Goal: Task Accomplishment & Management: Manage account settings

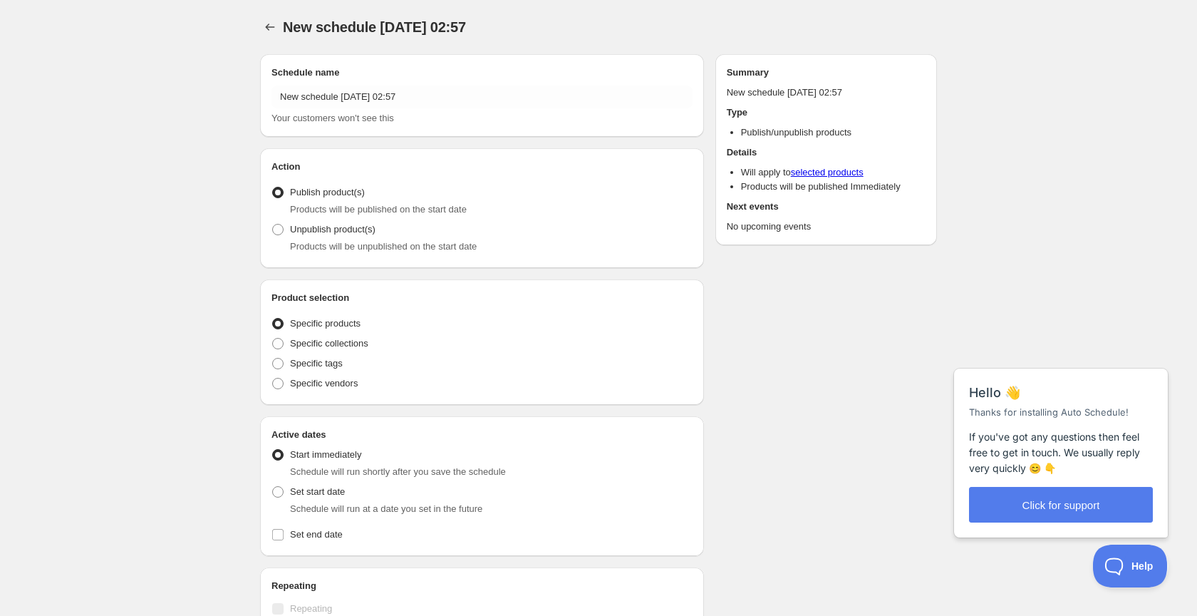
radio input "true"
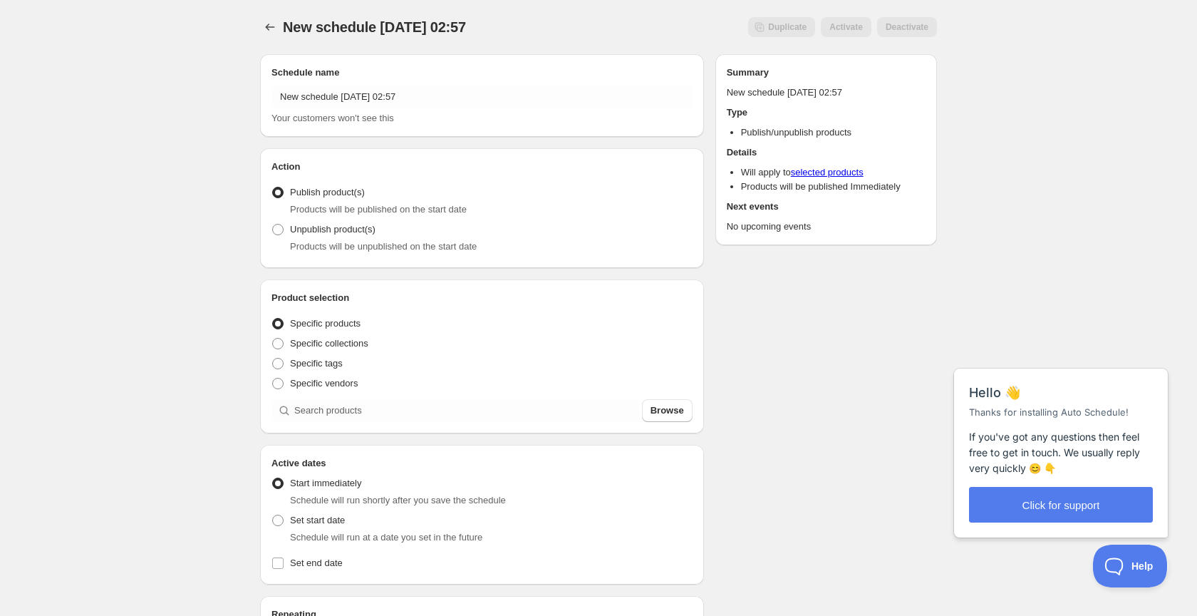
scroll to position [6, 0]
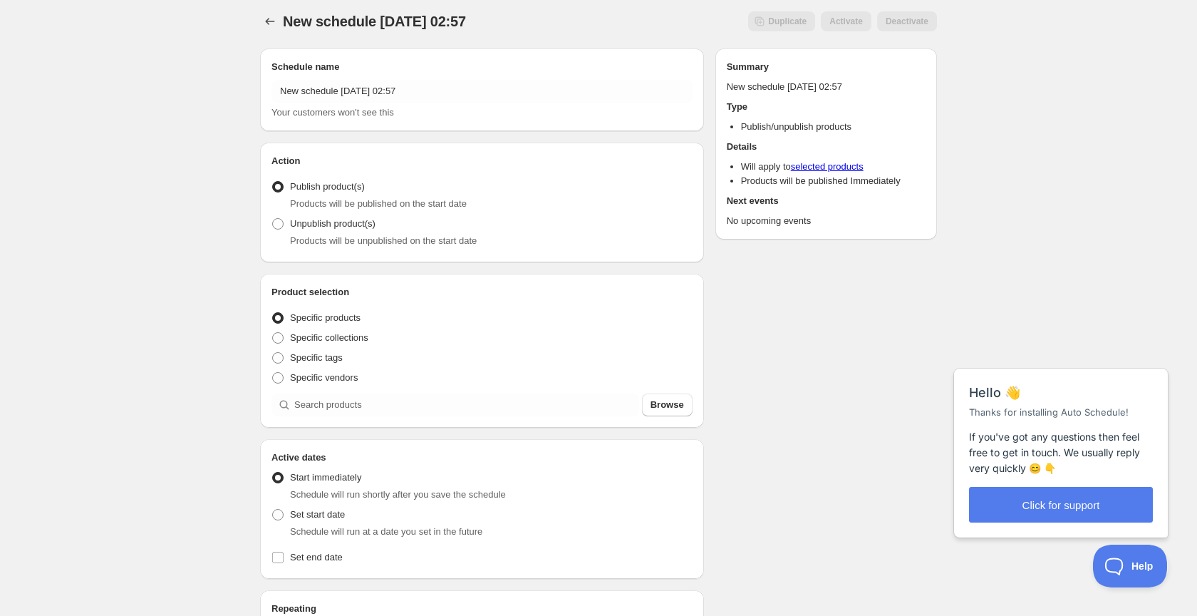
click at [339, 26] on span "New schedule [DATE] 02:57" at bounding box center [374, 22] width 183 height 16
click at [265, 19] on icon "Schedules" at bounding box center [270, 22] width 14 height 14
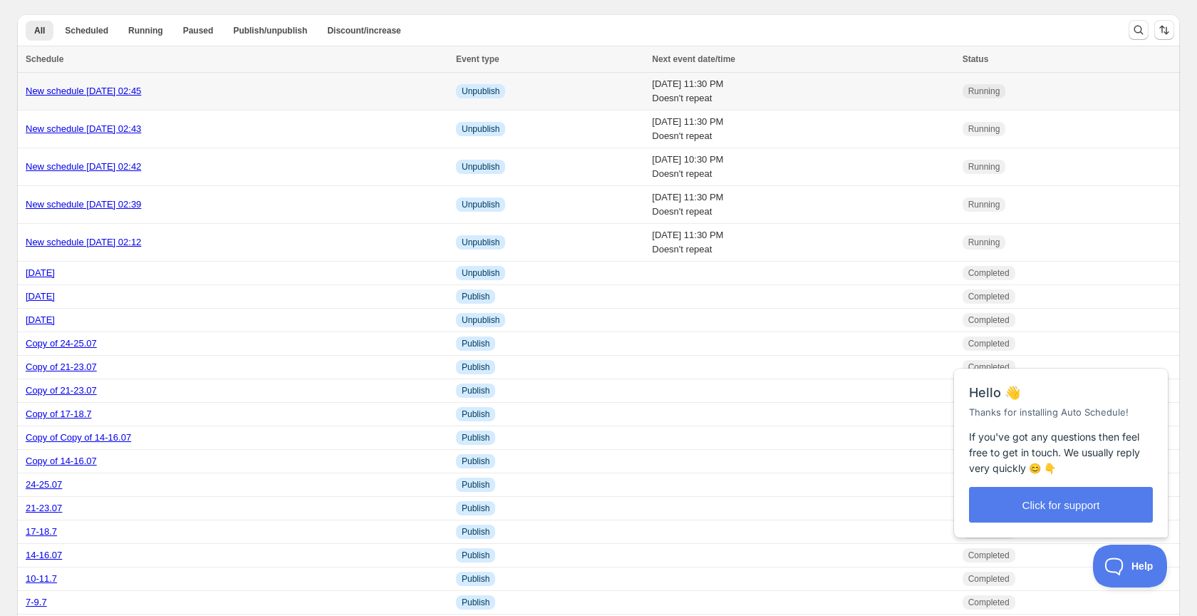
scroll to position [2, 0]
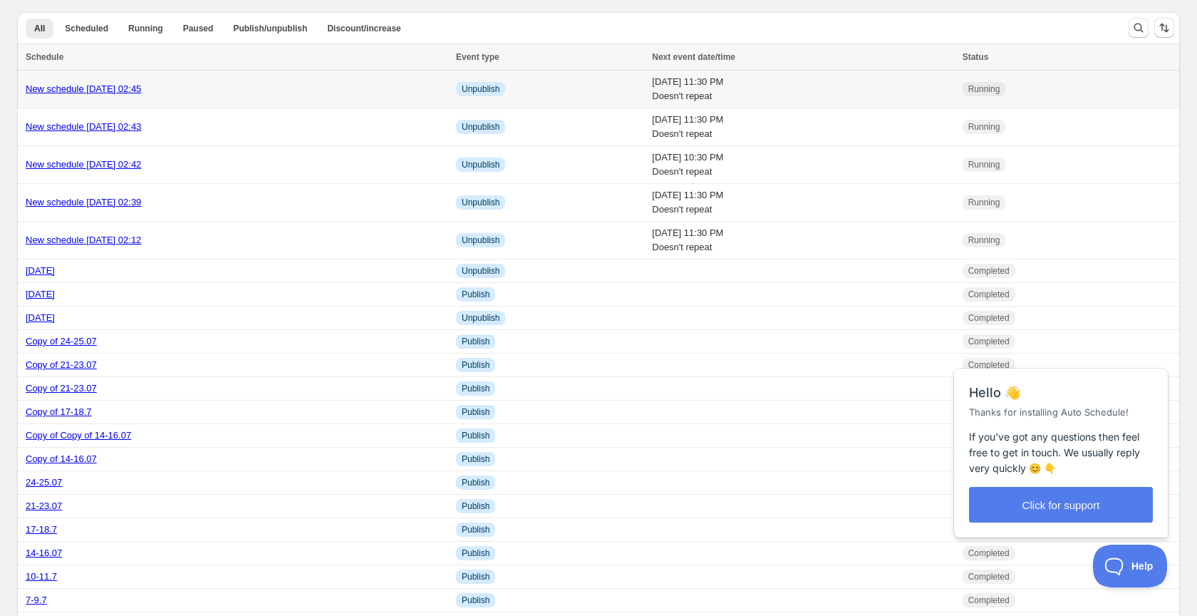
click at [462, 94] on span "Unpublish" at bounding box center [481, 88] width 38 height 11
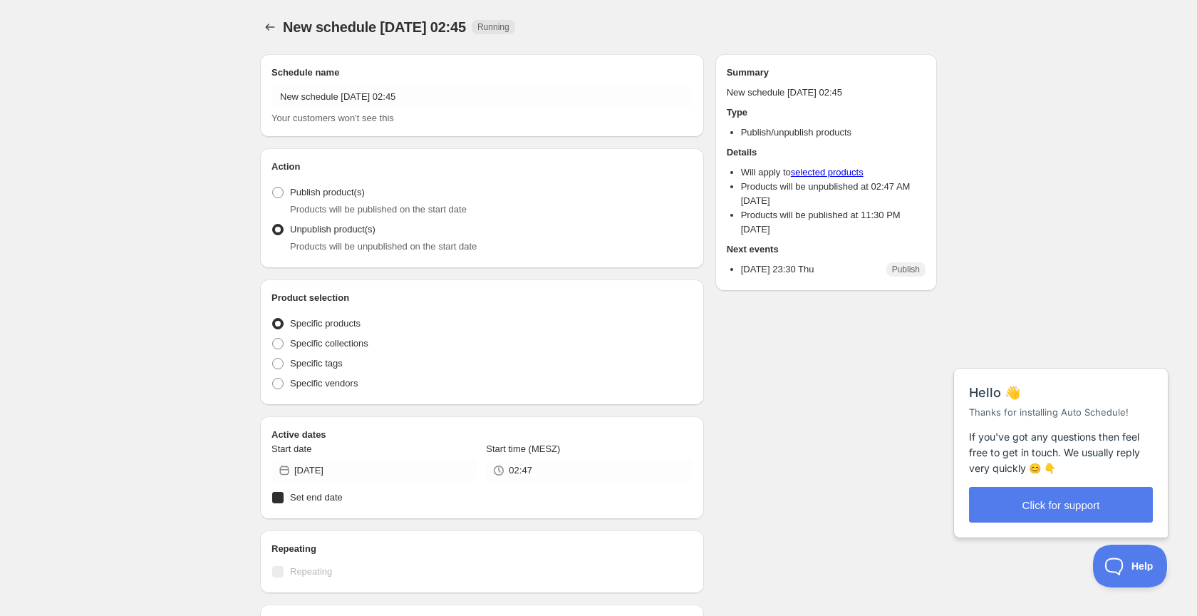
radio input "true"
checkbox input "true"
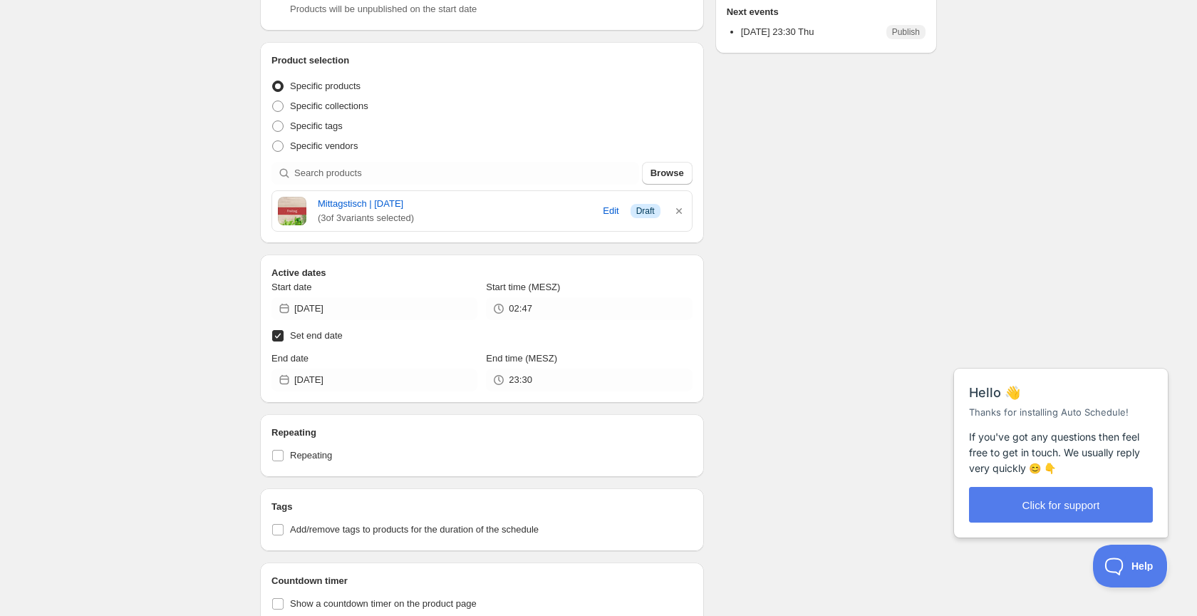
scroll to position [234, 0]
click at [608, 220] on span "Edit" at bounding box center [611, 214] width 16 height 14
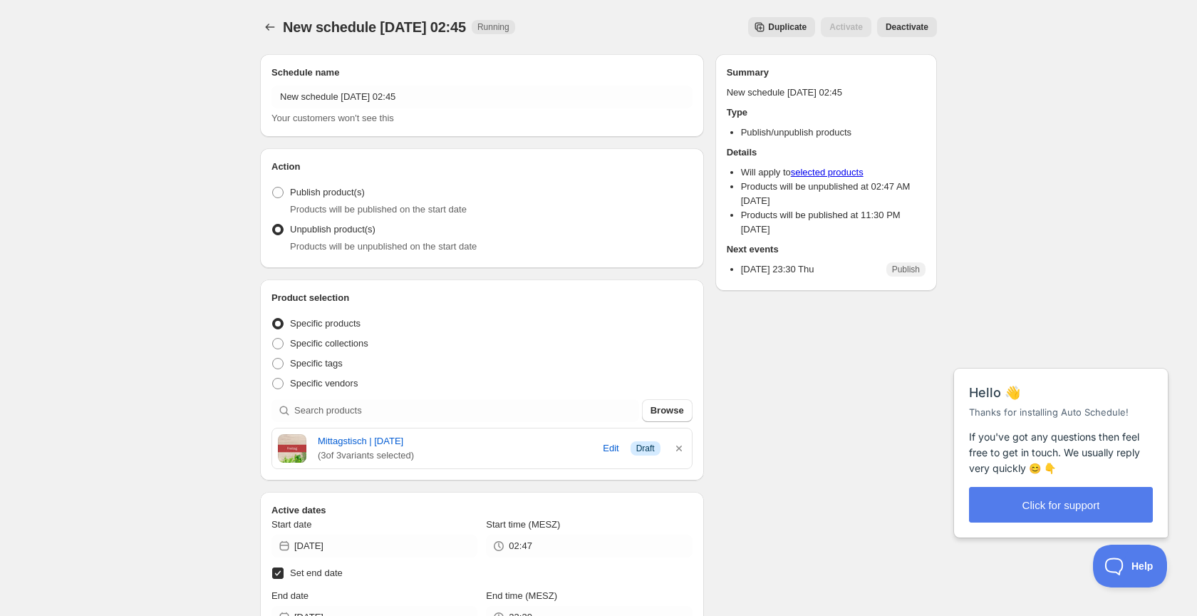
scroll to position [3, 0]
click at [611, 449] on span "Edit" at bounding box center [611, 445] width 16 height 14
click at [609, 449] on span "Edit" at bounding box center [611, 447] width 16 height 14
click at [682, 448] on icon "button" at bounding box center [679, 447] width 14 height 14
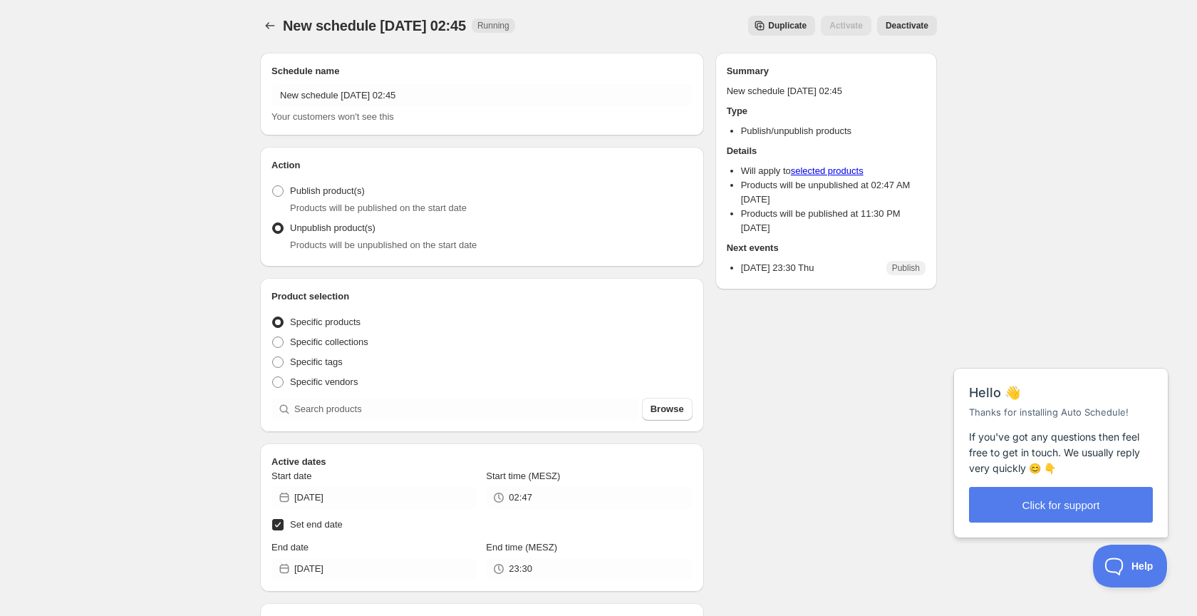
click at [333, 22] on span "New schedule [DATE] 02:45" at bounding box center [374, 26] width 183 height 16
click at [275, 26] on icon "Schedules" at bounding box center [270, 26] width 14 height 14
click at [269, 23] on icon "Schedules" at bounding box center [270, 26] width 14 height 14
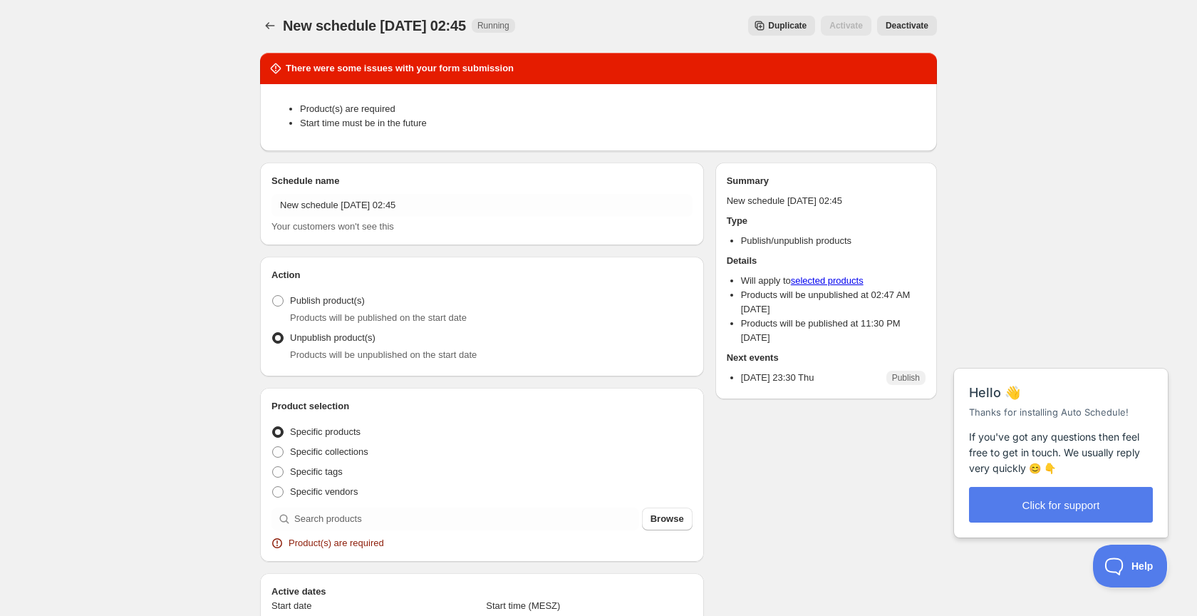
click at [909, 29] on span "Deactivate" at bounding box center [907, 25] width 43 height 11
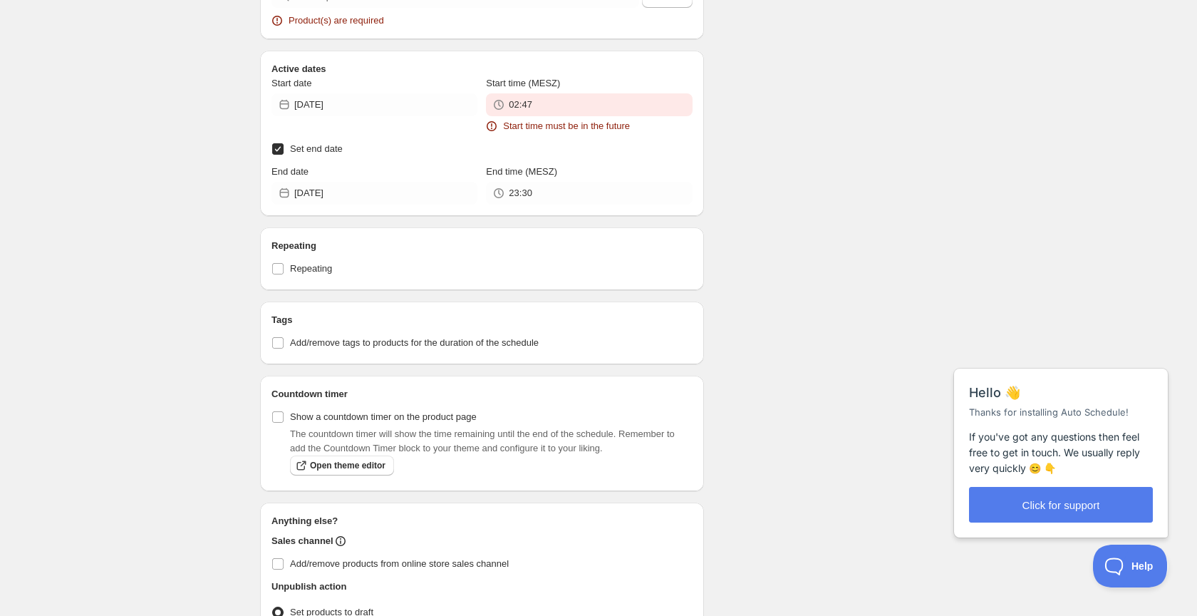
scroll to position [527, 0]
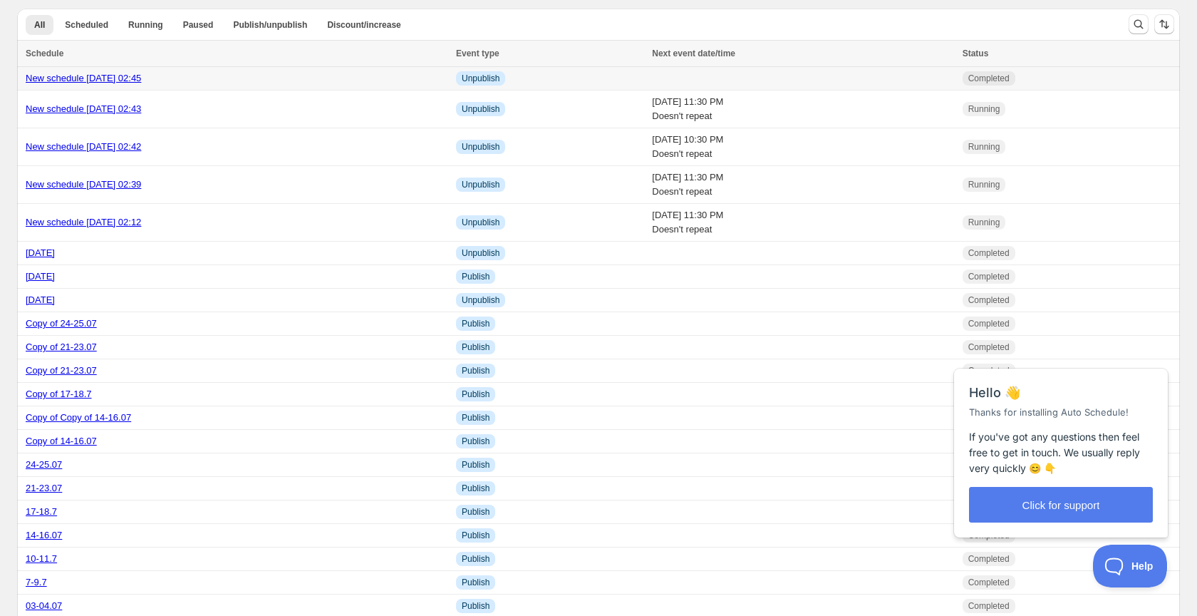
click at [1061, 84] on td "Completed" at bounding box center [1069, 79] width 222 height 24
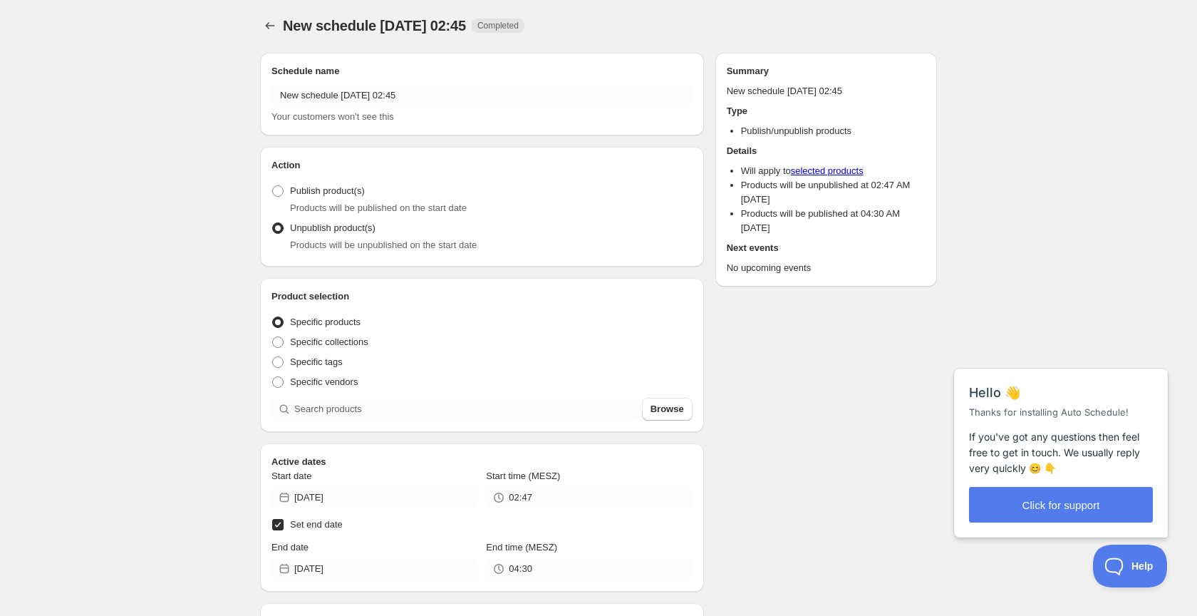
radio input "true"
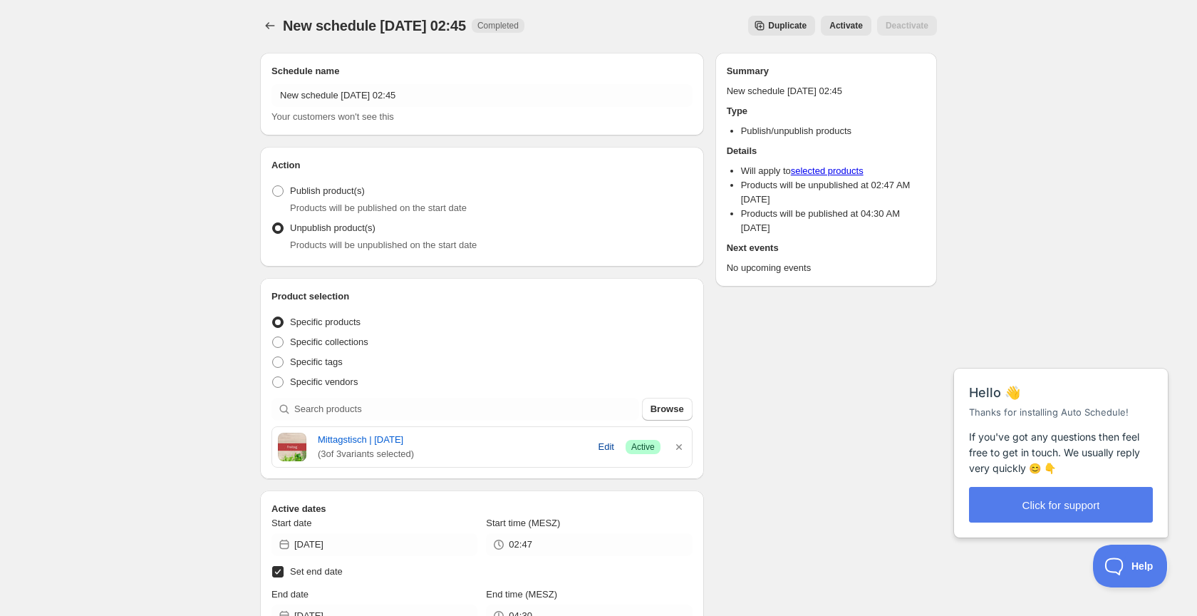
click at [600, 450] on span "Edit" at bounding box center [607, 447] width 16 height 14
click at [280, 383] on span at bounding box center [277, 381] width 11 height 11
click at [273, 377] on input "Specific vendors" at bounding box center [272, 376] width 1 height 1
radio input "true"
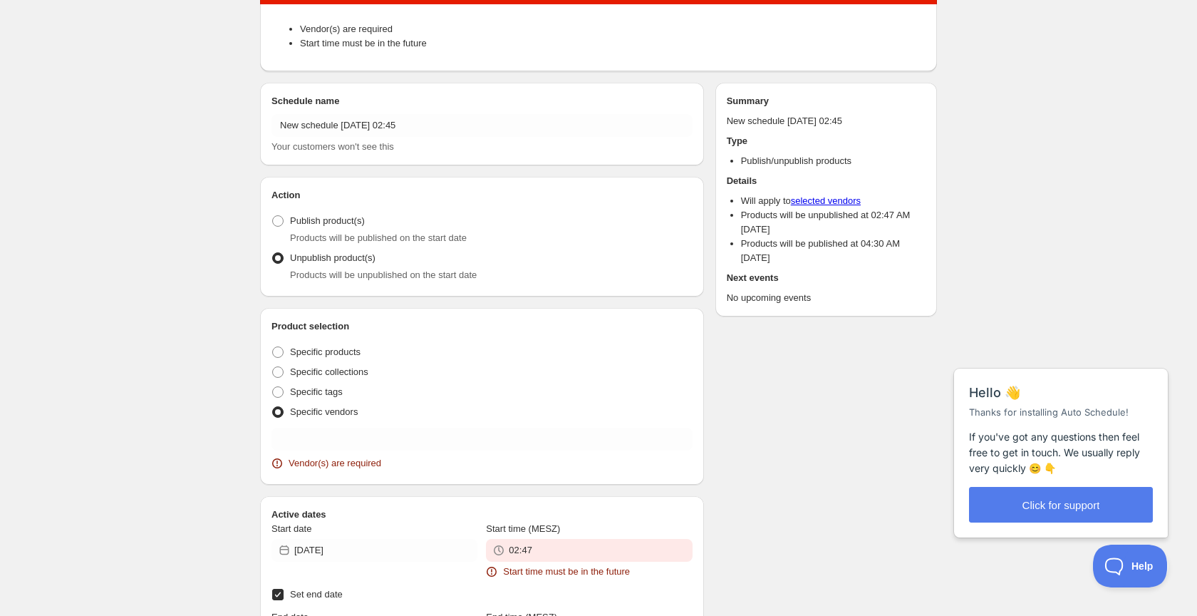
scroll to position [81, 0]
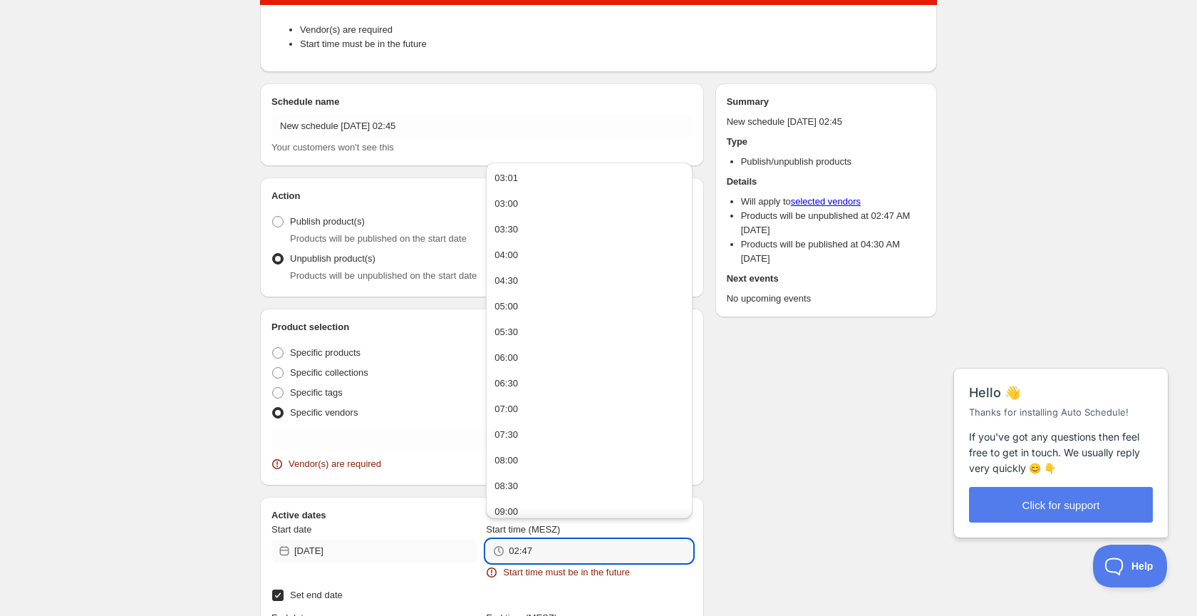
drag, startPoint x: 557, startPoint y: 553, endPoint x: 403, endPoint y: 546, distance: 154.1
click at [399, 552] on div "Start date [DATE] Start time (MESZ) 02:47 Start time must be in the future" at bounding box center [482, 550] width 421 height 57
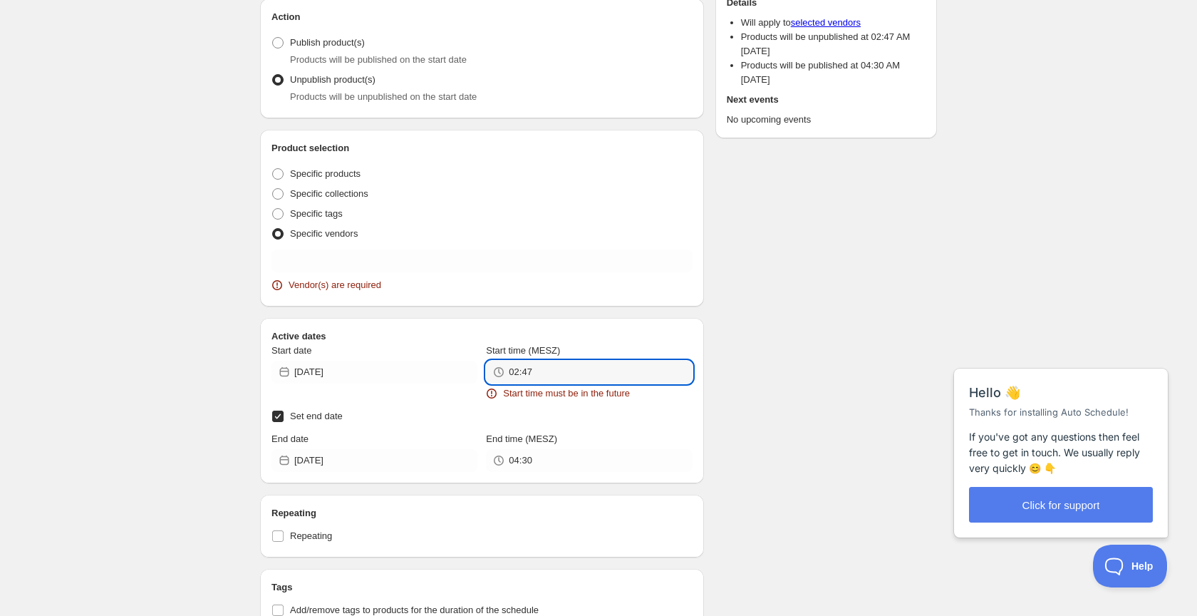
scroll to position [260, 0]
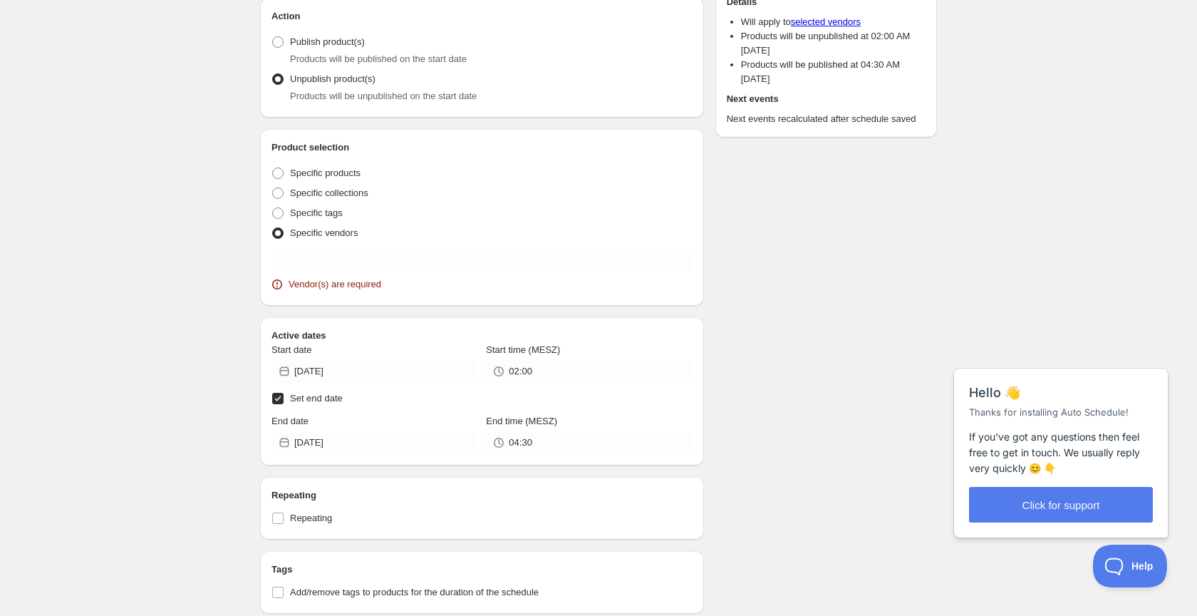
click at [501, 372] on icon at bounding box center [499, 371] width 14 height 14
click at [495, 372] on icon at bounding box center [499, 371] width 14 height 14
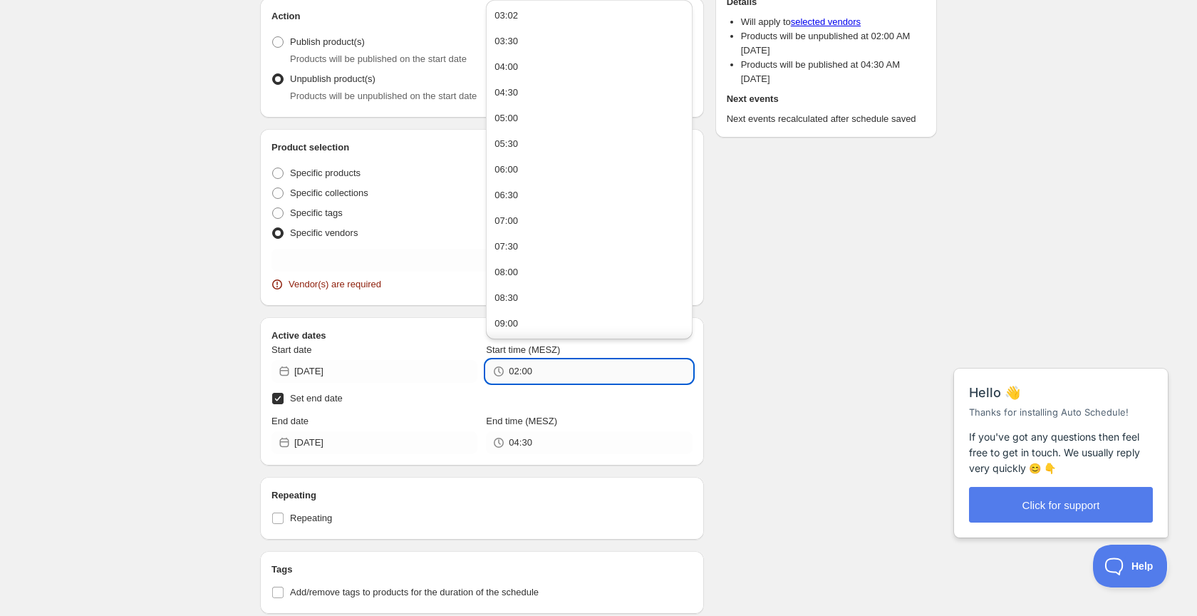
click at [538, 373] on input "02:00" at bounding box center [600, 371] width 183 height 23
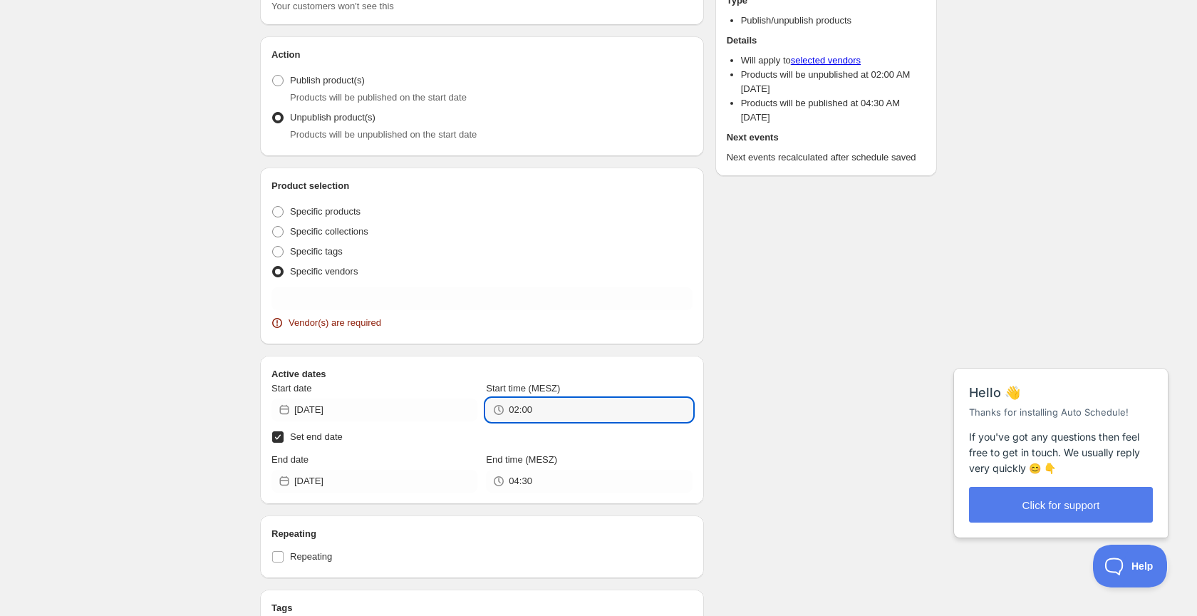
scroll to position [203, 0]
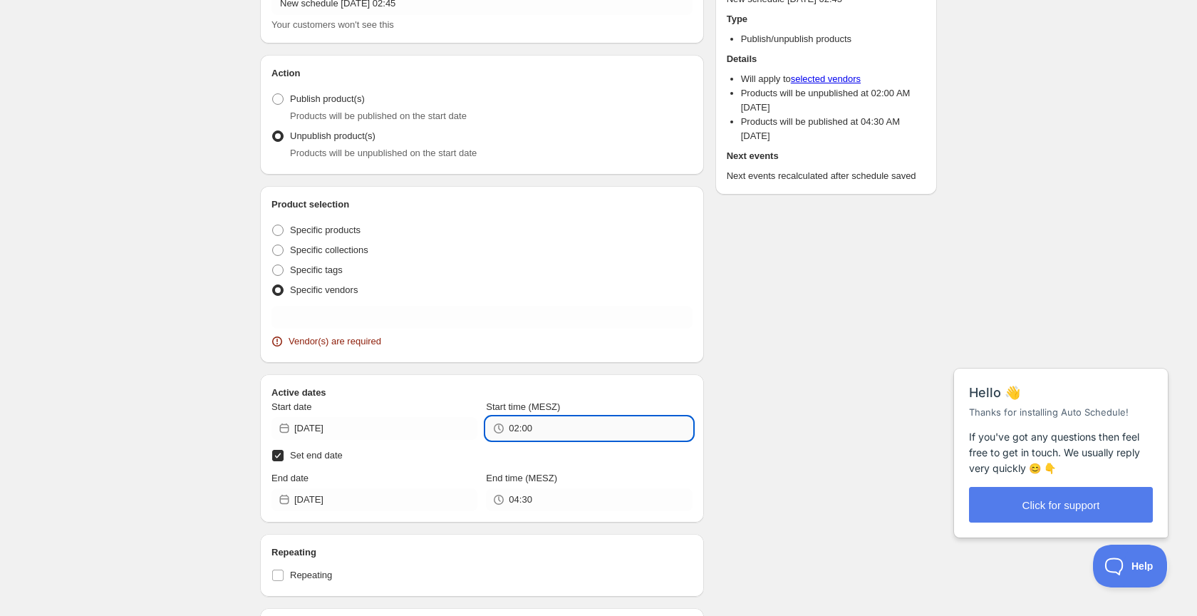
click at [542, 425] on input "02:00" at bounding box center [600, 428] width 183 height 23
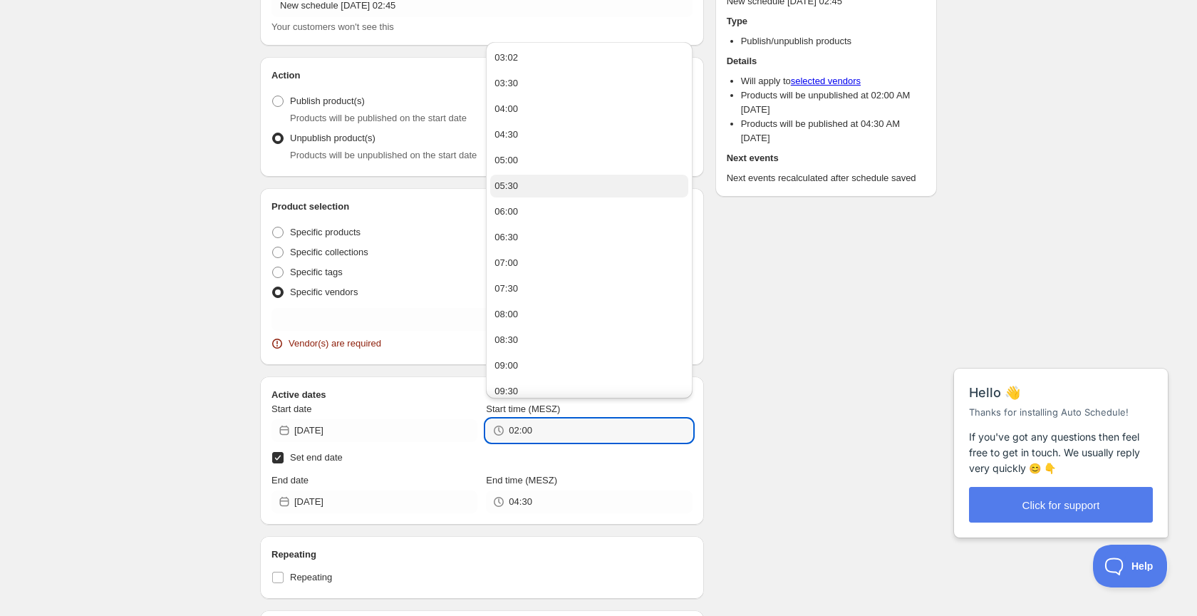
scroll to position [0, 0]
click at [517, 62] on div "03:02" at bounding box center [507, 58] width 24 height 14
type input "03:02"
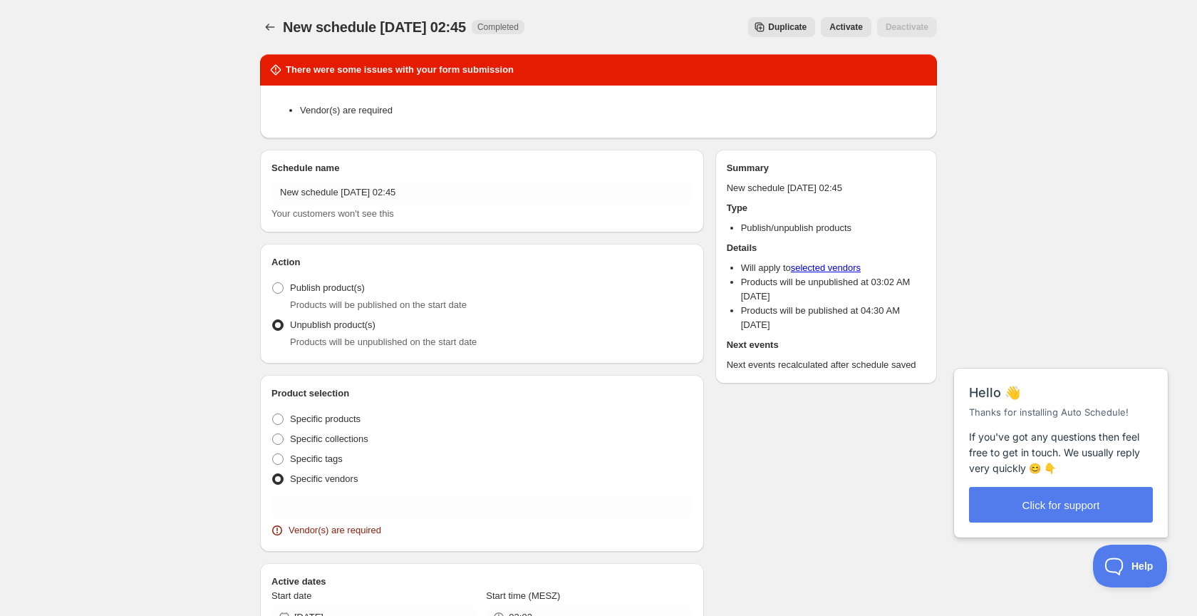
click at [851, 27] on span "Activate" at bounding box center [845, 26] width 33 height 11
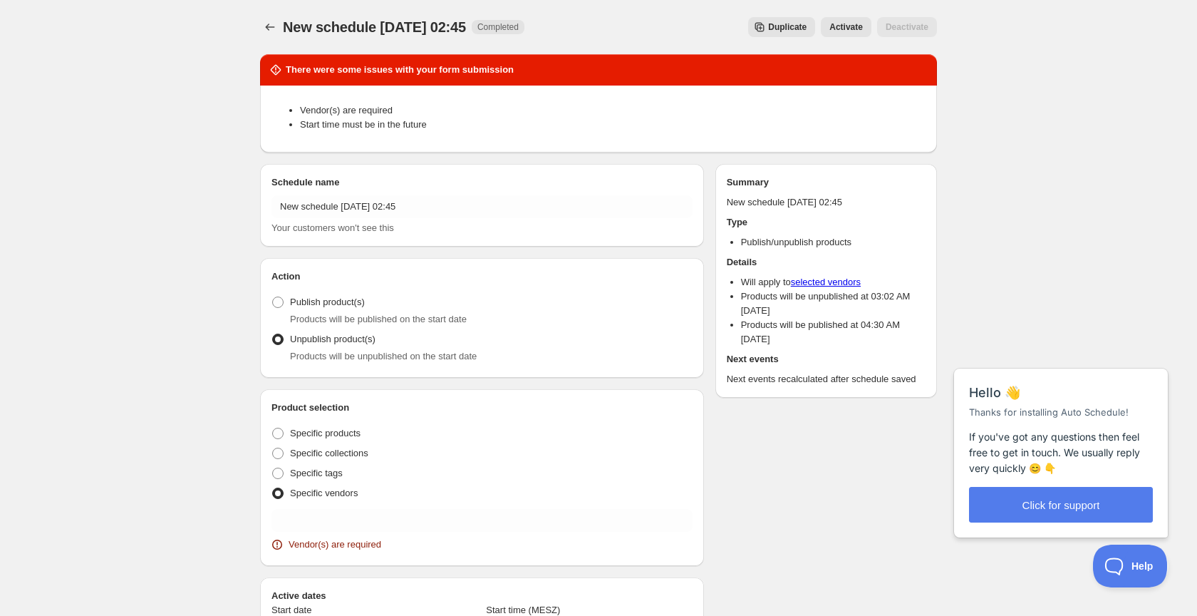
click at [777, 26] on span "Duplicate" at bounding box center [787, 26] width 38 height 11
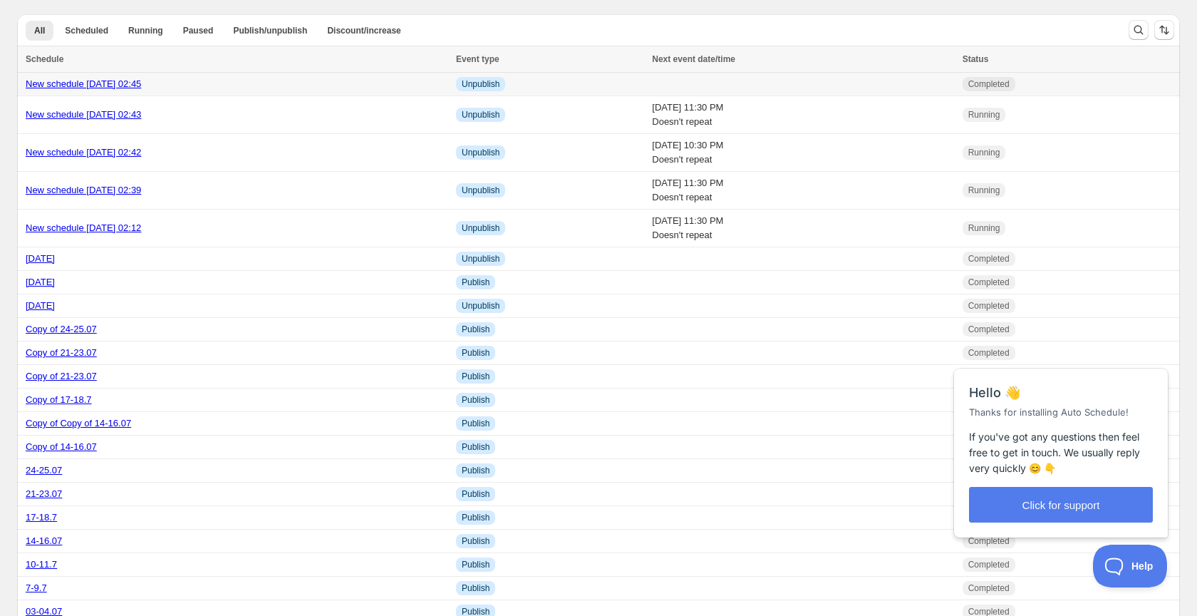
scroll to position [9, 0]
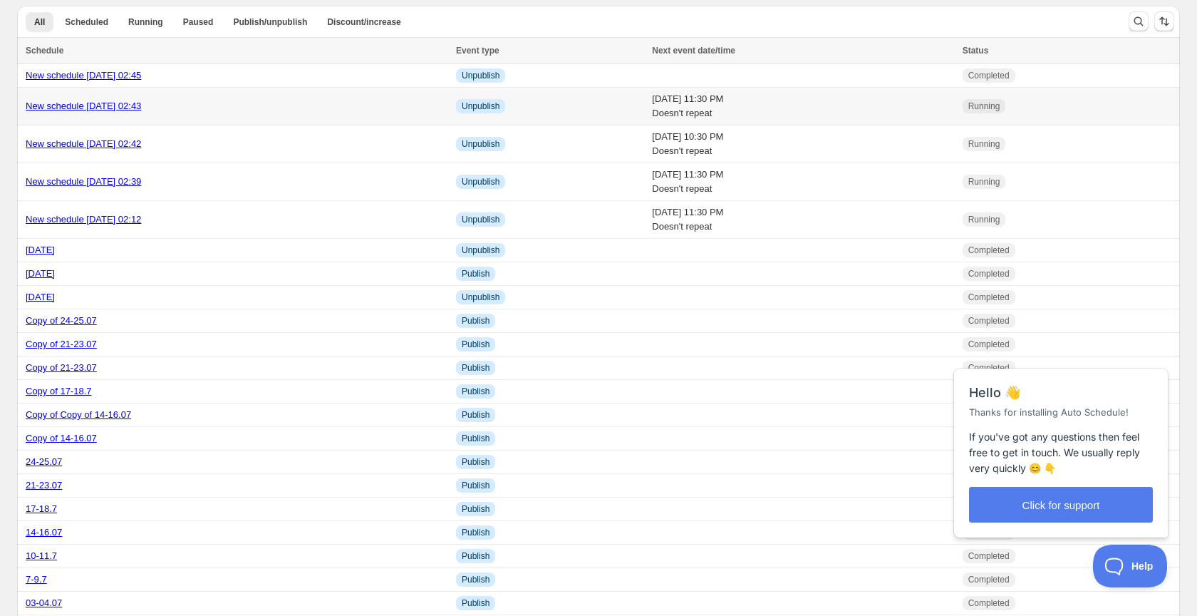
click at [712, 112] on td "[DATE] 11:30 PM Doesn't repeat" at bounding box center [803, 107] width 310 height 38
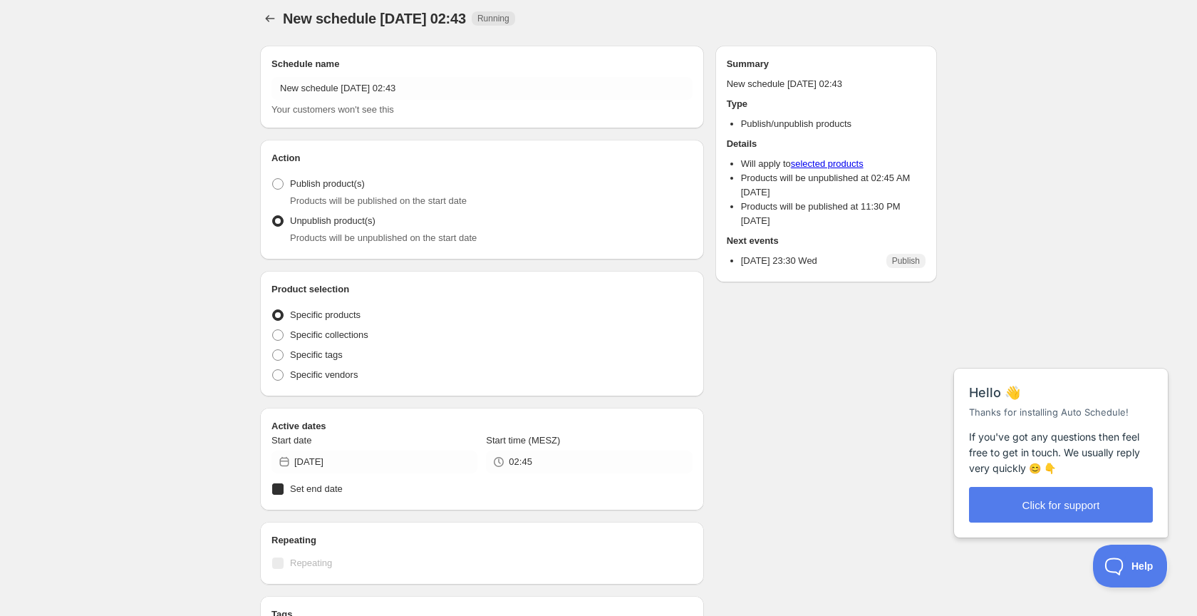
radio input "true"
checkbox input "true"
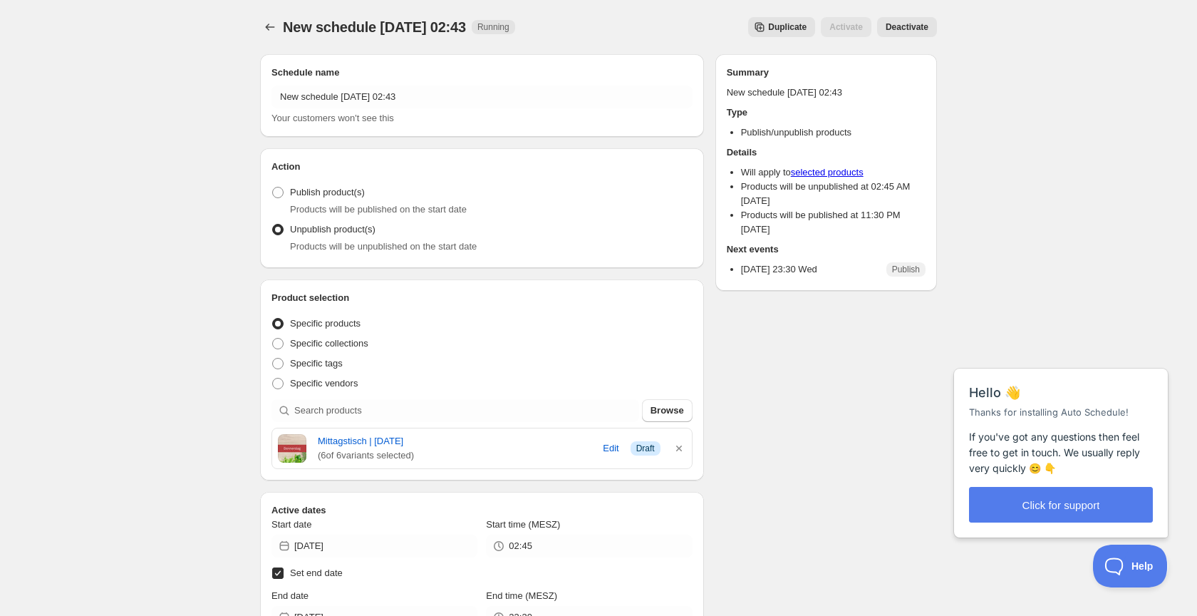
click at [923, 27] on span "Deactivate" at bounding box center [907, 26] width 43 height 11
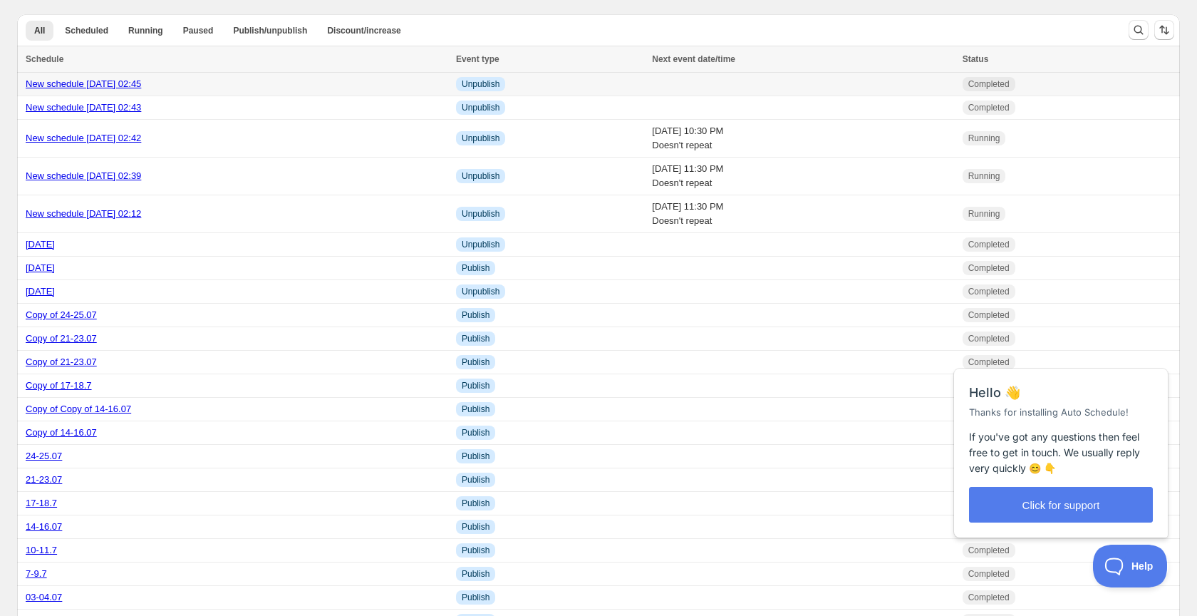
click at [36, 89] on link "New schedule [DATE] 02:45" at bounding box center [83, 83] width 115 height 11
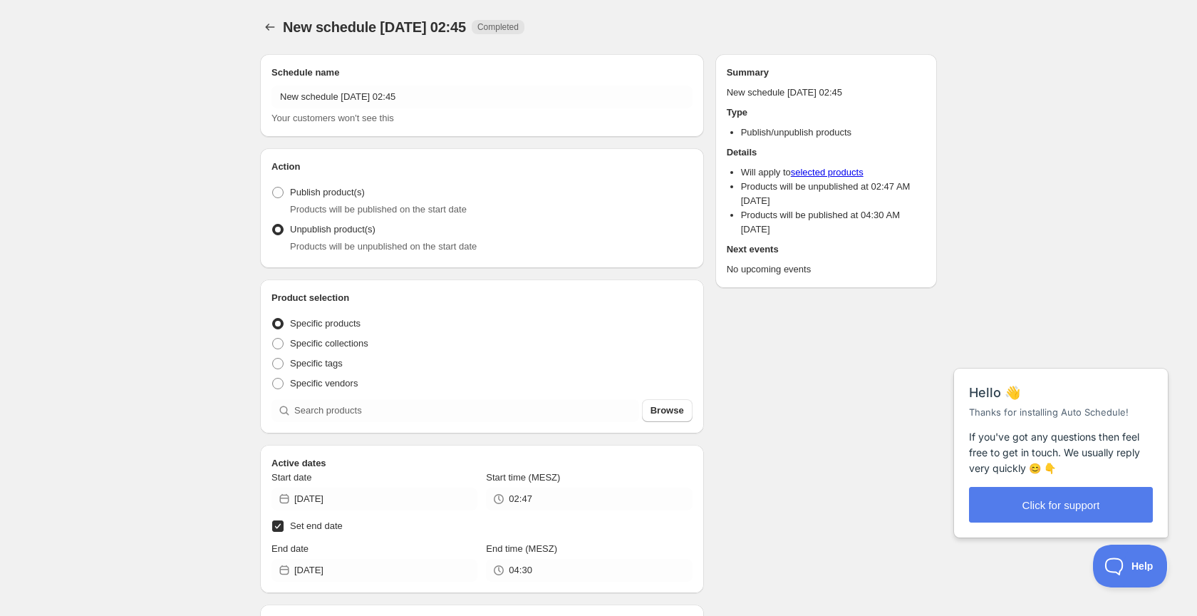
radio input "true"
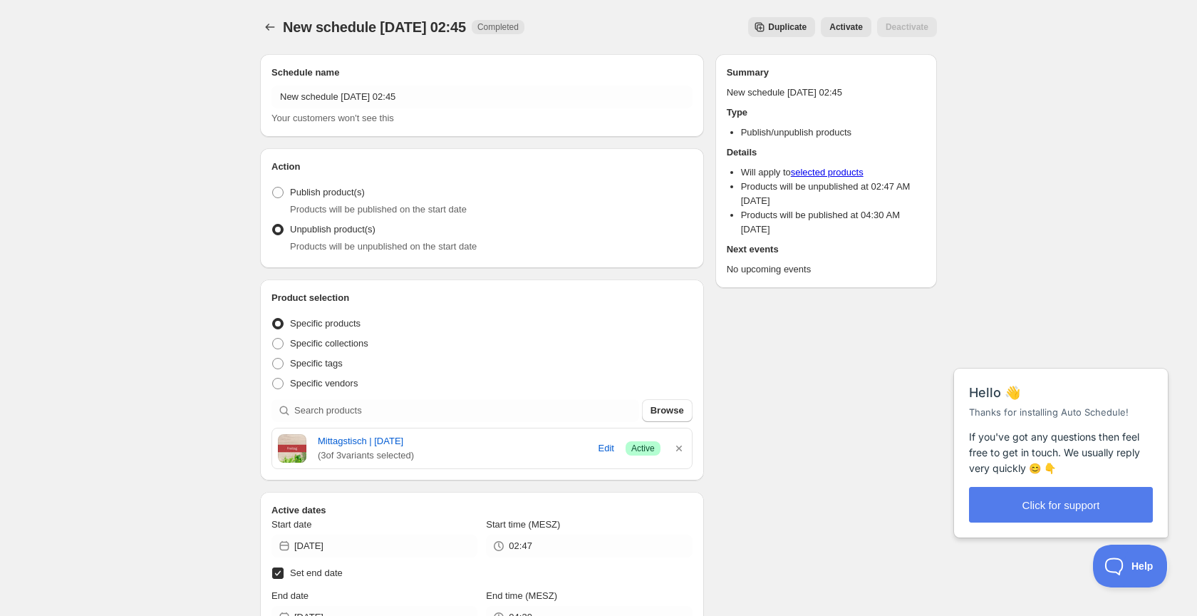
click at [636, 451] on span "Active" at bounding box center [643, 448] width 24 height 11
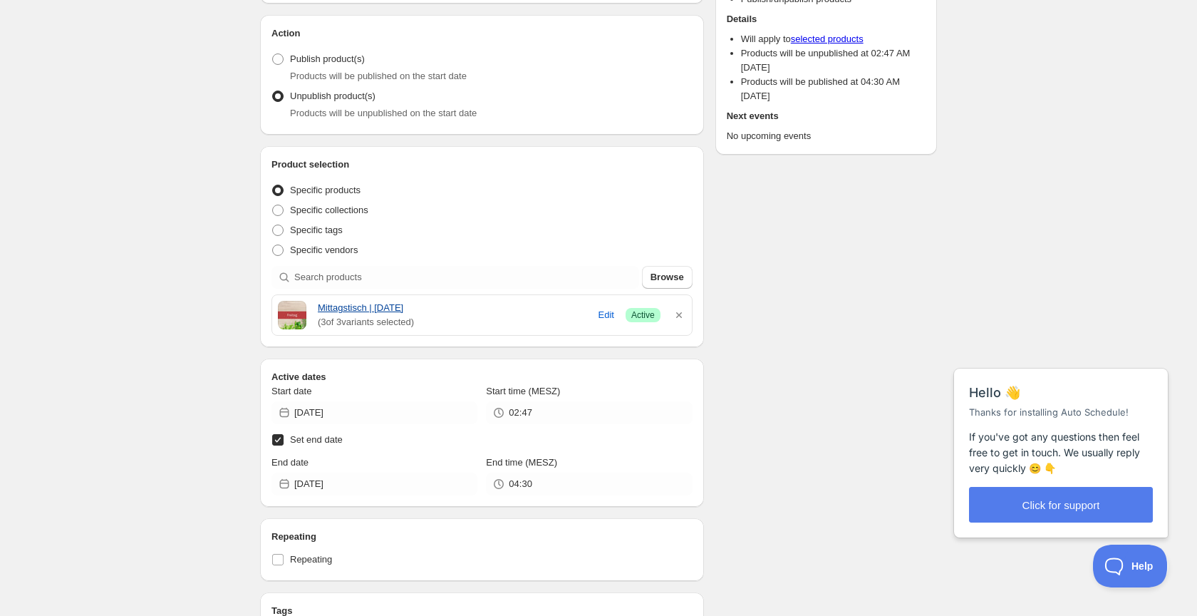
scroll to position [132, 0]
click at [281, 254] on span at bounding box center [277, 251] width 11 height 11
click at [273, 247] on input "Specific vendors" at bounding box center [272, 246] width 1 height 1
radio input "true"
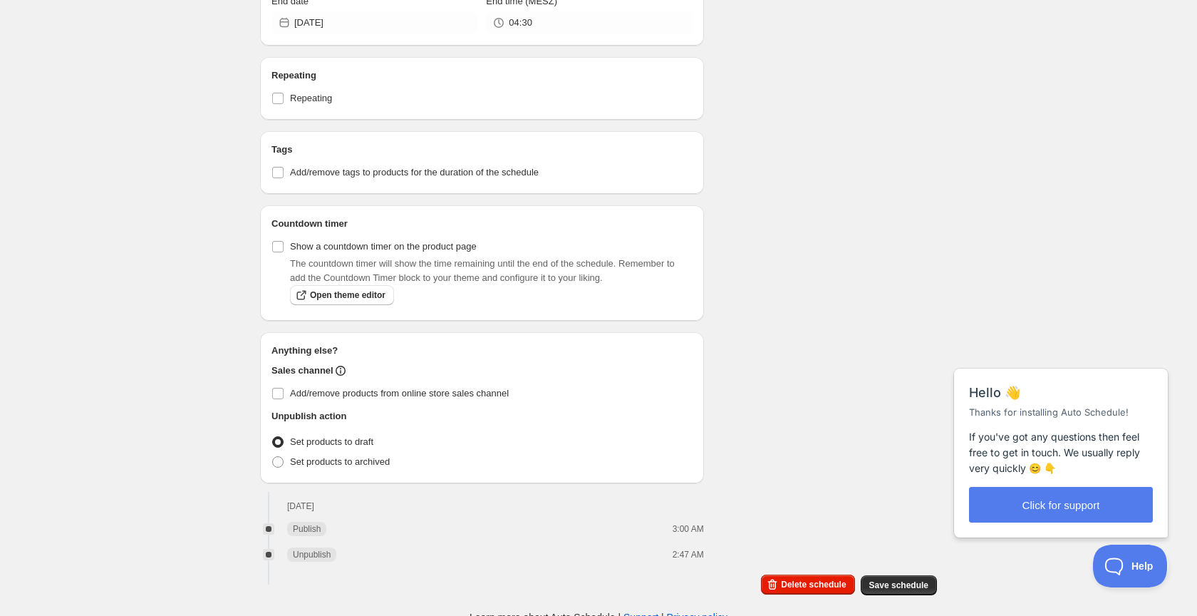
scroll to position [700, 0]
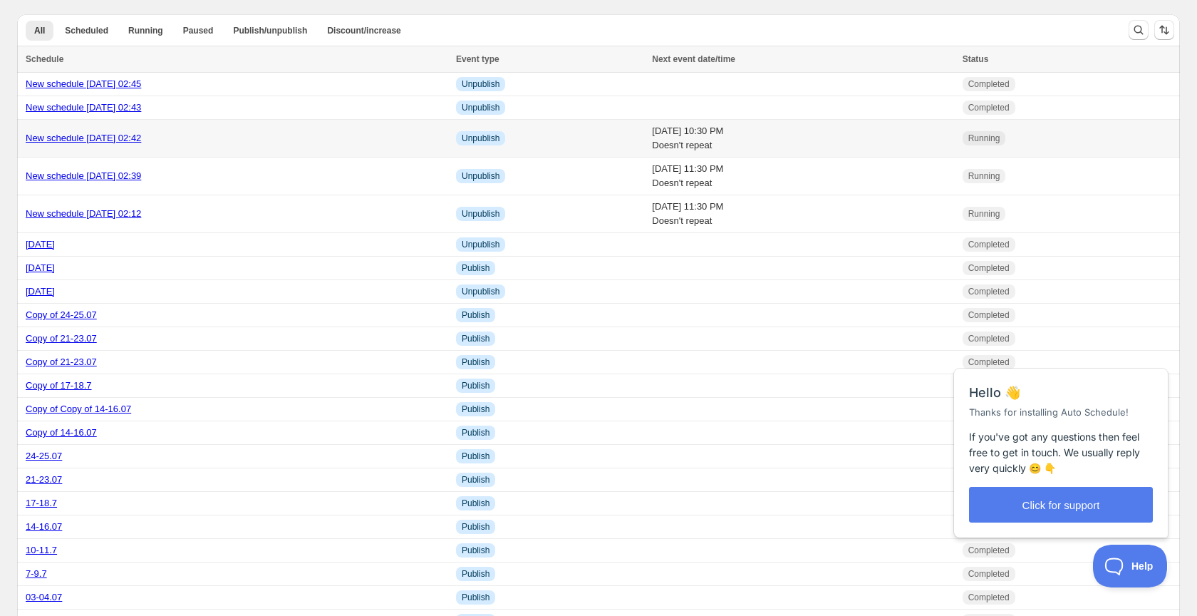
click at [682, 138] on td "[DATE] 10:30 PM Doesn't repeat" at bounding box center [803, 139] width 310 height 38
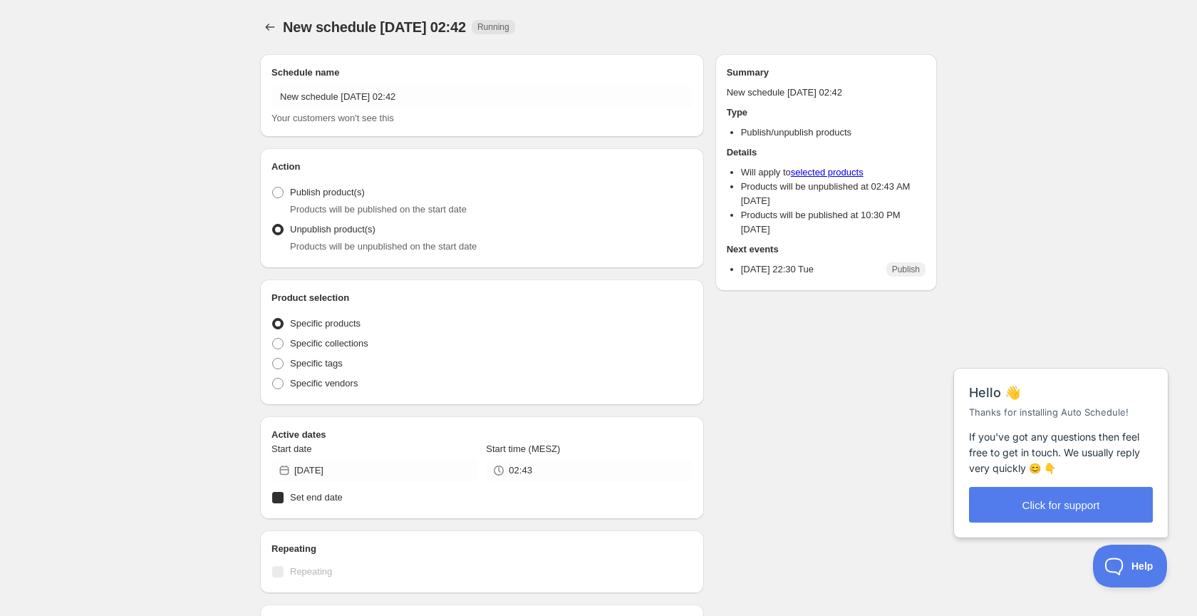
radio input "true"
checkbox input "true"
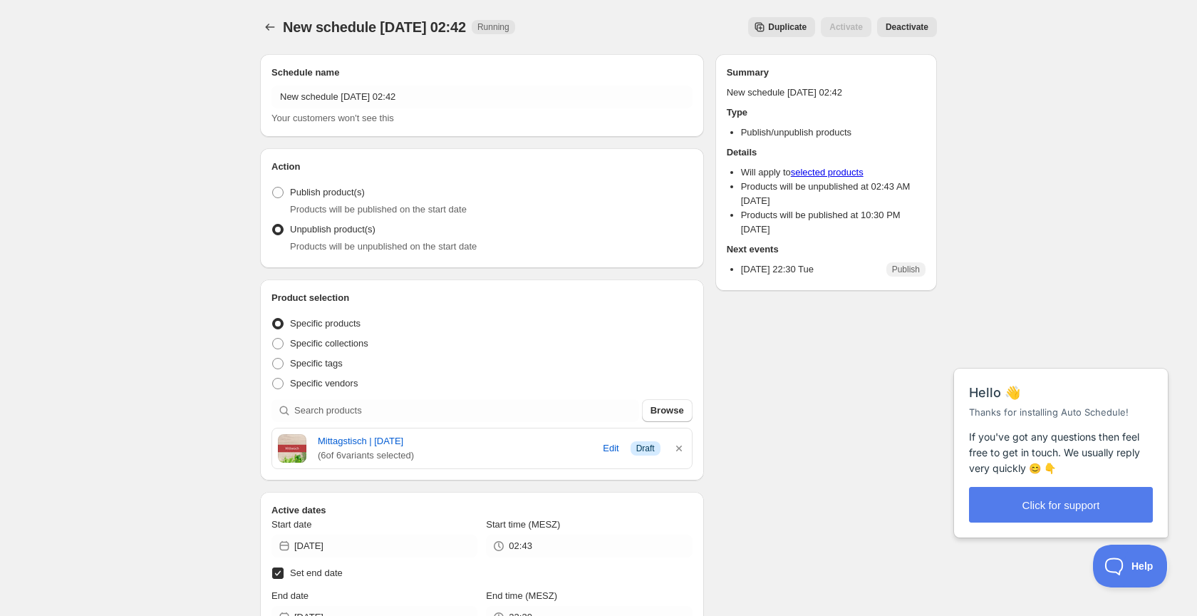
click at [925, 31] on span "Deactivate" at bounding box center [907, 26] width 43 height 11
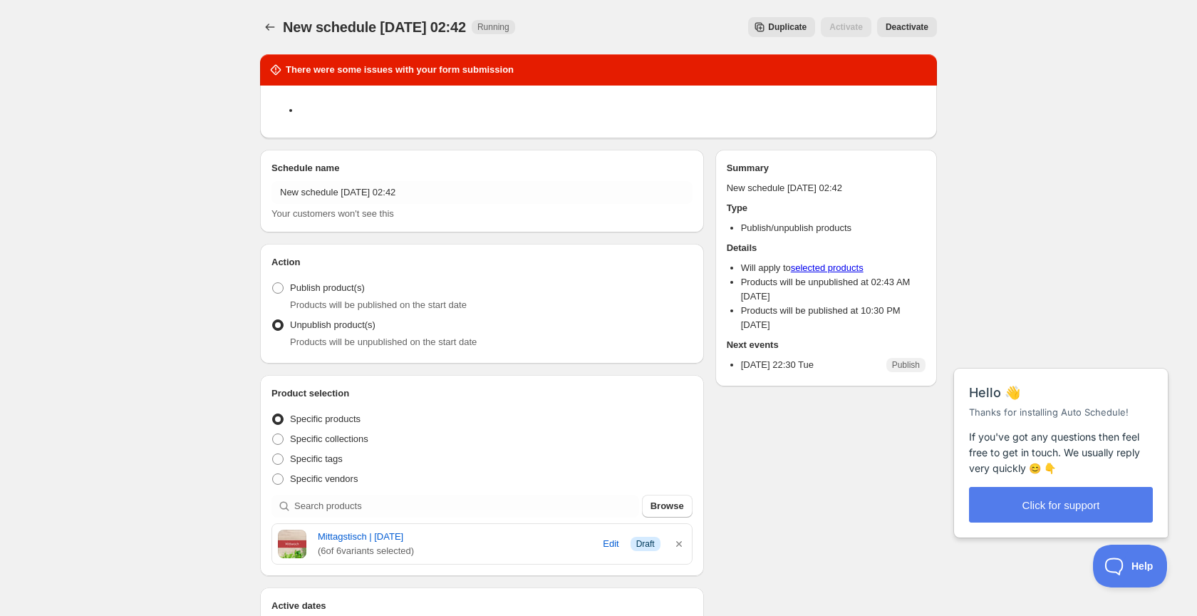
click at [281, 26] on div at bounding box center [271, 27] width 23 height 20
click at [262, 25] on button "Schedules" at bounding box center [270, 27] width 20 height 20
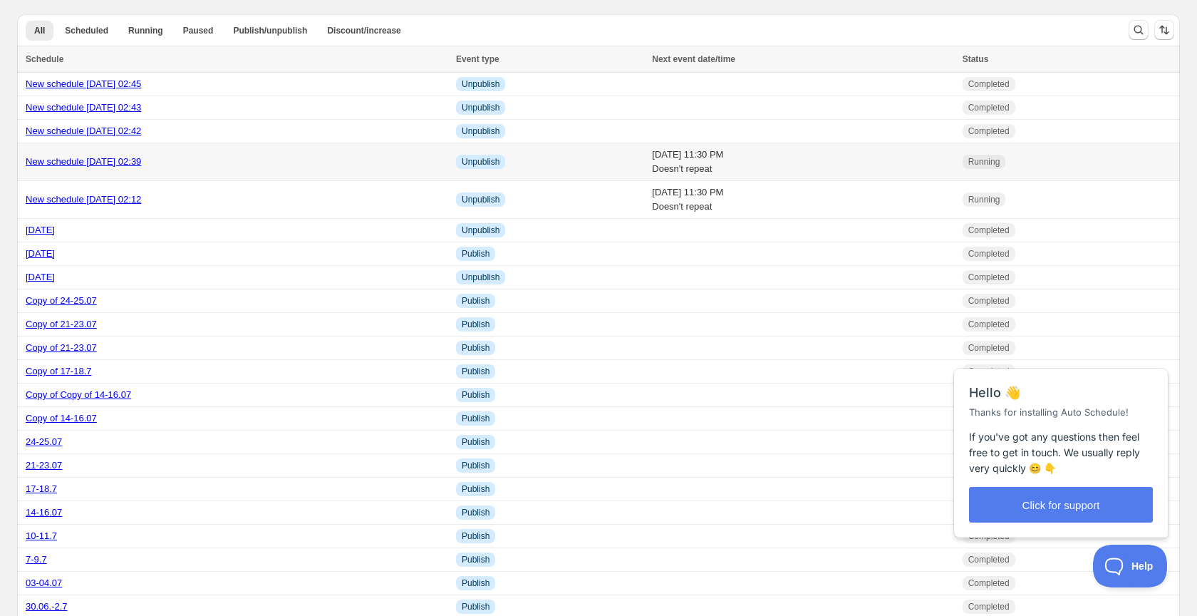
click at [648, 160] on td "[DATE] 11:30 PM Doesn't repeat" at bounding box center [803, 162] width 310 height 38
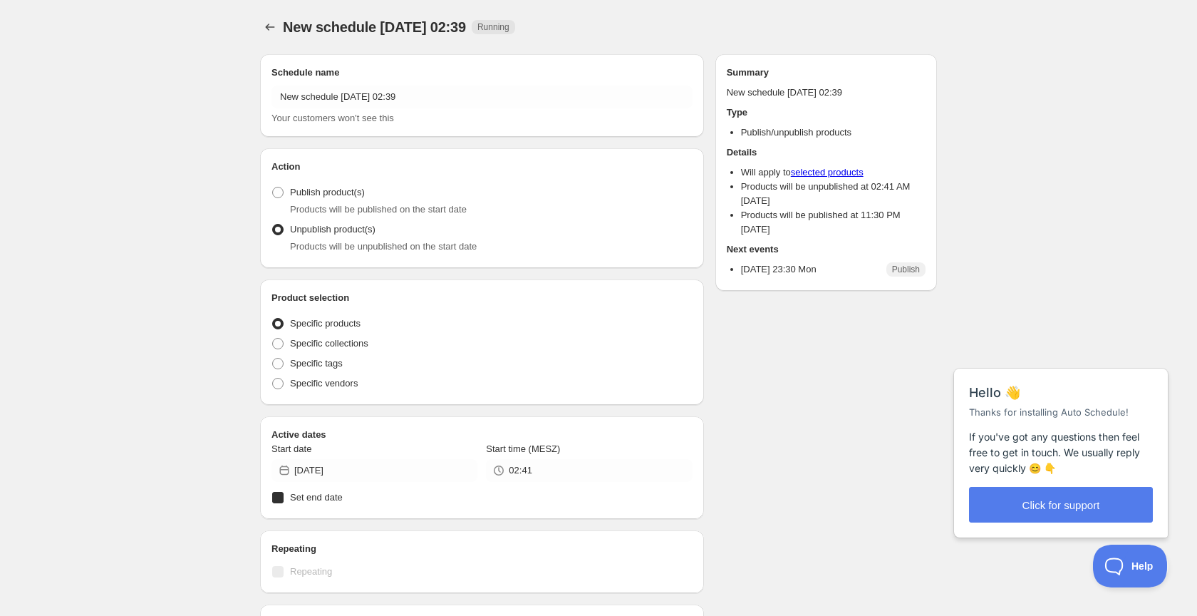
radio input "true"
checkbox input "true"
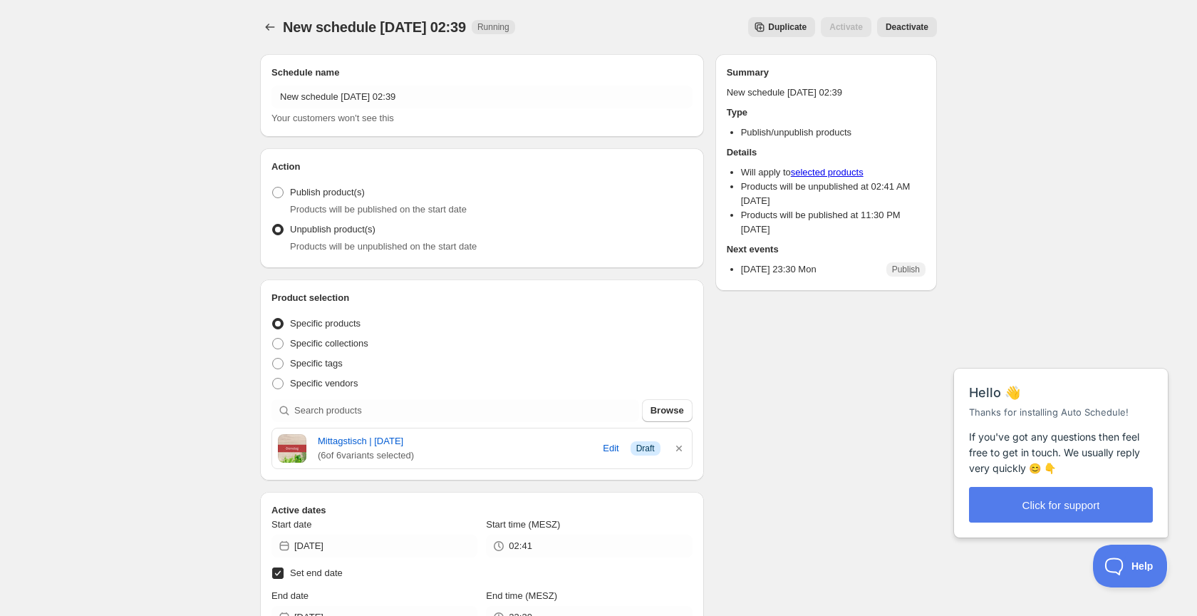
click at [906, 22] on span "Deactivate" at bounding box center [907, 26] width 43 height 11
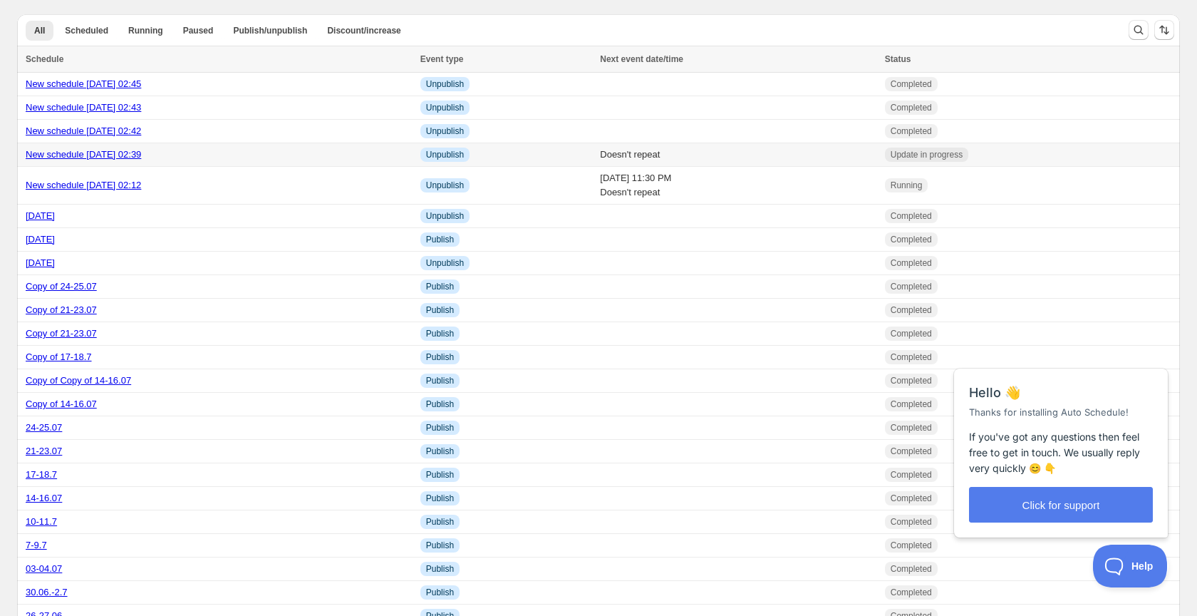
click at [605, 160] on td "Doesn't repeat" at bounding box center [738, 155] width 285 height 24
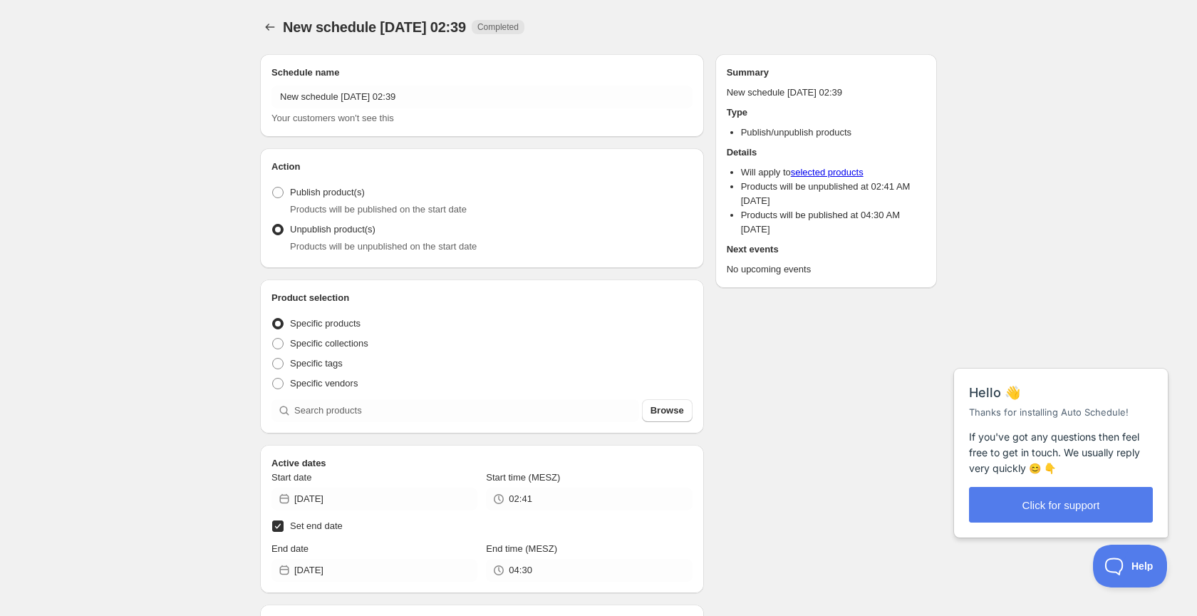
radio input "true"
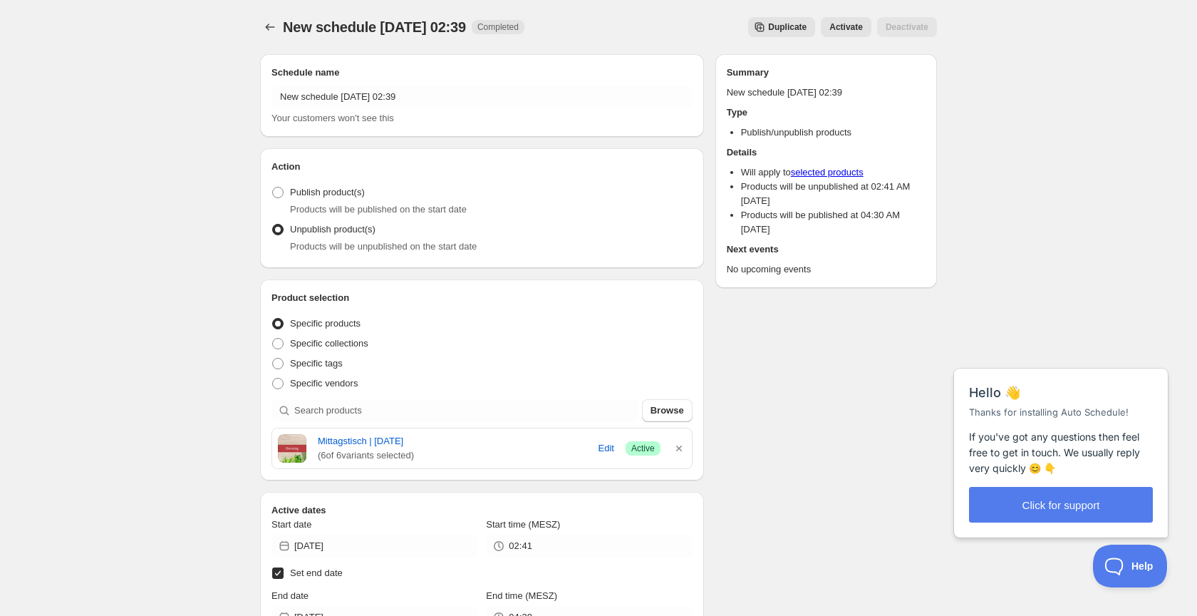
click at [907, 26] on div "Deactivate" at bounding box center [907, 27] width 60 height 20
drag, startPoint x: 480, startPoint y: 177, endPoint x: 512, endPoint y: 172, distance: 32.6
click at [480, 177] on div "Action Action Publish product(s) Products will be published on the start date U…" at bounding box center [482, 208] width 421 height 97
click at [422, 448] on link "Mittagstisch | [DATE]" at bounding box center [452, 441] width 269 height 14
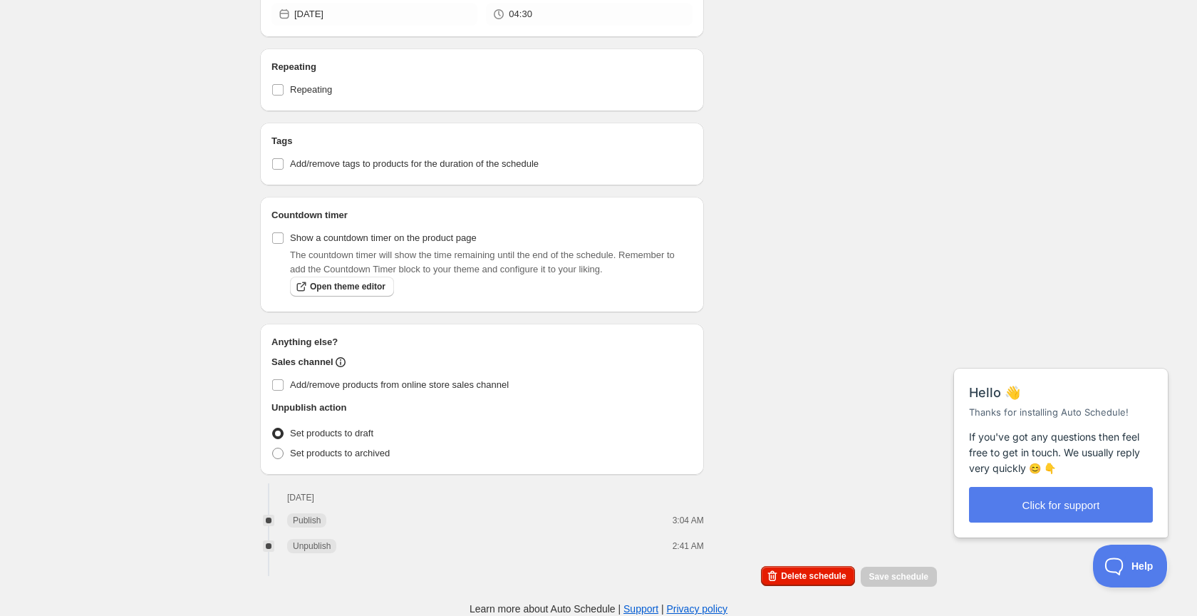
scroll to position [603, 0]
click at [818, 575] on span "Delete schedule" at bounding box center [813, 575] width 65 height 11
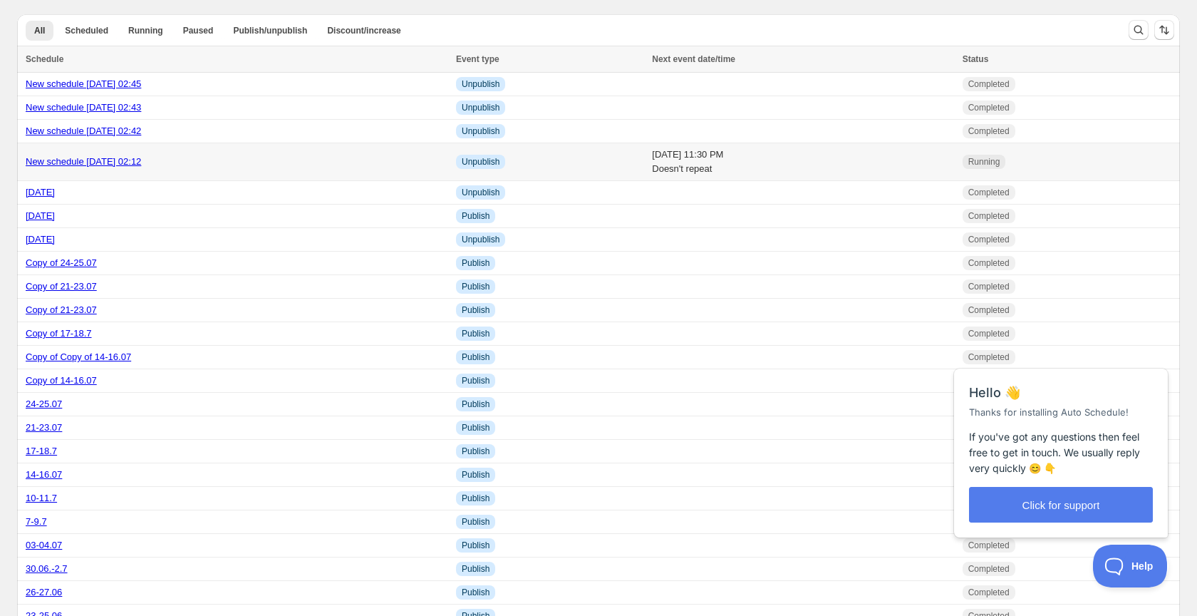
click at [648, 169] on td "[DATE] 11:30 PM Doesn't repeat" at bounding box center [803, 162] width 310 height 38
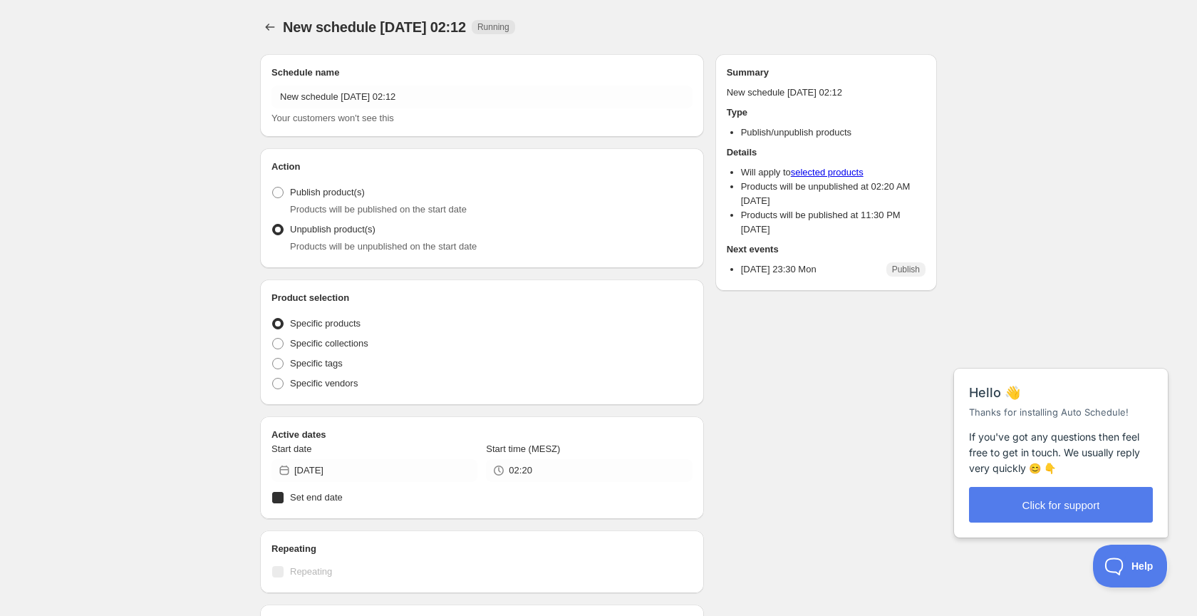
radio input "true"
checkbox input "true"
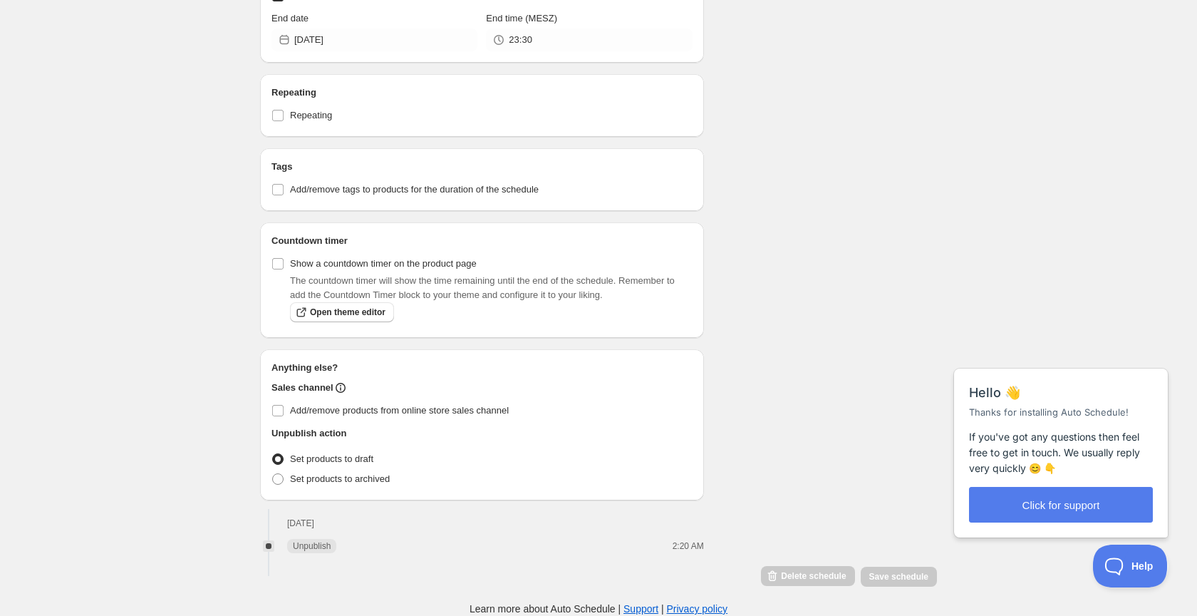
scroll to position [577, 0]
click at [810, 574] on div "Delete schedule" at bounding box center [807, 576] width 93 height 21
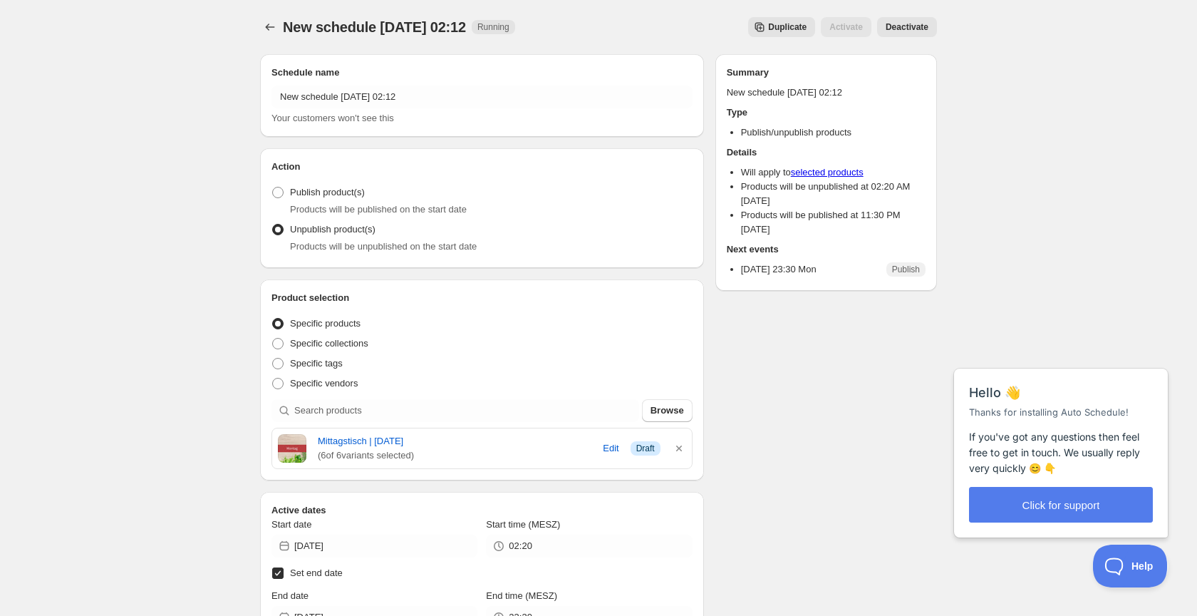
scroll to position [0, 0]
click at [915, 25] on span "Deactivate" at bounding box center [907, 26] width 43 height 11
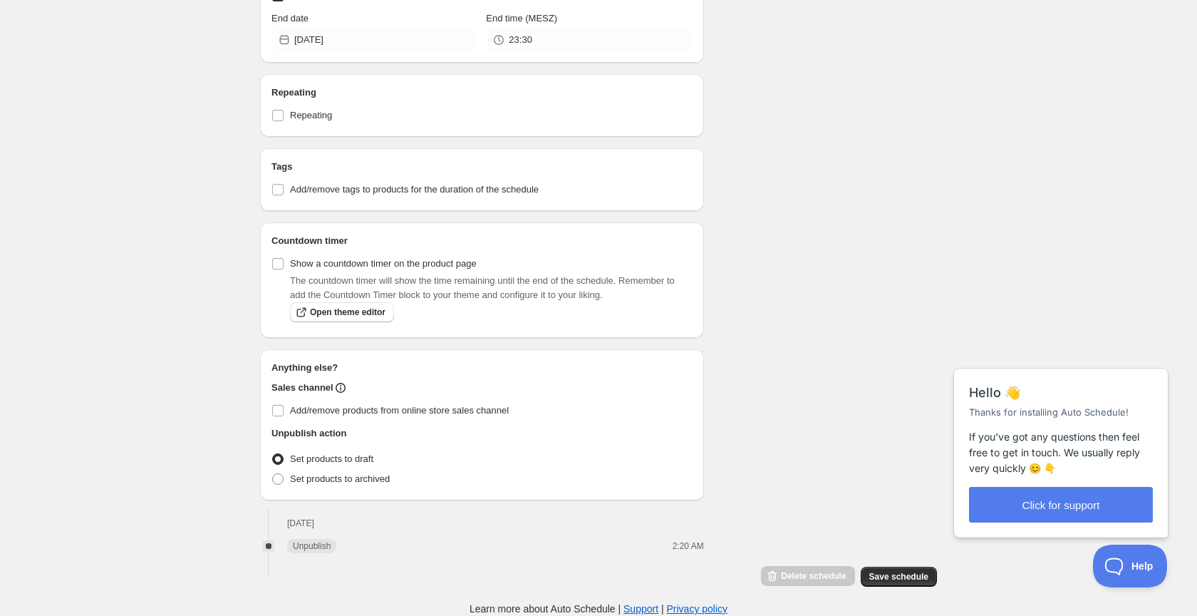
scroll to position [577, 0]
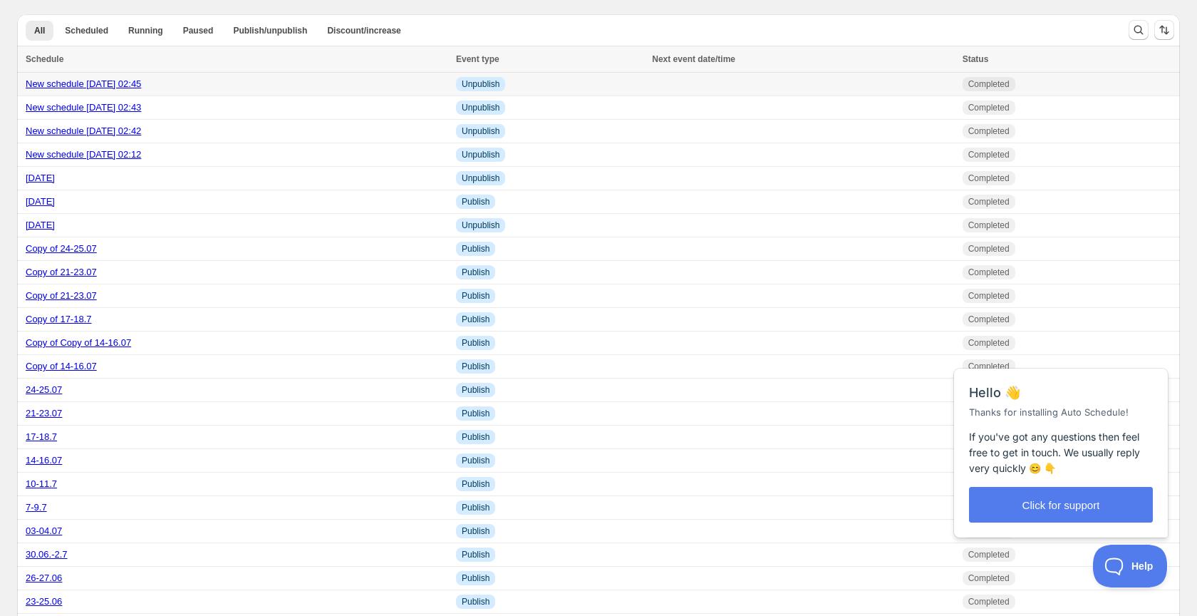
click at [193, 79] on div "New schedule [DATE] 02:45" at bounding box center [237, 84] width 422 height 14
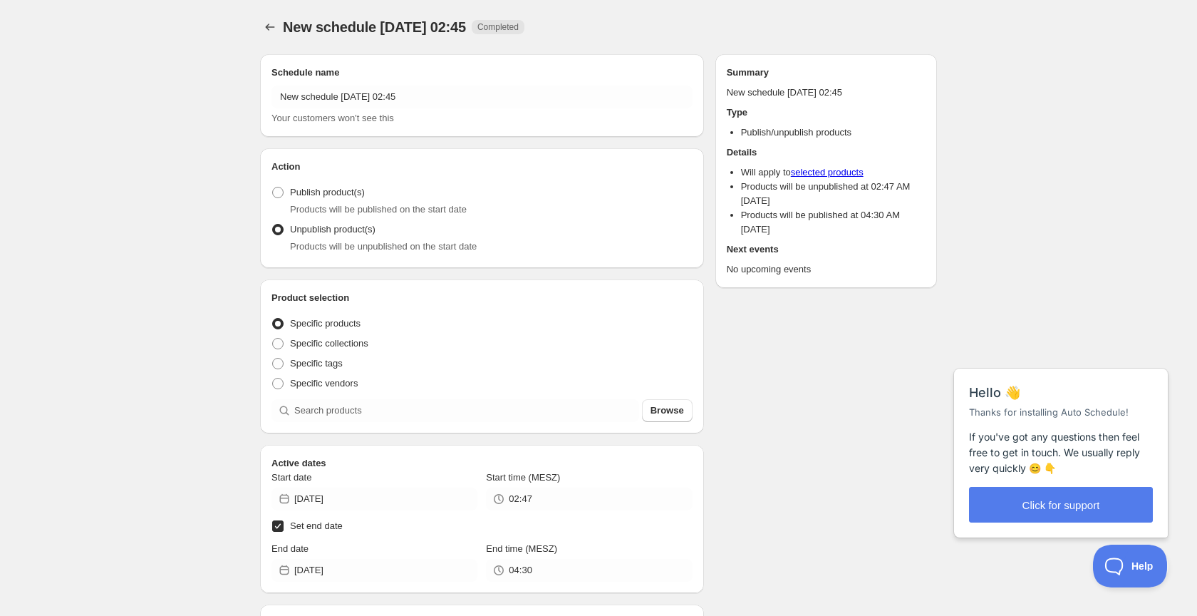
radio input "true"
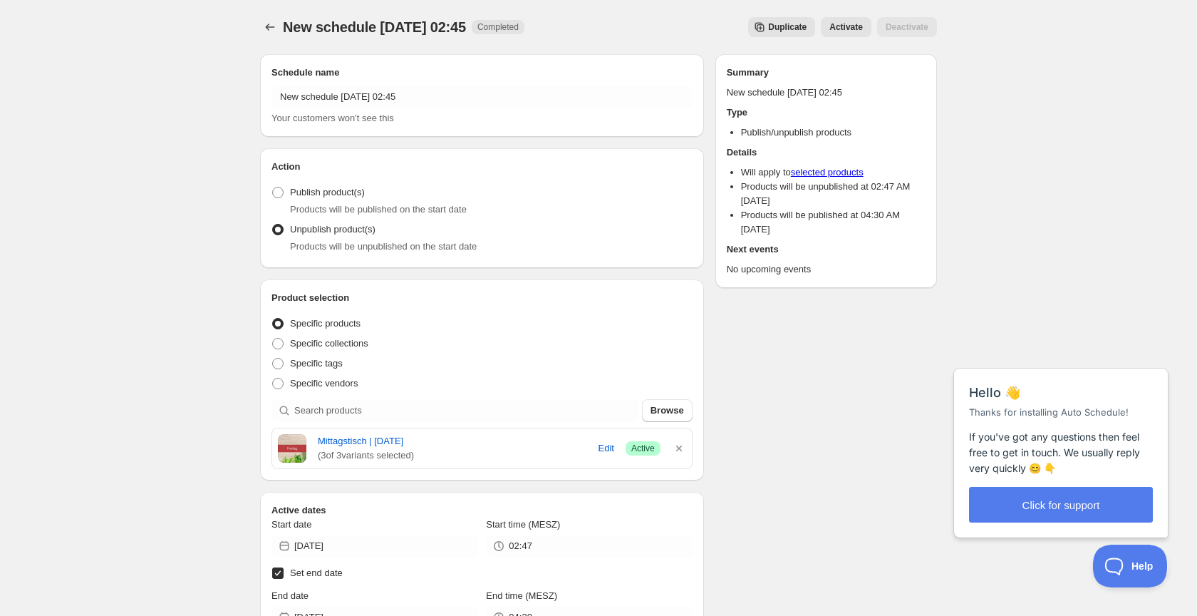
click at [374, 29] on span "New schedule [DATE] 02:45" at bounding box center [374, 27] width 183 height 16
click at [272, 23] on icon "Schedules" at bounding box center [270, 27] width 14 height 14
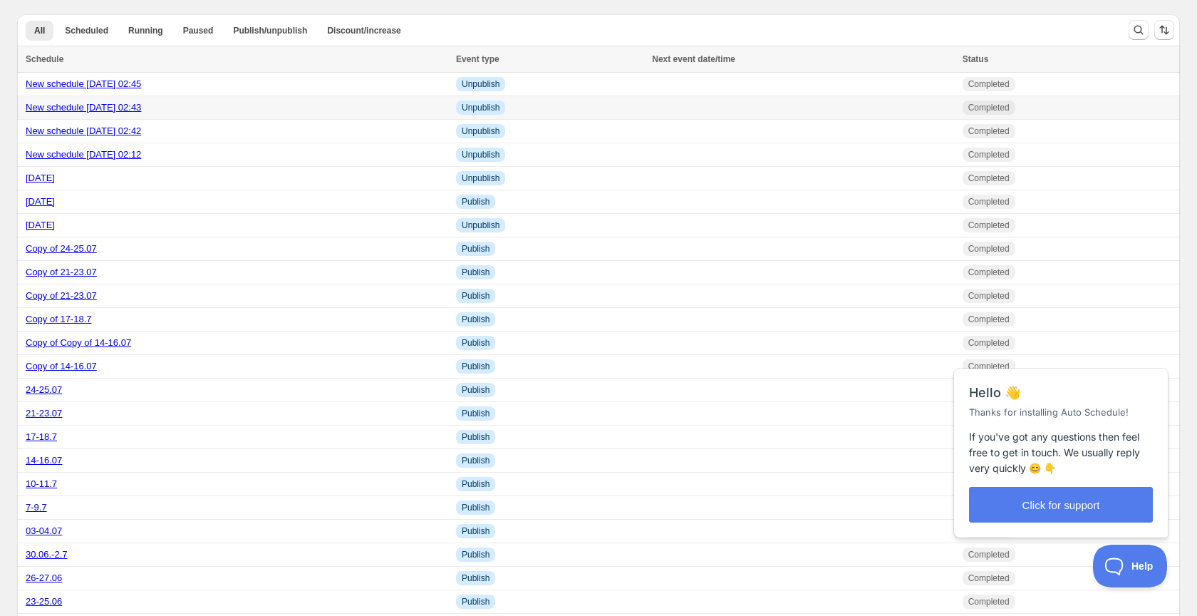
click at [141, 110] on link "New schedule [DATE] 02:43" at bounding box center [83, 107] width 115 height 11
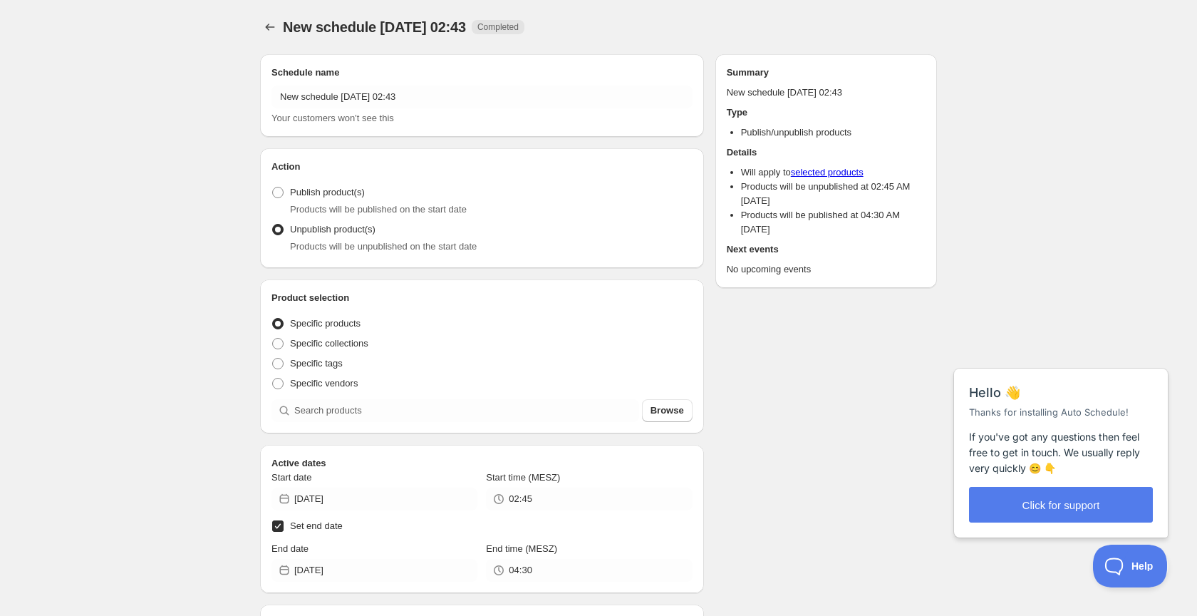
radio input "true"
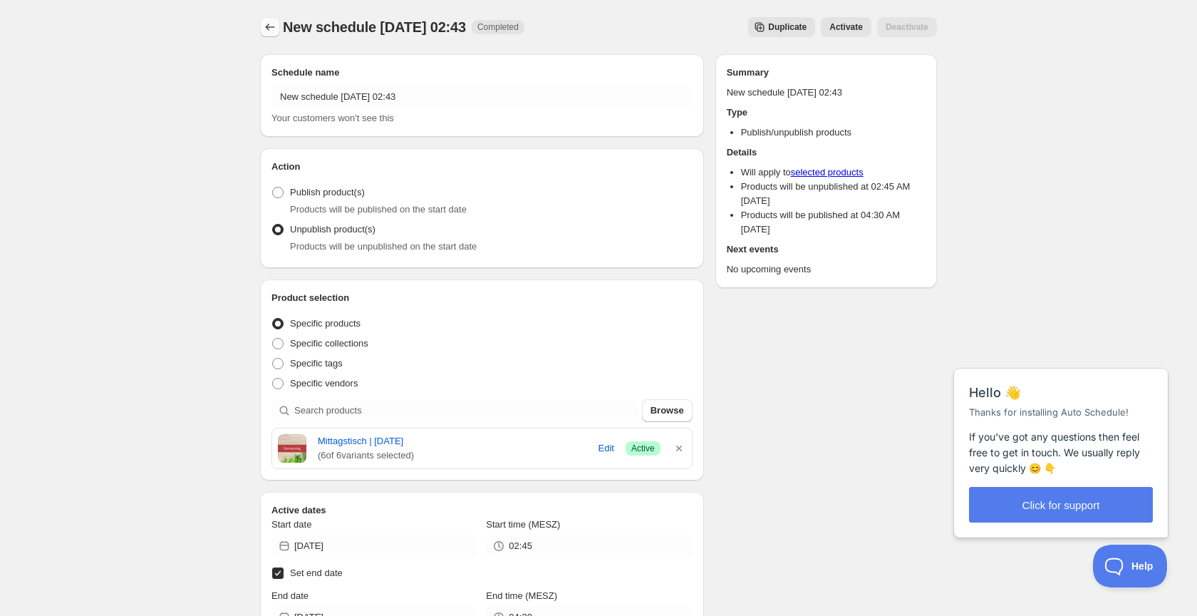
click at [271, 29] on icon "Schedules" at bounding box center [270, 27] width 14 height 14
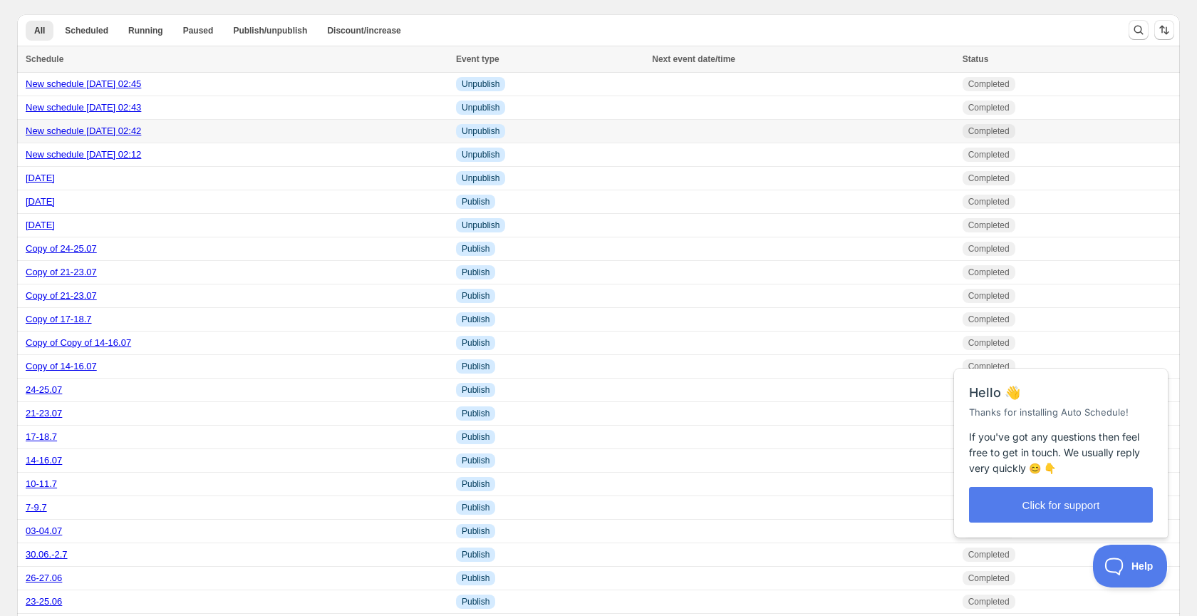
click at [184, 131] on div "New schedule [DATE] 02:42" at bounding box center [237, 131] width 422 height 14
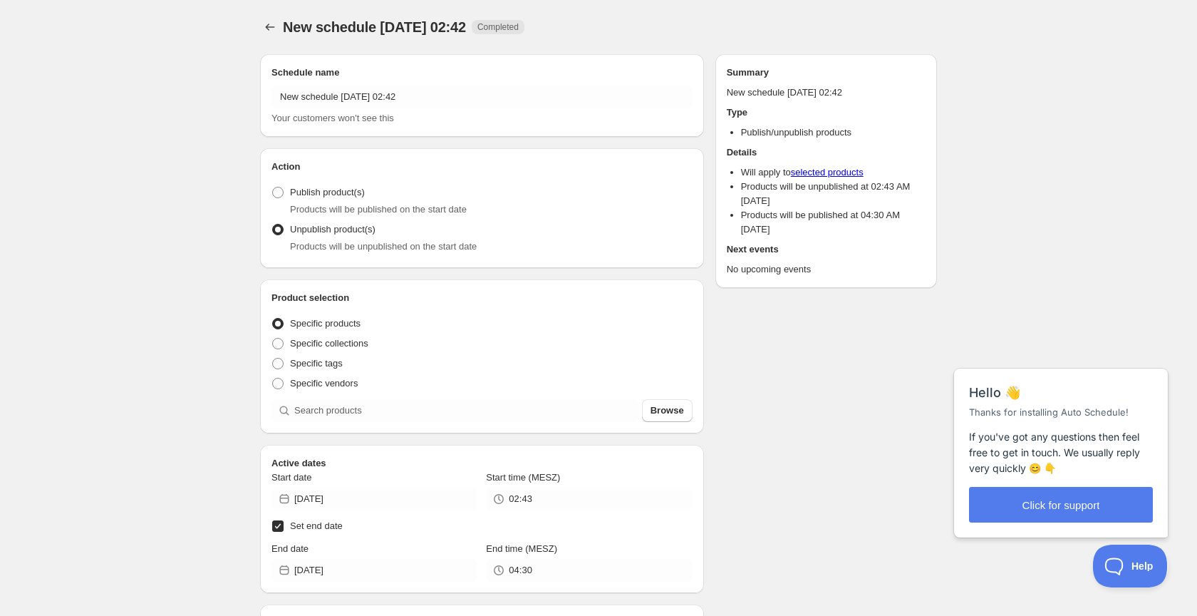
radio input "true"
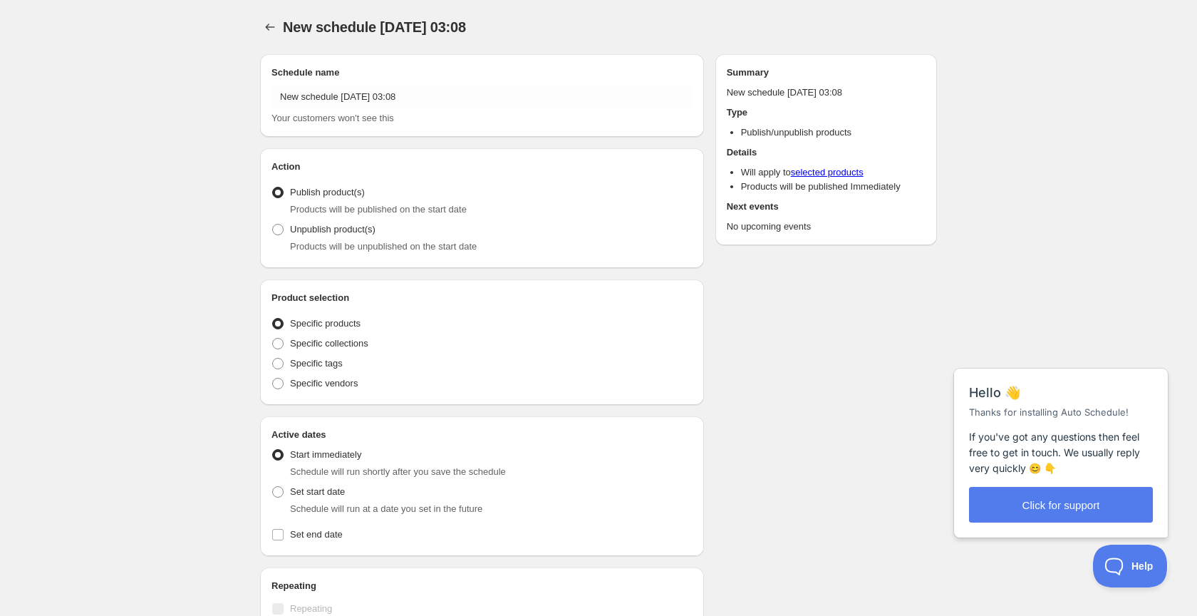
radio input "true"
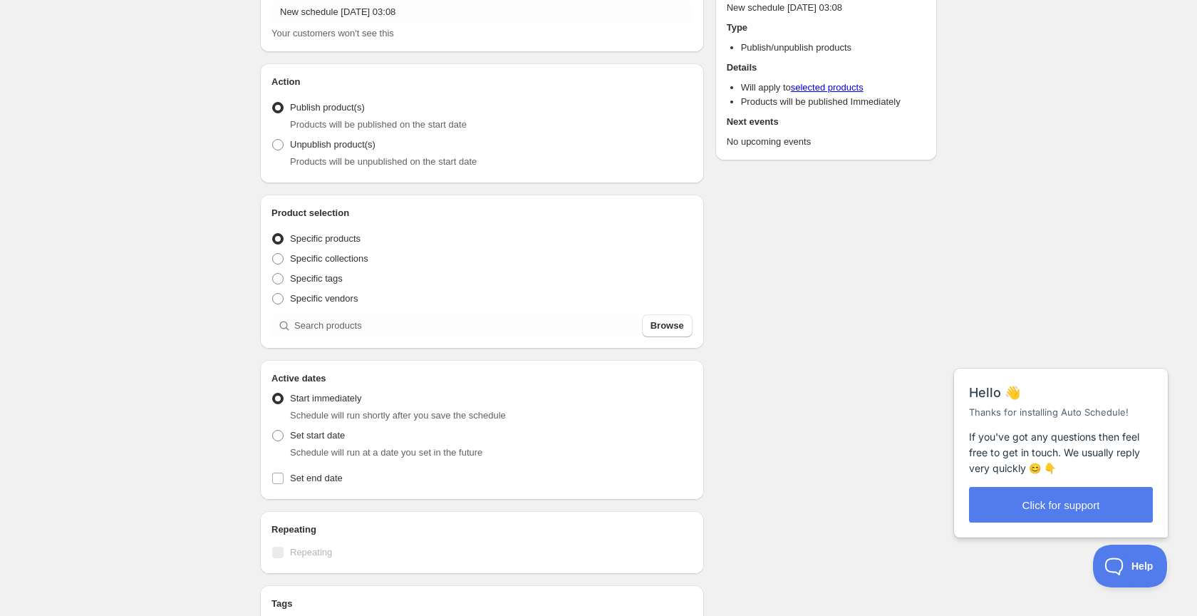
scroll to position [91, 0]
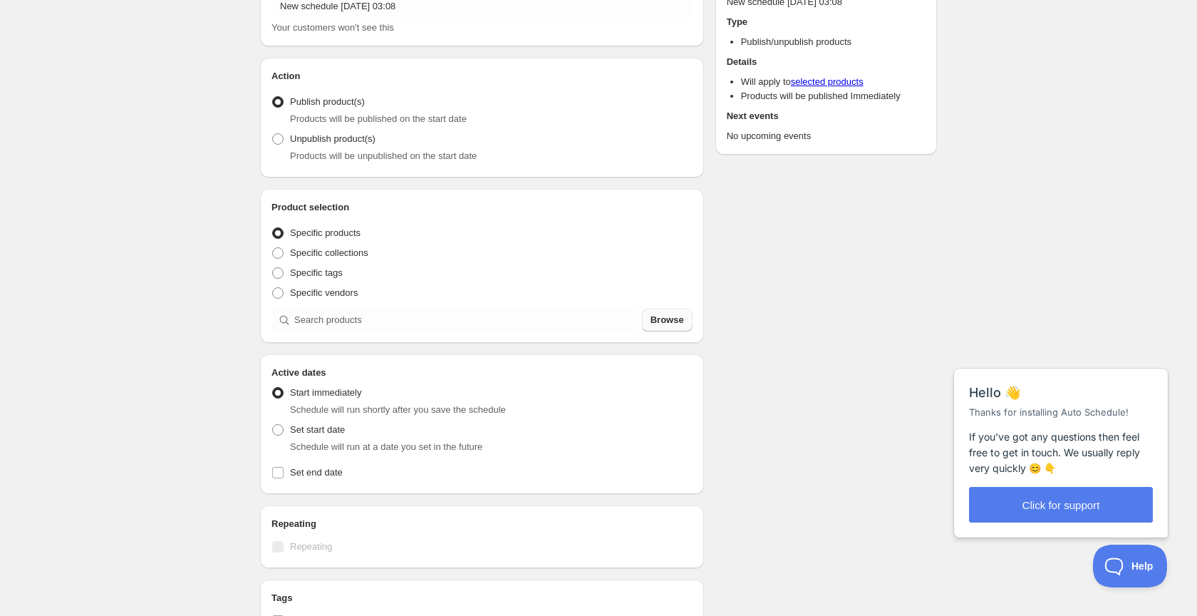
click at [661, 320] on span "Browse" at bounding box center [667, 320] width 33 height 14
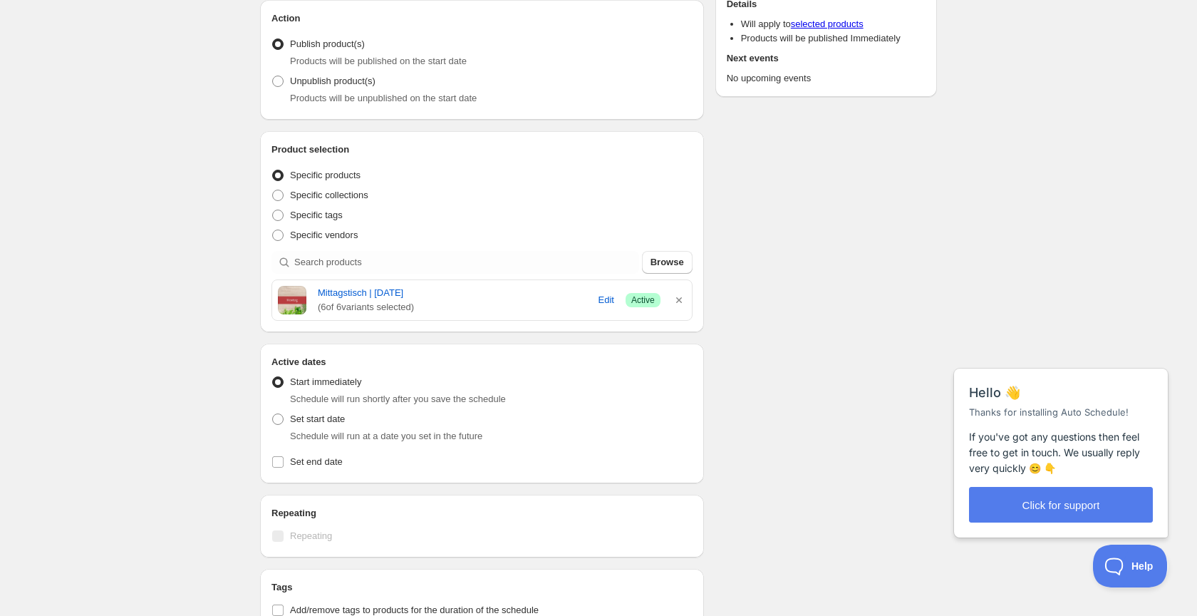
scroll to position [153, 0]
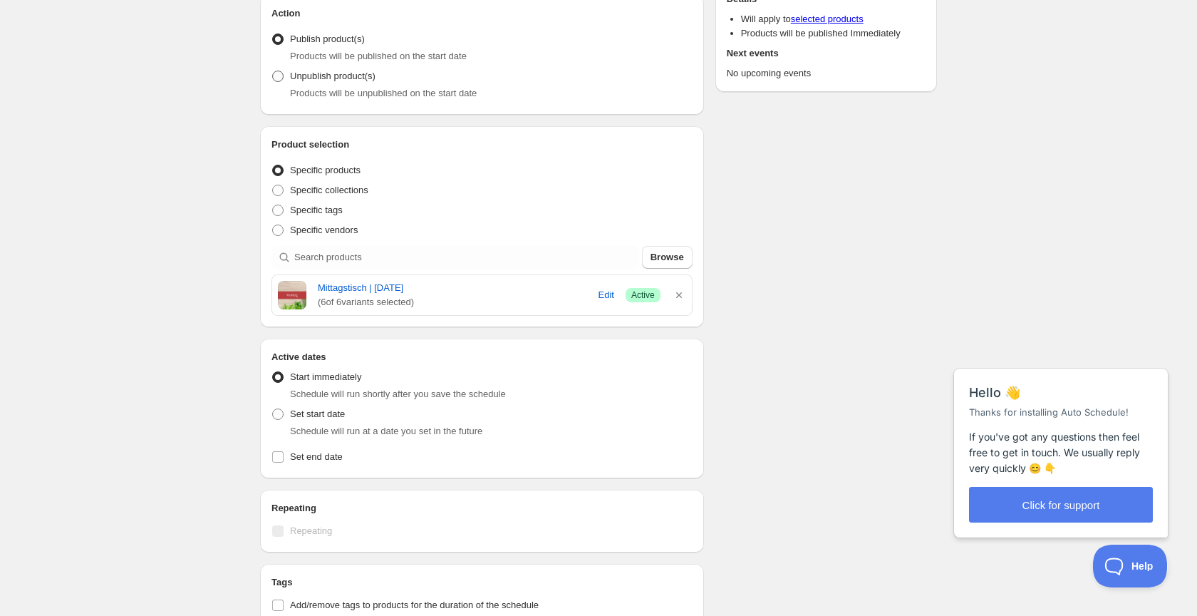
click at [284, 75] on span at bounding box center [278, 76] width 13 height 13
click at [273, 71] on input "Unpublish product(s)" at bounding box center [272, 71] width 1 height 1
radio input "true"
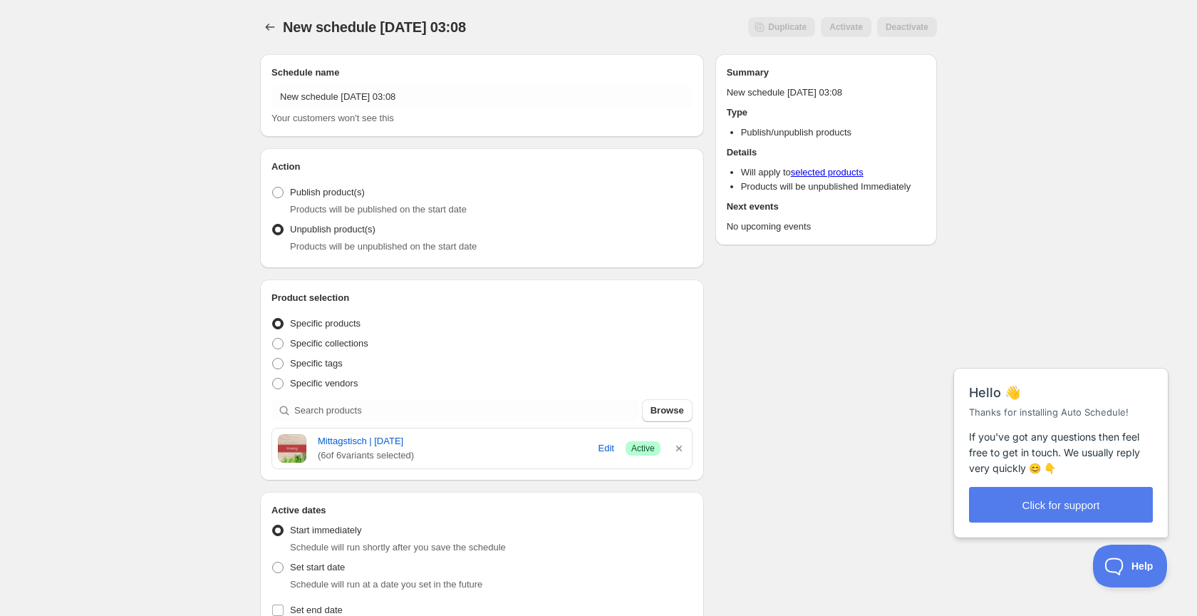
scroll to position [0, 0]
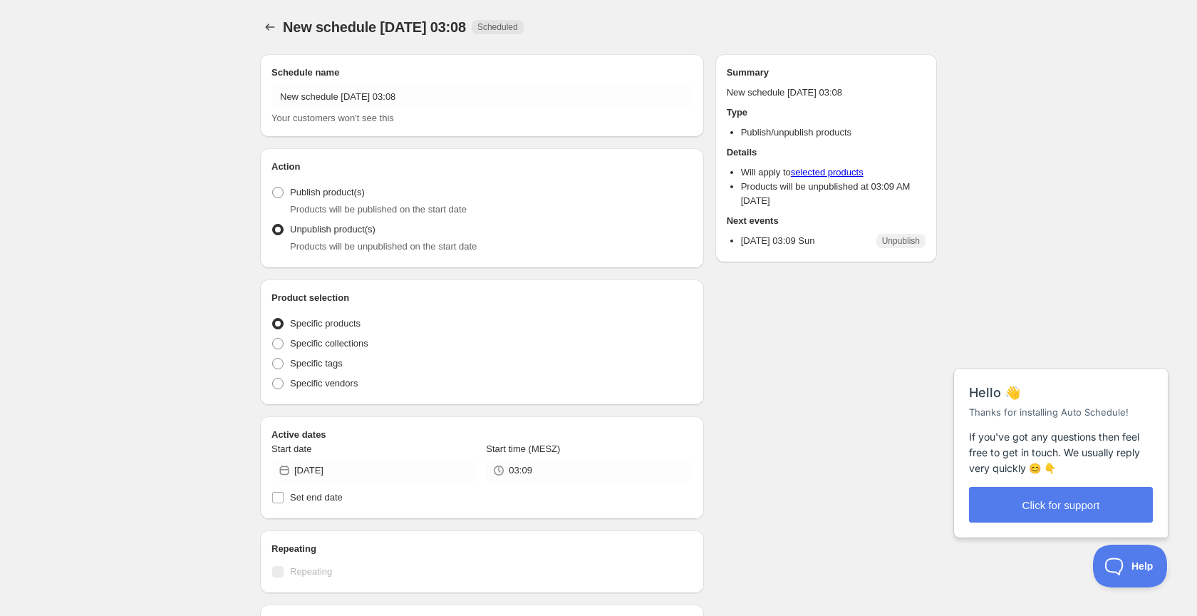
radio input "true"
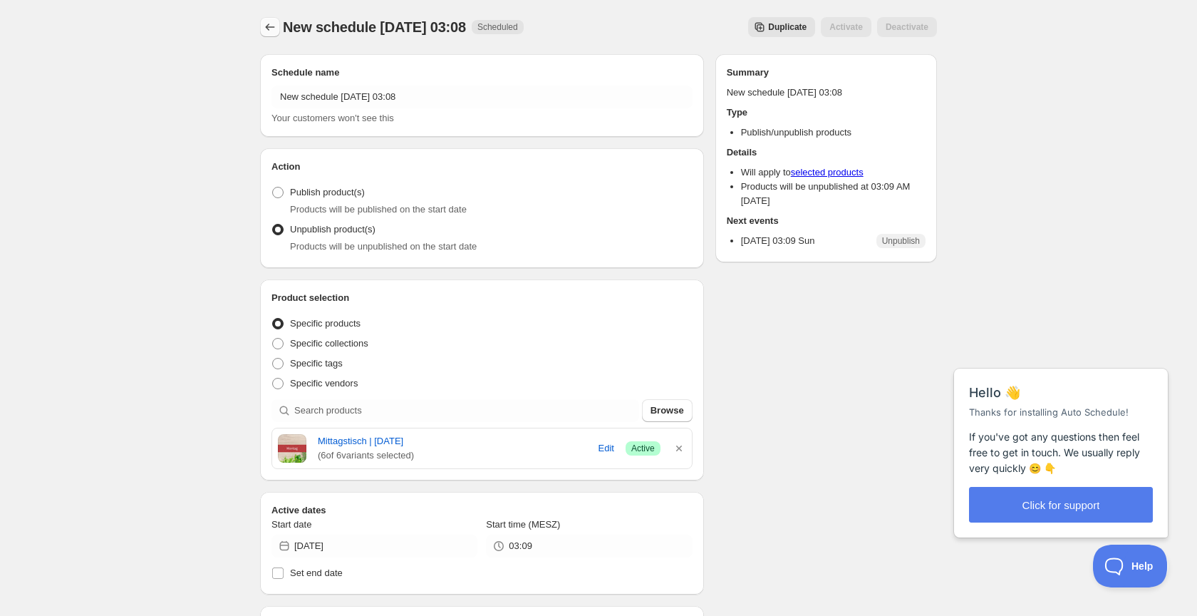
click at [273, 27] on icon "Schedules" at bounding box center [270, 27] width 14 height 14
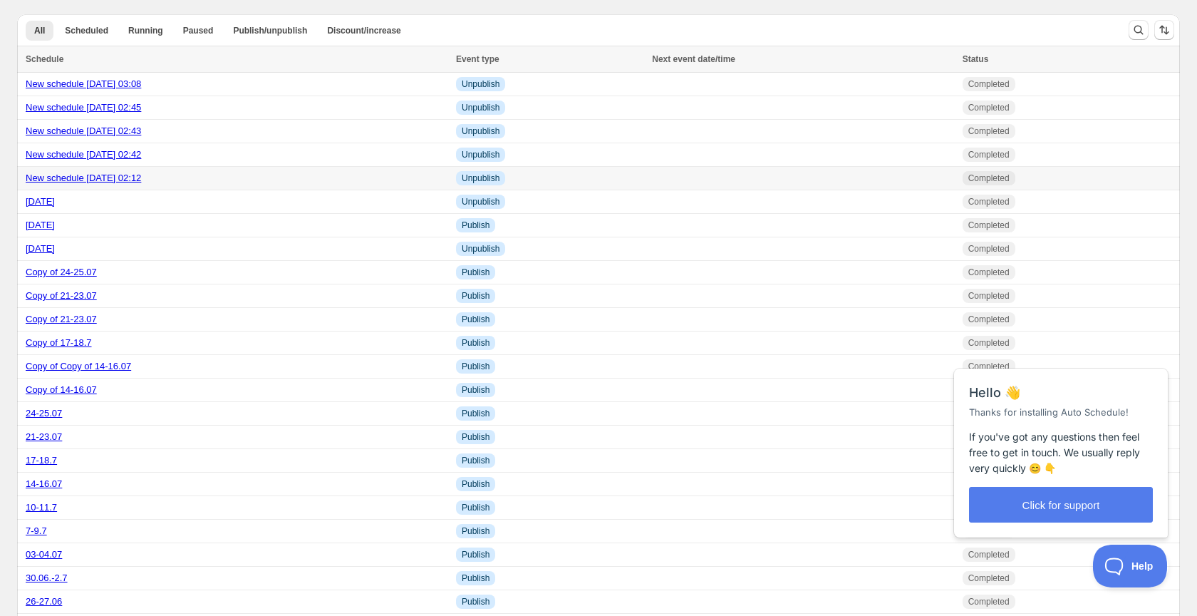
click at [141, 177] on link "New schedule [DATE] 02:12" at bounding box center [83, 177] width 115 height 11
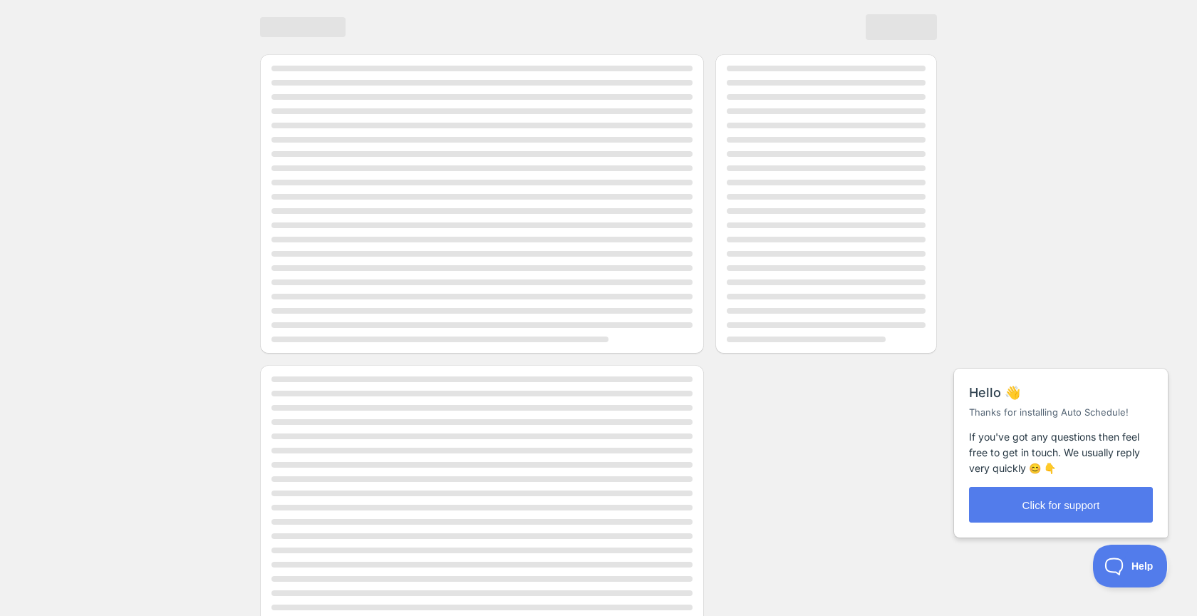
scroll to position [1, 0]
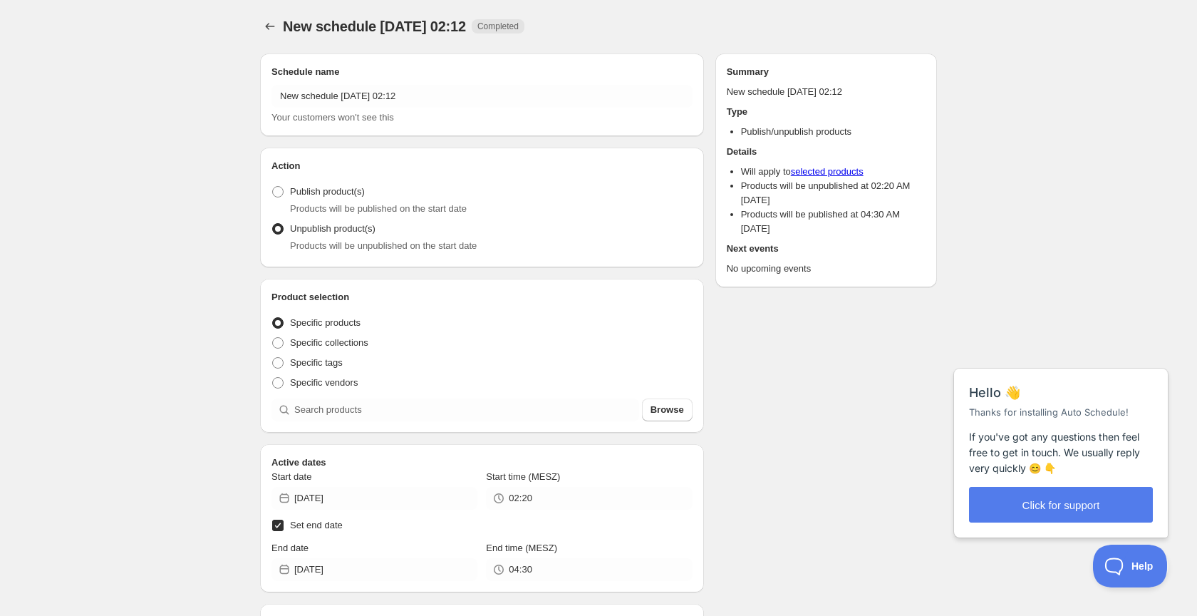
radio input "true"
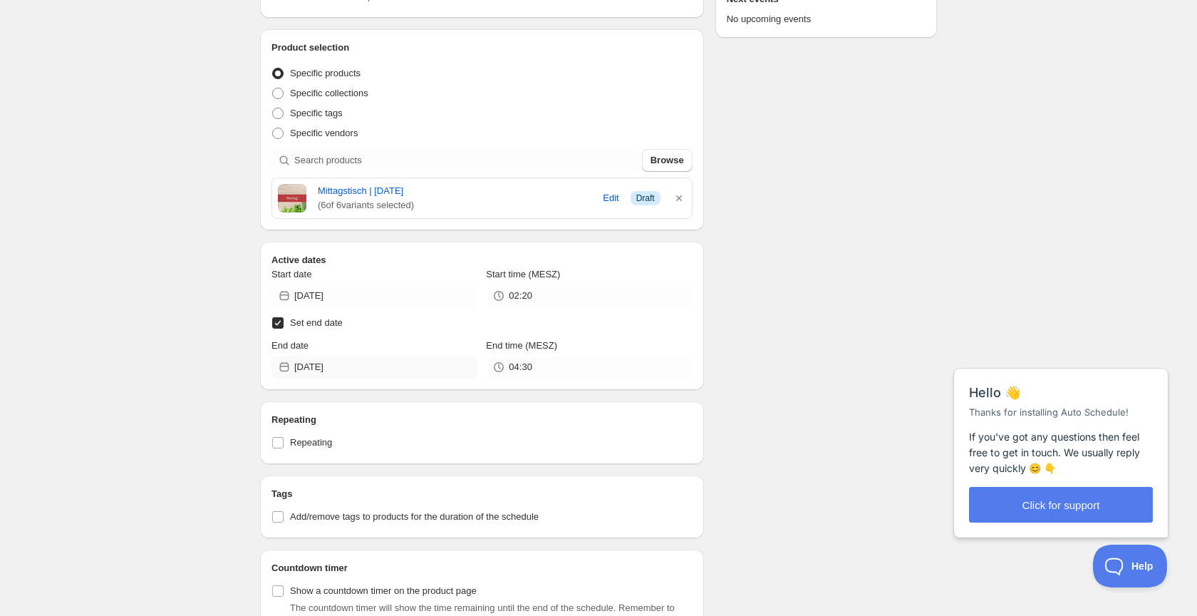
scroll to position [249, 0]
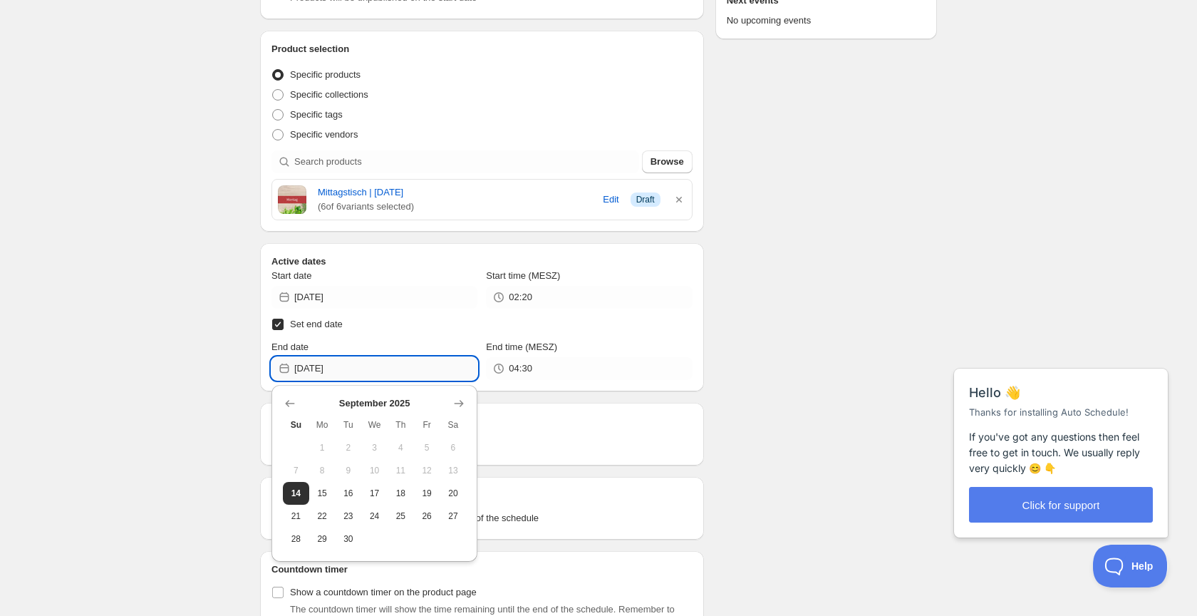
click at [378, 375] on input "[DATE]" at bounding box center [385, 368] width 183 height 23
click at [329, 495] on span "15" at bounding box center [322, 492] width 15 height 11
type input "[DATE]"
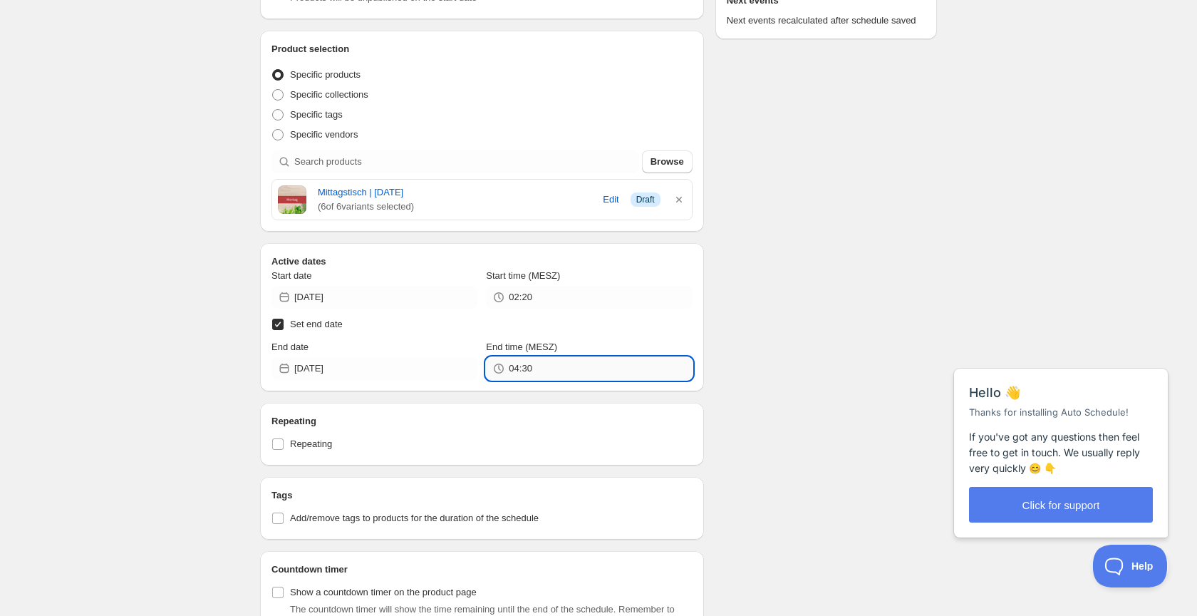
click at [542, 375] on input "04:30" at bounding box center [600, 368] width 183 height 23
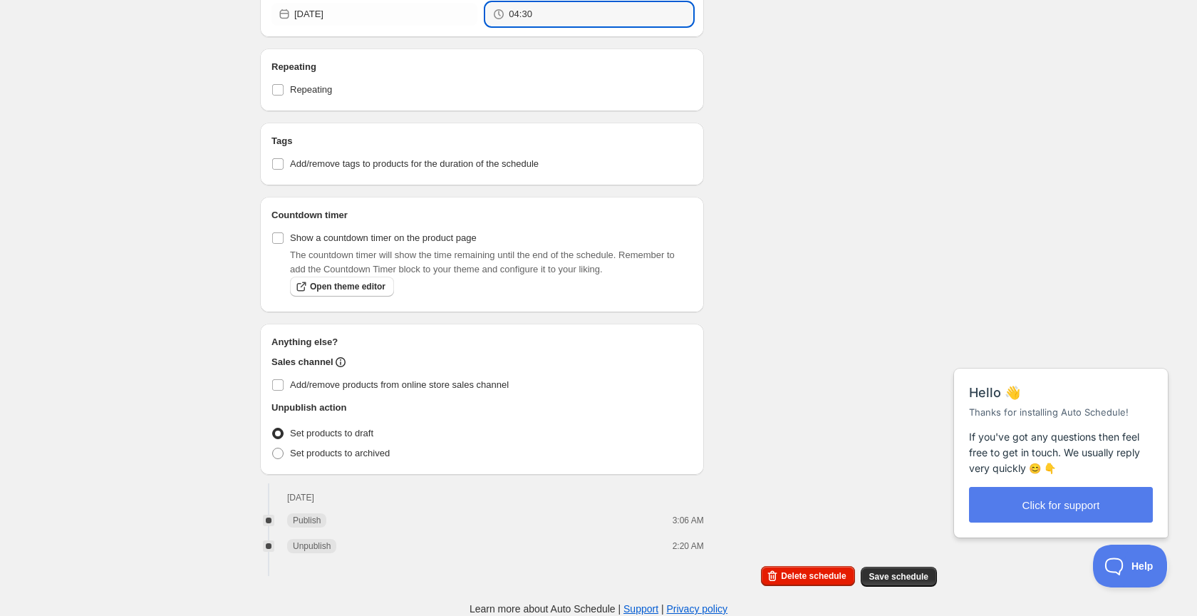
scroll to position [603, 0]
click at [551, 13] on input "04:30" at bounding box center [600, 14] width 183 height 23
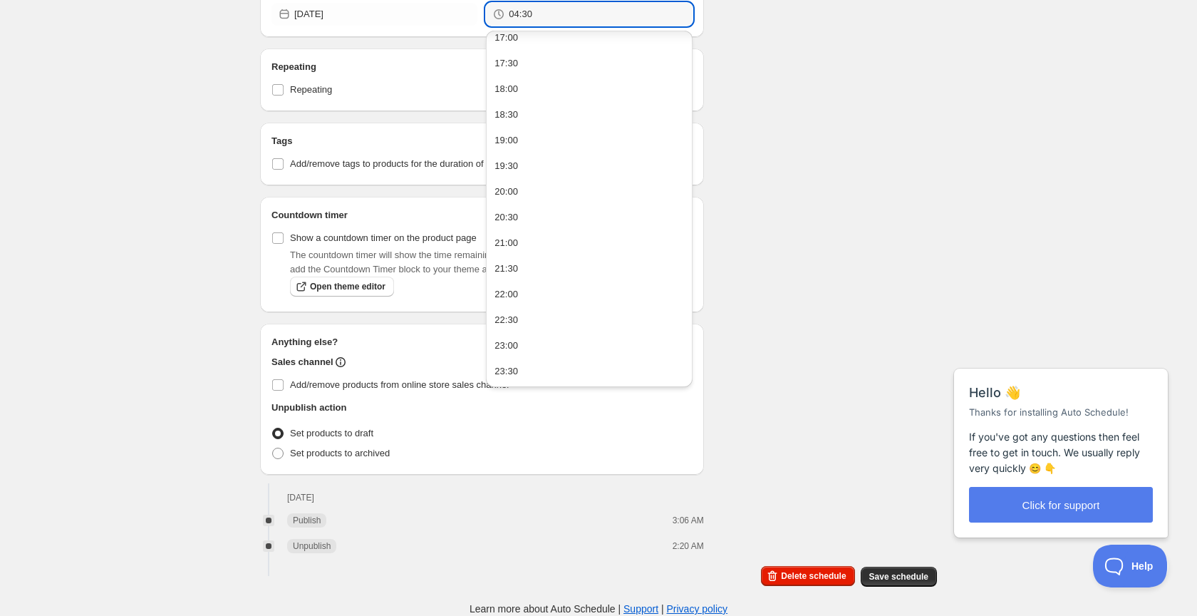
scroll to position [881, 0]
click at [510, 369] on div "23:30" at bounding box center [507, 371] width 24 height 14
type input "23:30"
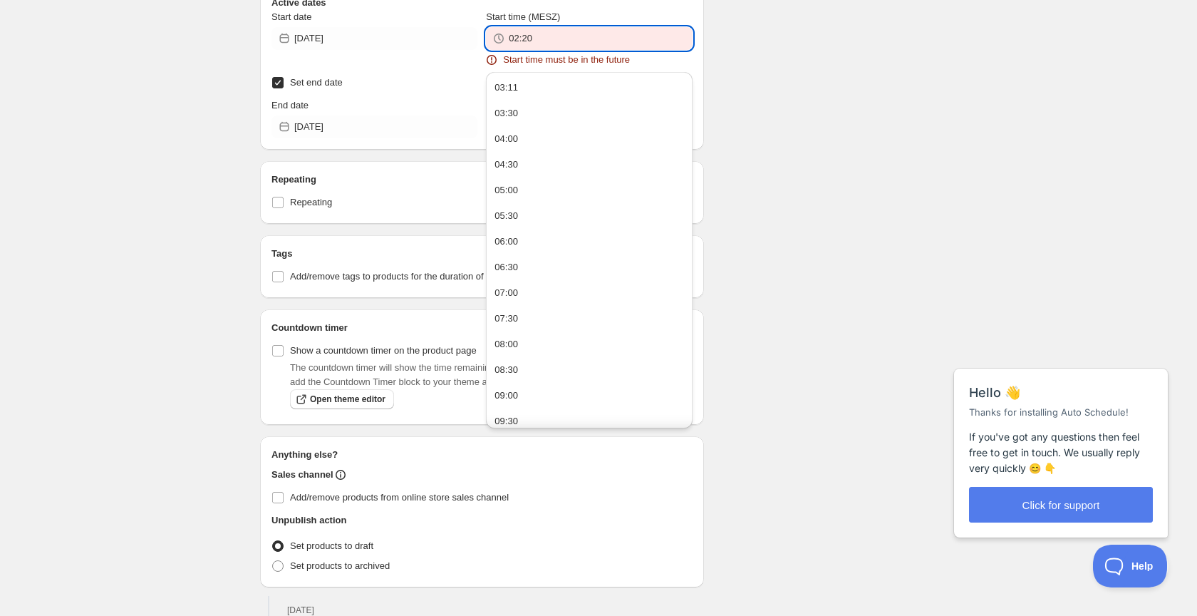
click at [539, 39] on input "02:20" at bounding box center [600, 38] width 183 height 23
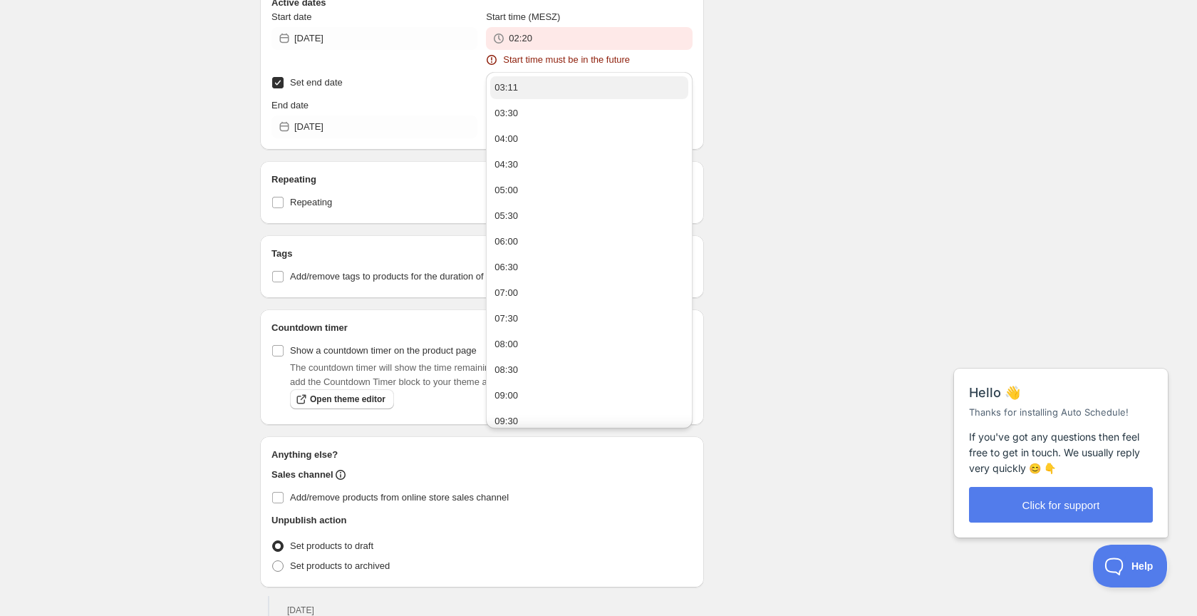
click at [510, 85] on div "03:11" at bounding box center [507, 88] width 24 height 14
type input "03:11"
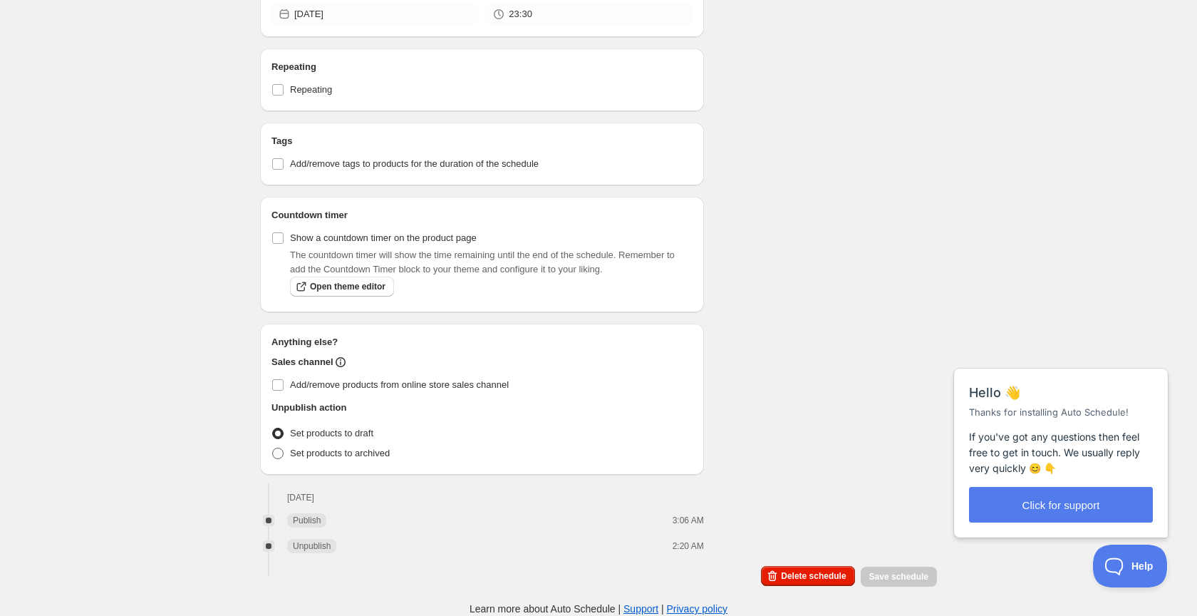
click at [291, 455] on span "Set products to archived" at bounding box center [340, 453] width 100 height 11
click at [273, 448] on input "Set products to archived" at bounding box center [272, 448] width 1 height 1
radio input "true"
click at [278, 431] on span at bounding box center [277, 433] width 11 height 11
click at [273, 428] on input "Set products to draft" at bounding box center [272, 428] width 1 height 1
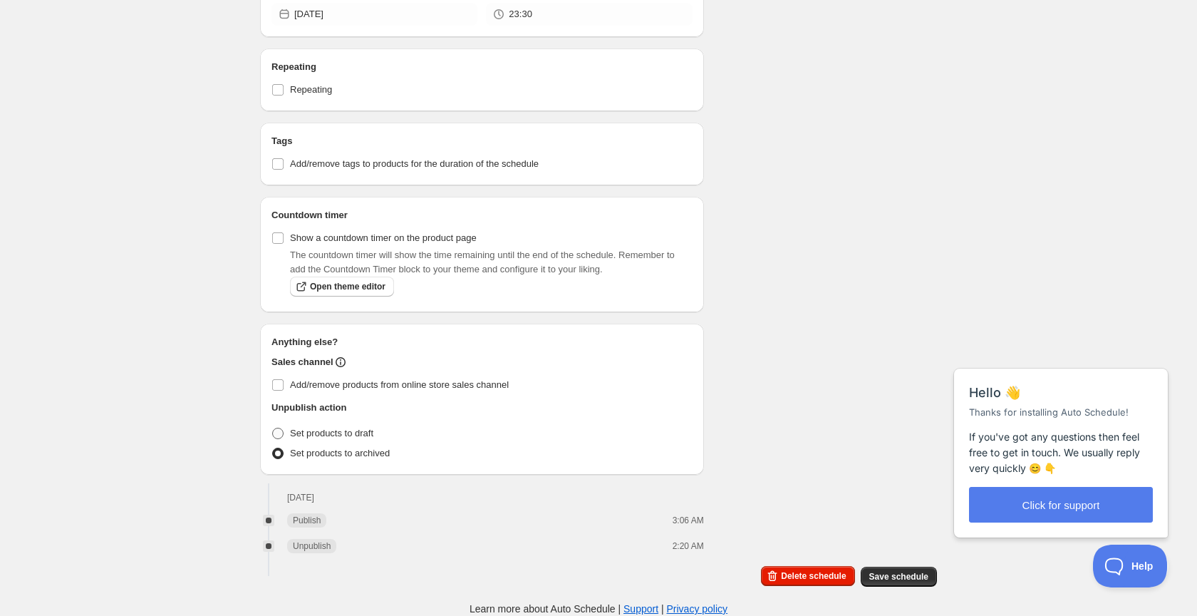
radio input "true"
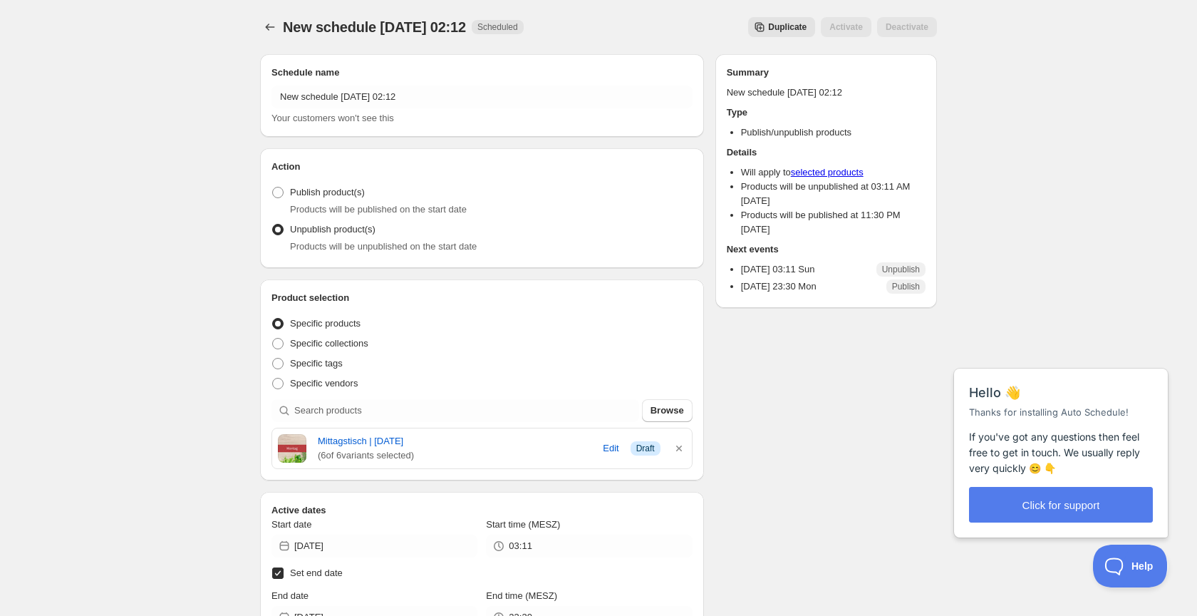
scroll to position [0, 0]
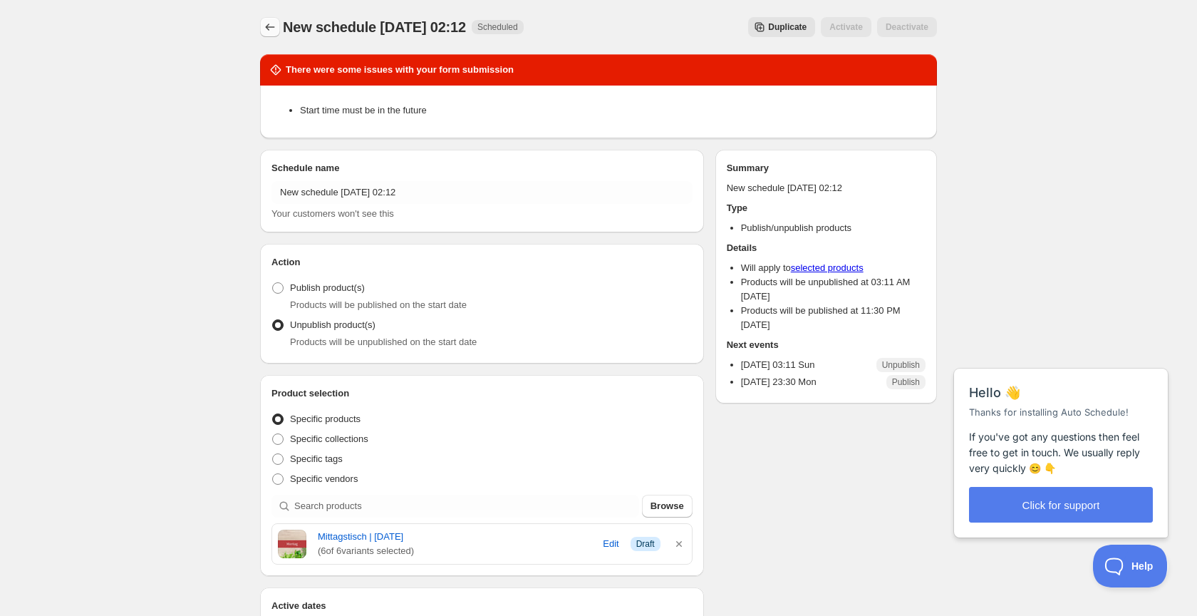
click at [279, 25] on button "Schedules" at bounding box center [270, 27] width 20 height 20
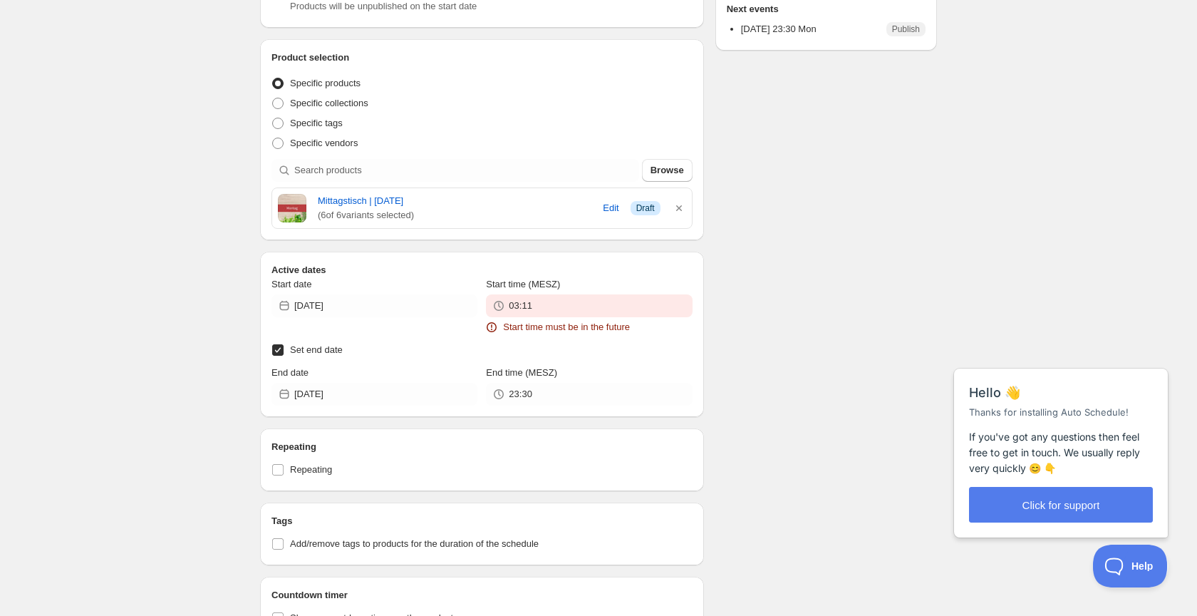
scroll to position [338, 0]
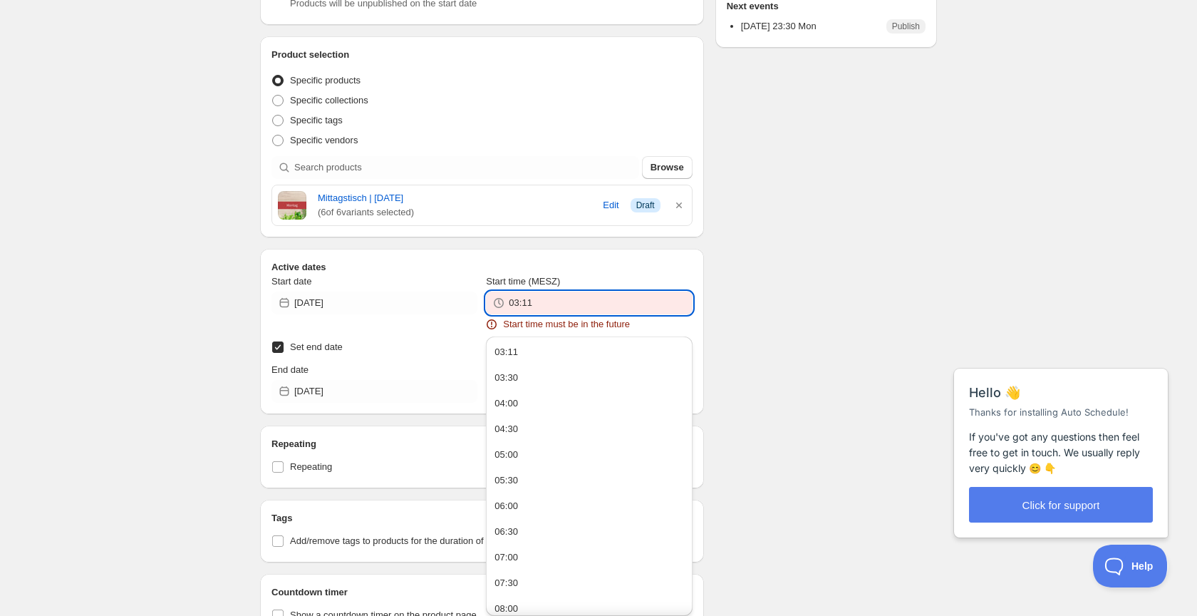
click at [554, 308] on input "03:11" at bounding box center [600, 302] width 183 height 23
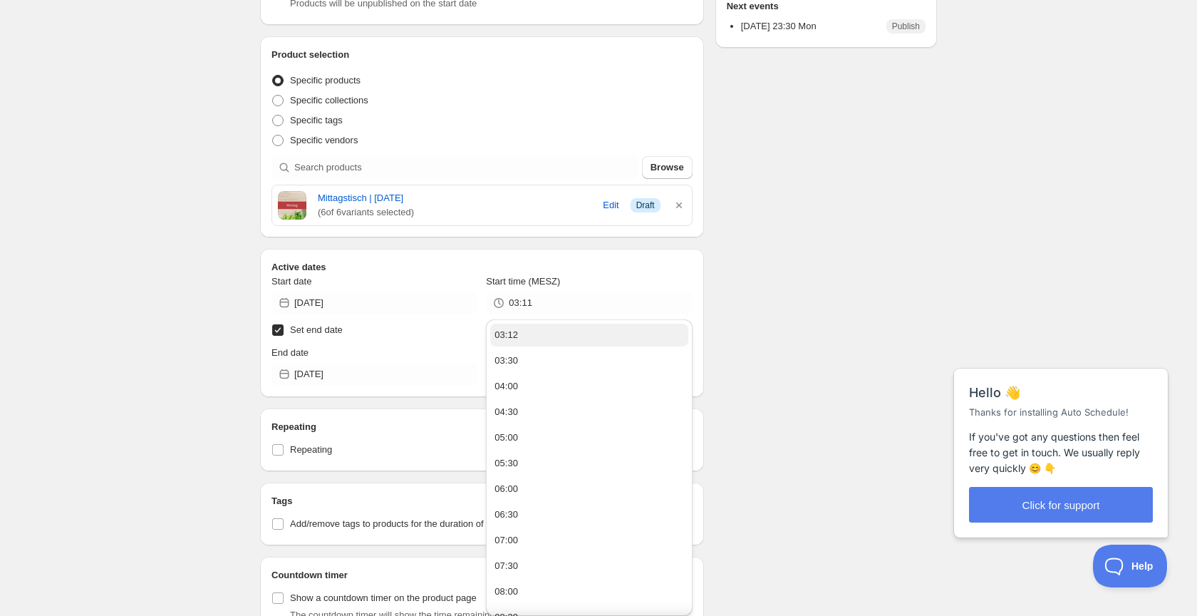
click at [517, 333] on div "03:12" at bounding box center [507, 335] width 24 height 14
type input "03:12"
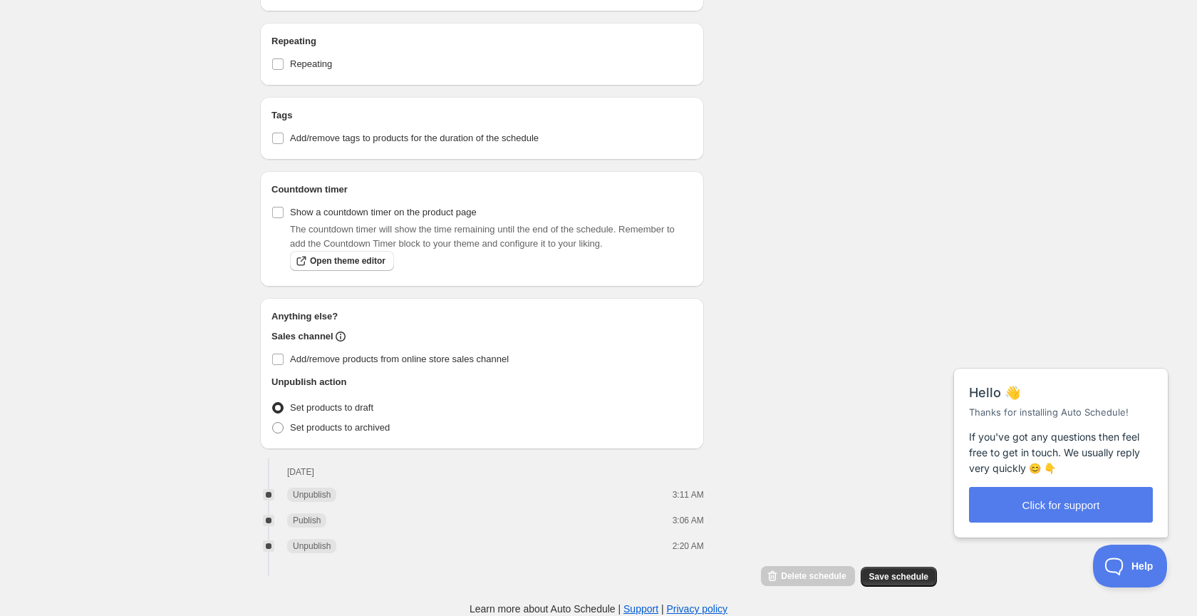
scroll to position [724, 0]
click at [902, 582] on span "Save schedule" at bounding box center [898, 576] width 59 height 11
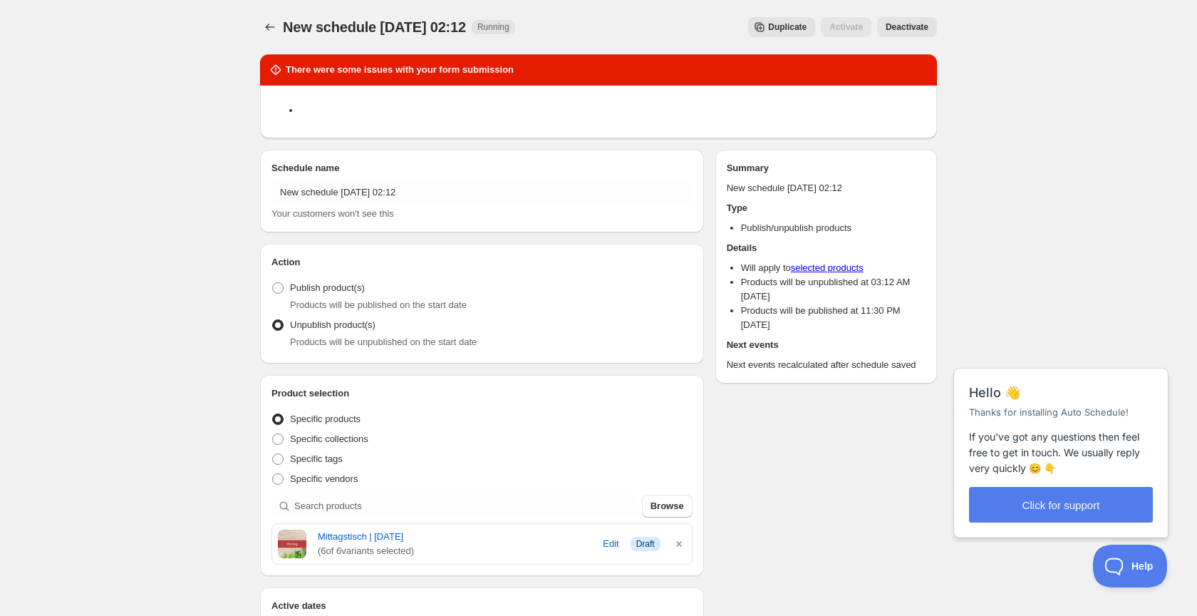
scroll to position [0, 0]
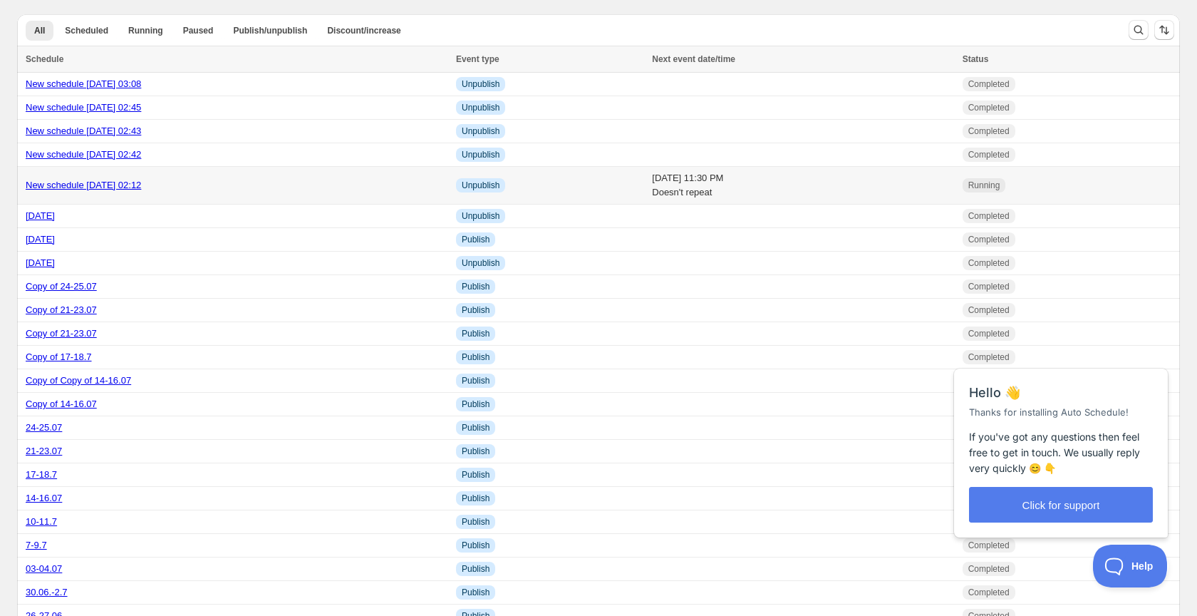
click at [648, 187] on td "[DATE] 11:30 PM Doesn't repeat" at bounding box center [803, 186] width 310 height 38
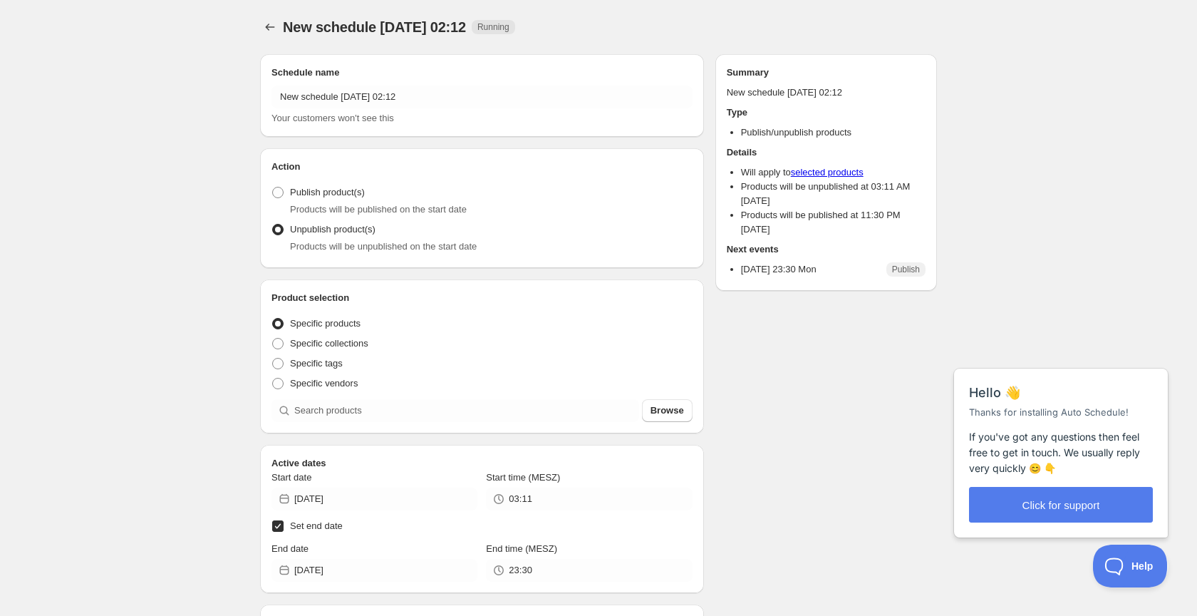
radio input "true"
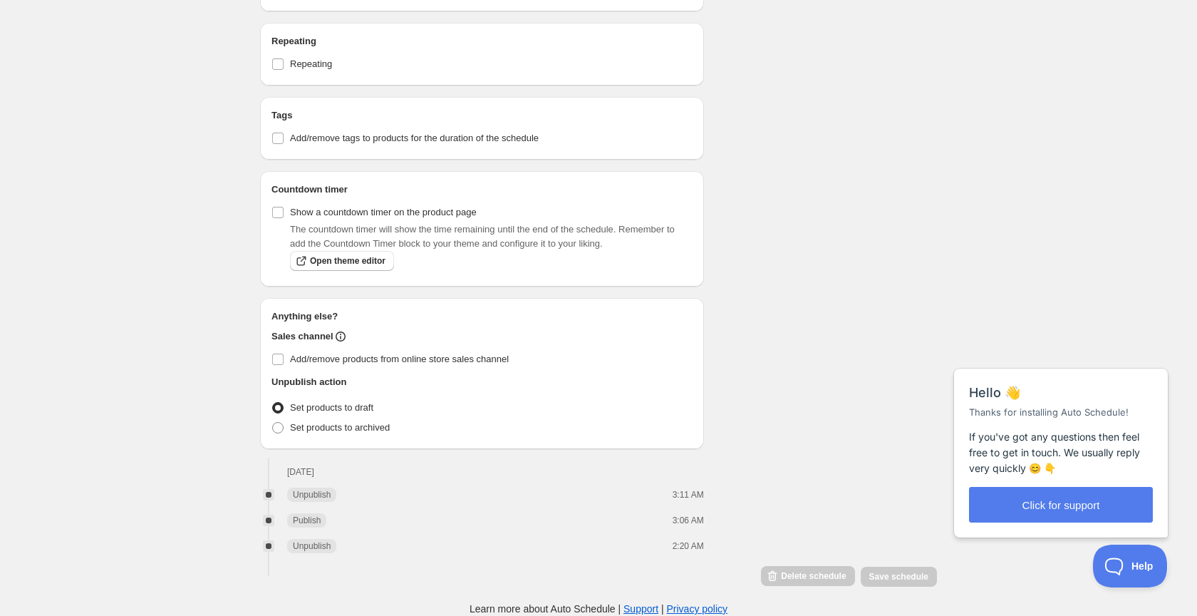
scroll to position [629, 0]
click at [829, 579] on div "Delete schedule" at bounding box center [807, 576] width 93 height 21
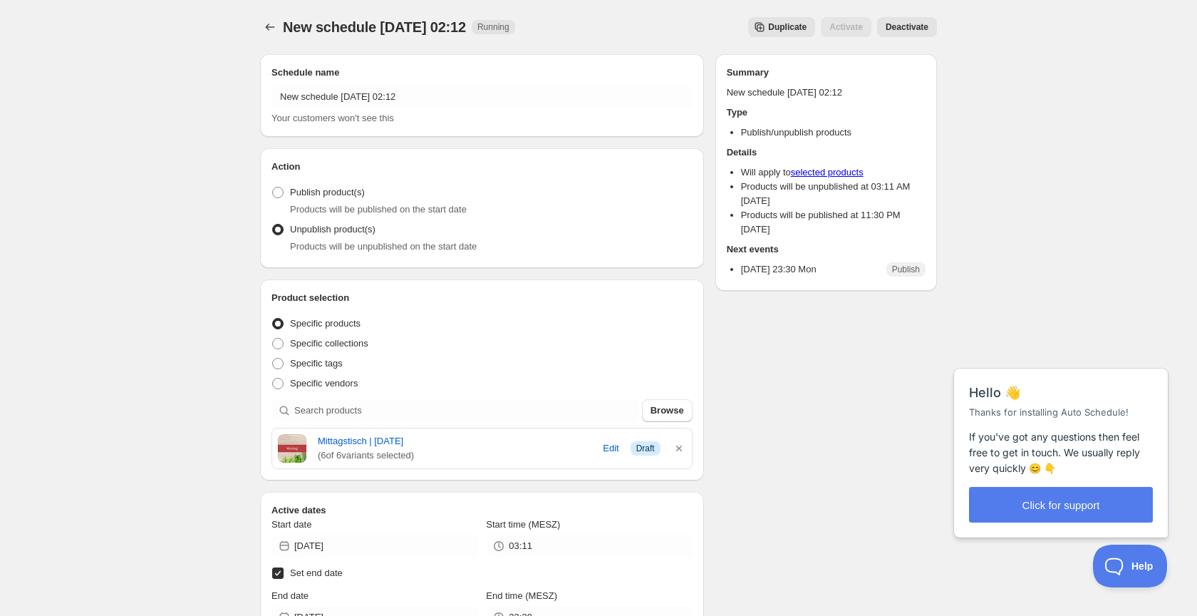
scroll to position [0, 0]
click at [273, 22] on icon "Schedules" at bounding box center [270, 27] width 14 height 14
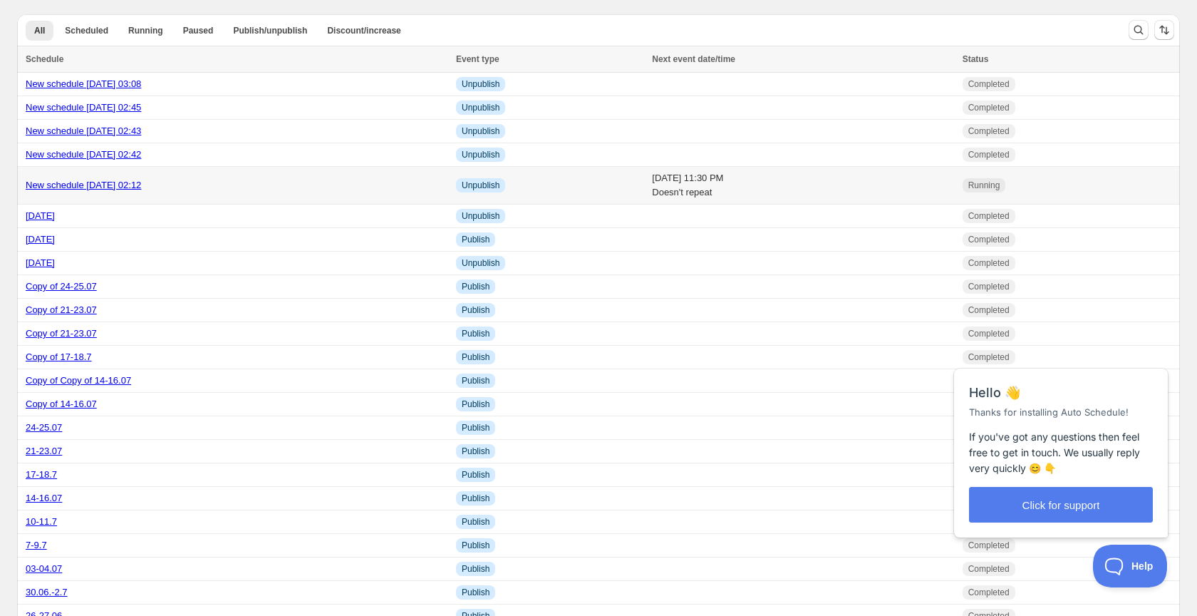
click at [797, 185] on td "[DATE] 11:30 PM Doesn't repeat" at bounding box center [803, 186] width 310 height 38
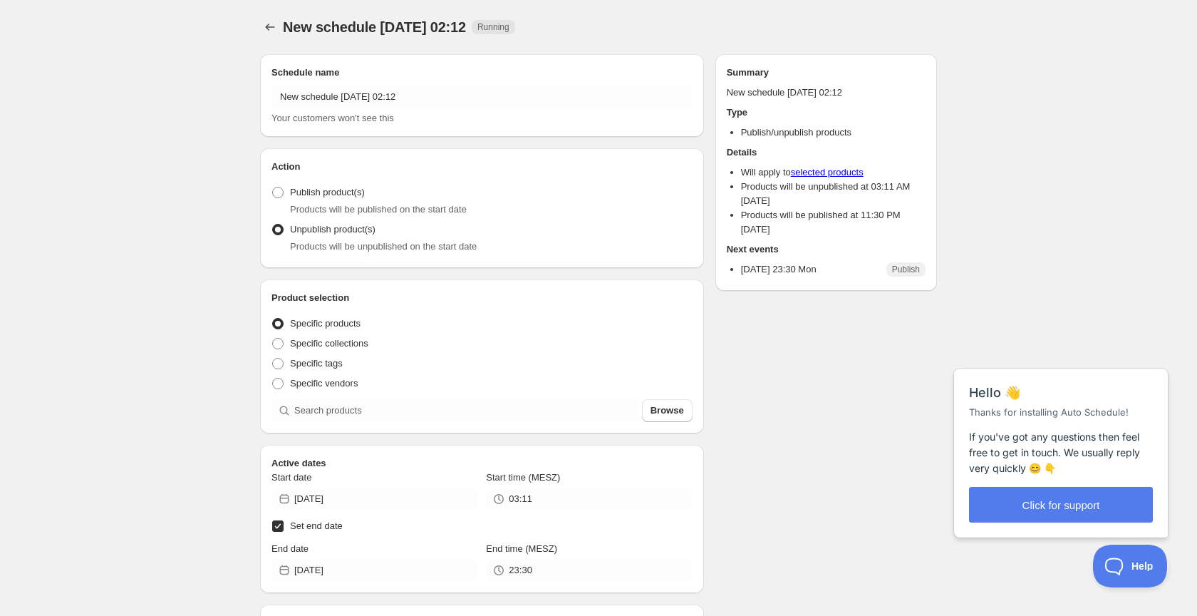
radio input "true"
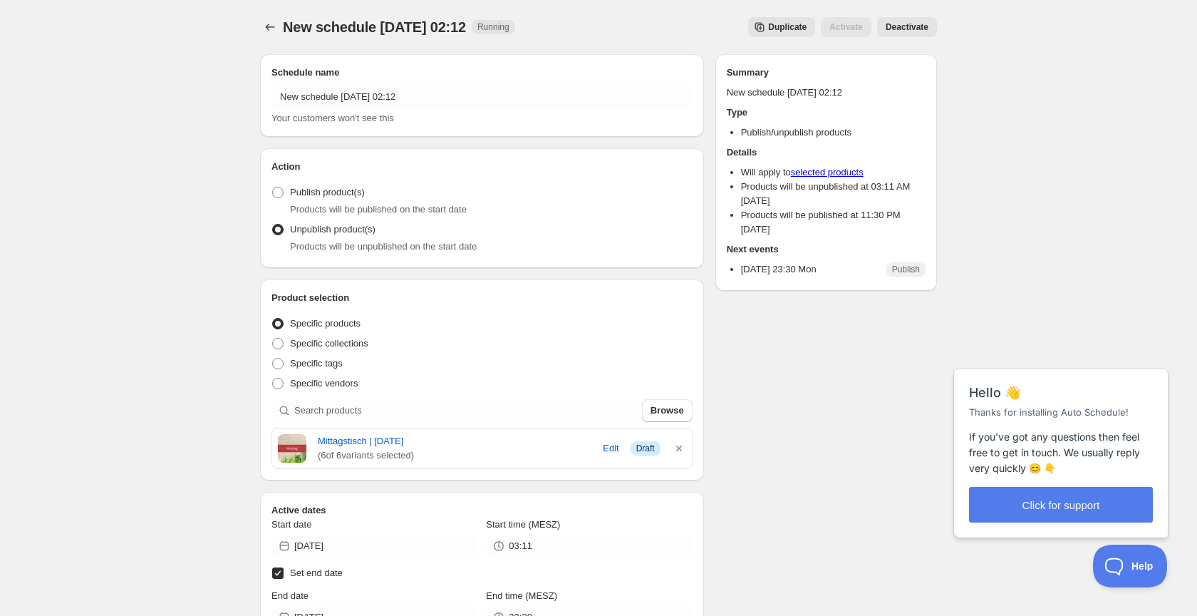
scroll to position [1, 0]
click at [901, 26] on span "Deactivate" at bounding box center [907, 26] width 43 height 11
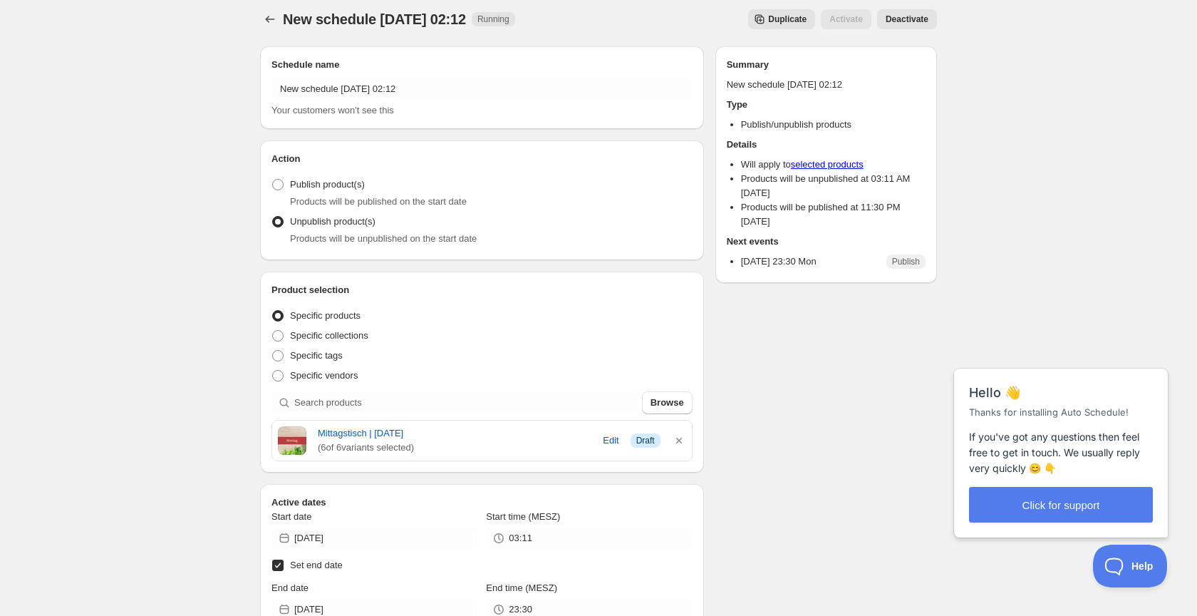
click at [903, 18] on span "Deactivate" at bounding box center [907, 19] width 43 height 11
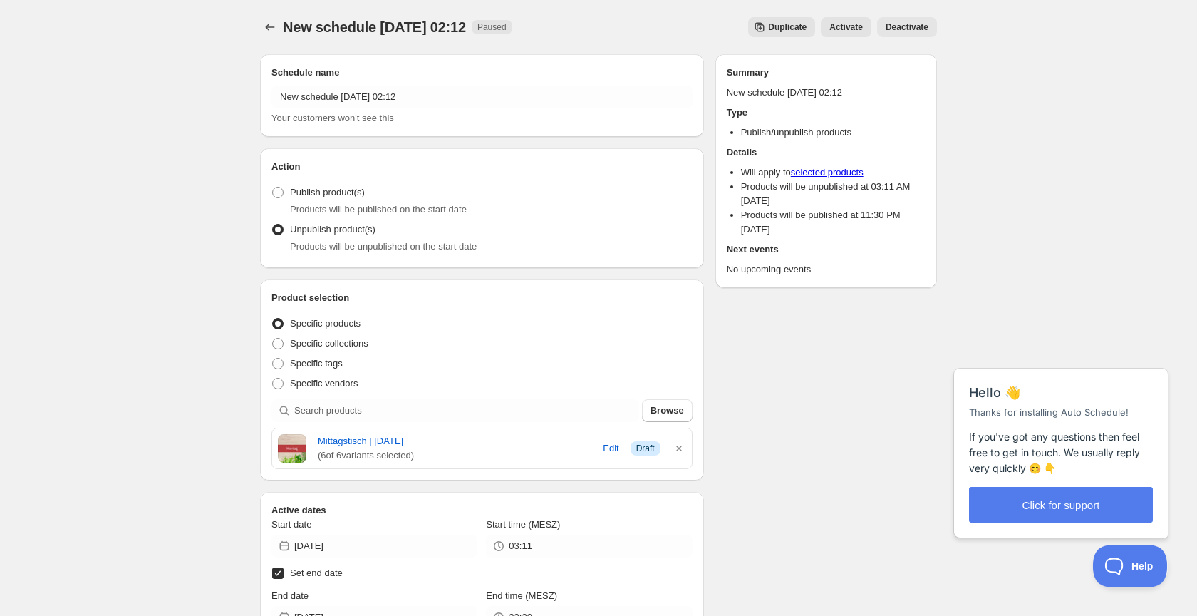
scroll to position [0, 0]
click at [283, 23] on span "New schedule [DATE] 02:12" at bounding box center [374, 27] width 183 height 16
click at [271, 29] on icon "Schedules" at bounding box center [270, 27] width 14 height 14
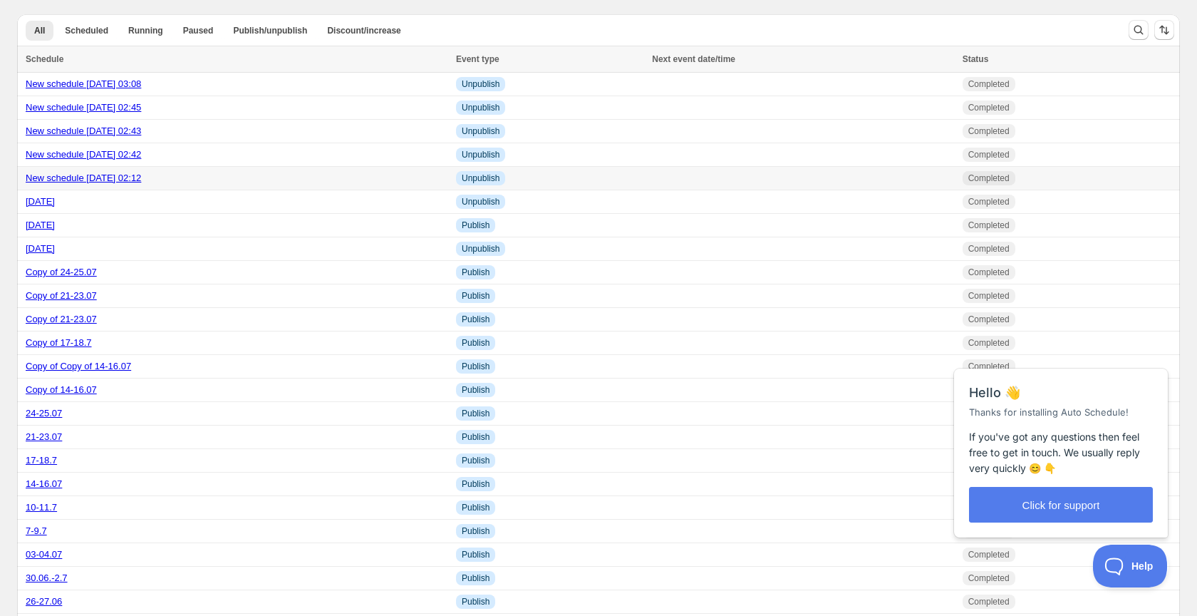
click at [130, 180] on link "New schedule [DATE] 02:12" at bounding box center [83, 177] width 115 height 11
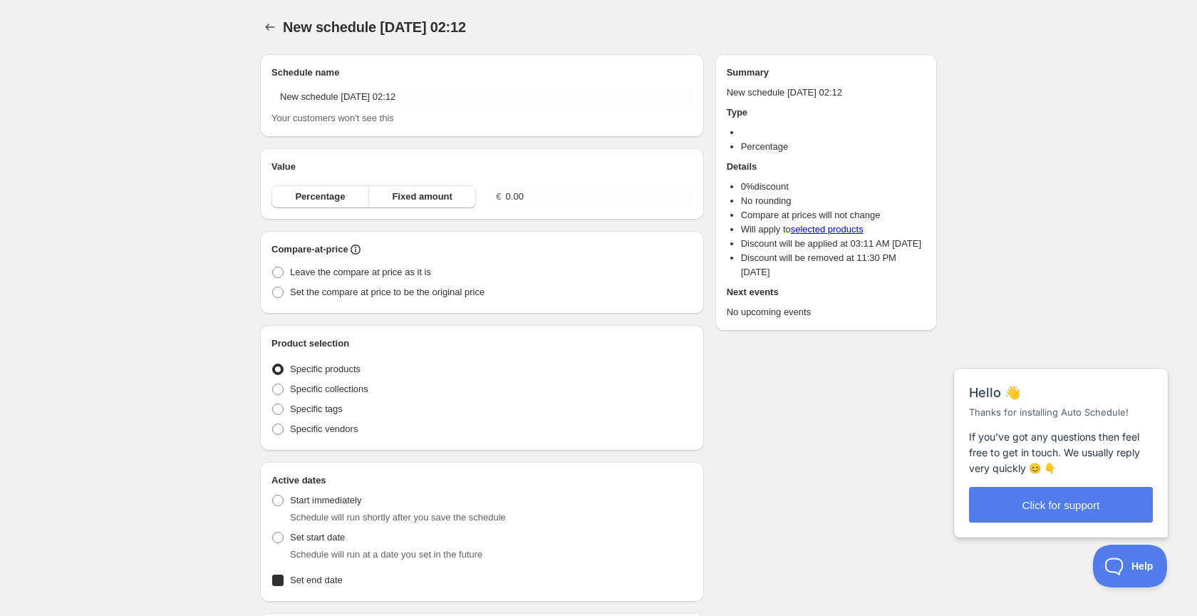
radio input "true"
checkbox input "true"
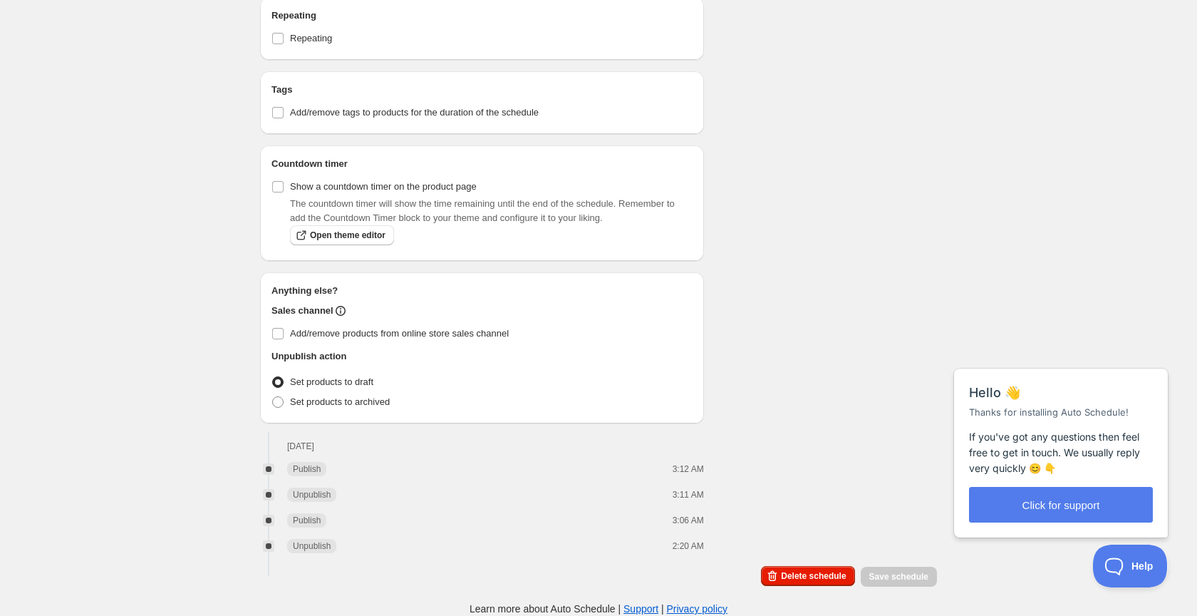
scroll to position [654, 0]
click at [811, 575] on span "Delete schedule" at bounding box center [813, 575] width 65 height 11
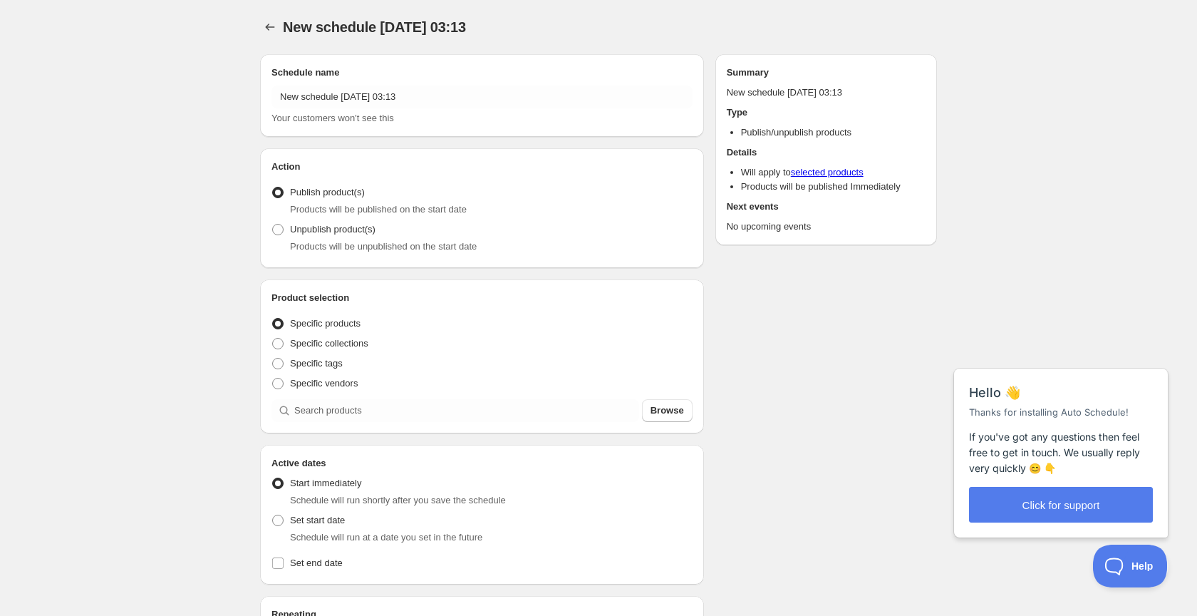
radio input "true"
click at [279, 232] on span at bounding box center [277, 229] width 11 height 11
click at [273, 224] on input "Unpublish product(s)" at bounding box center [272, 224] width 1 height 1
radio input "true"
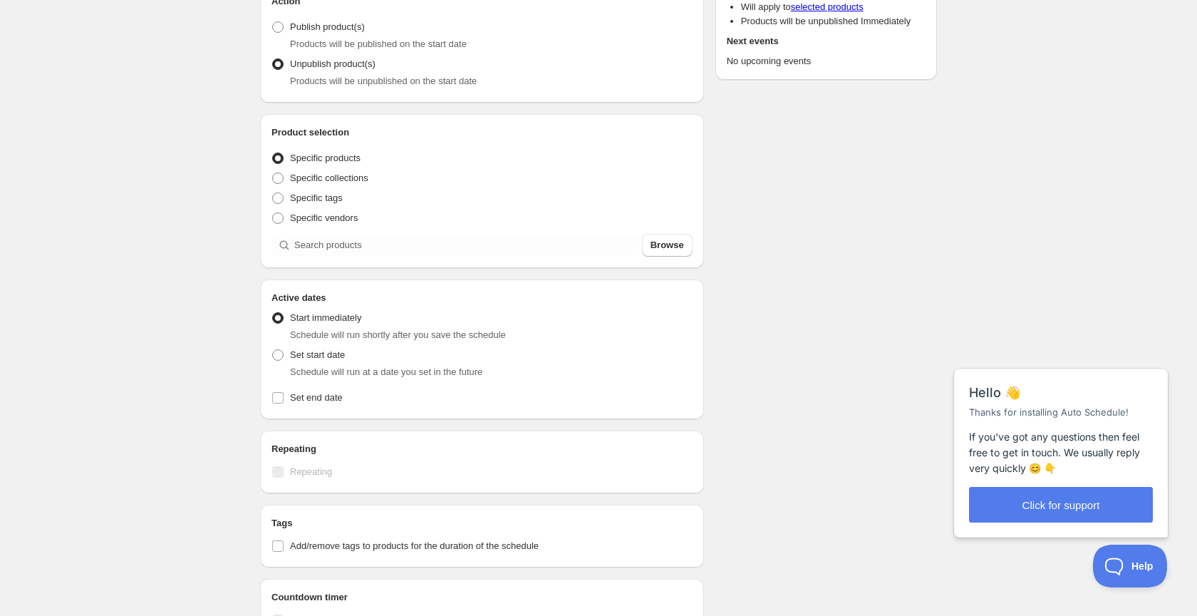
scroll to position [168, 0]
click at [677, 247] on span "Browse" at bounding box center [667, 242] width 33 height 14
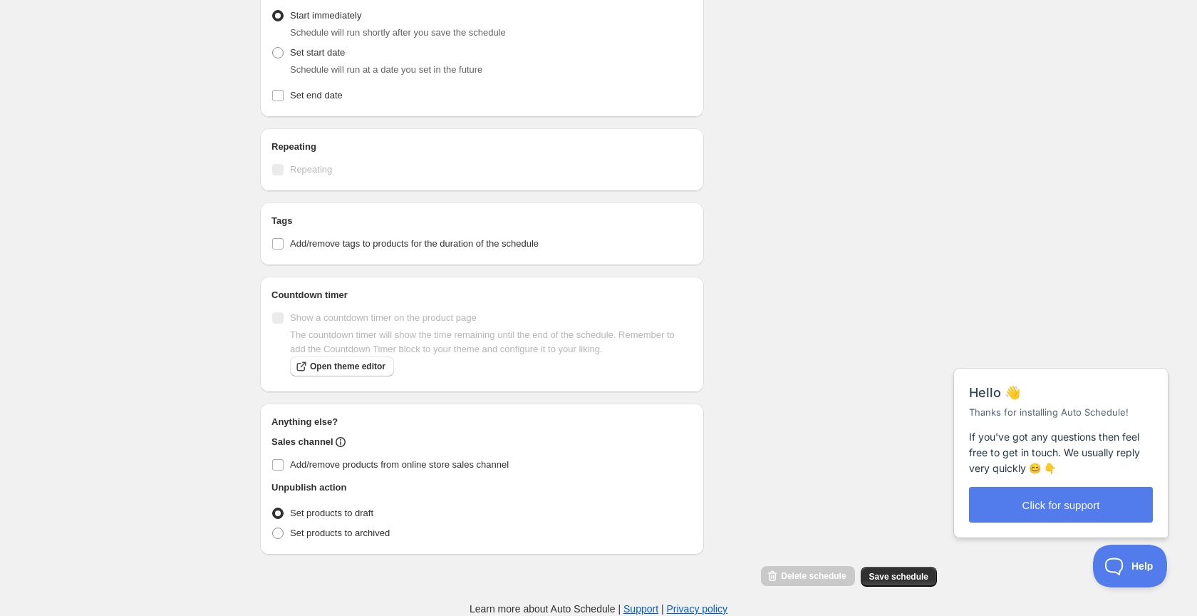
scroll to position [517, 0]
click at [279, 97] on input "Set end date" at bounding box center [277, 95] width 11 height 11
checkbox input "true"
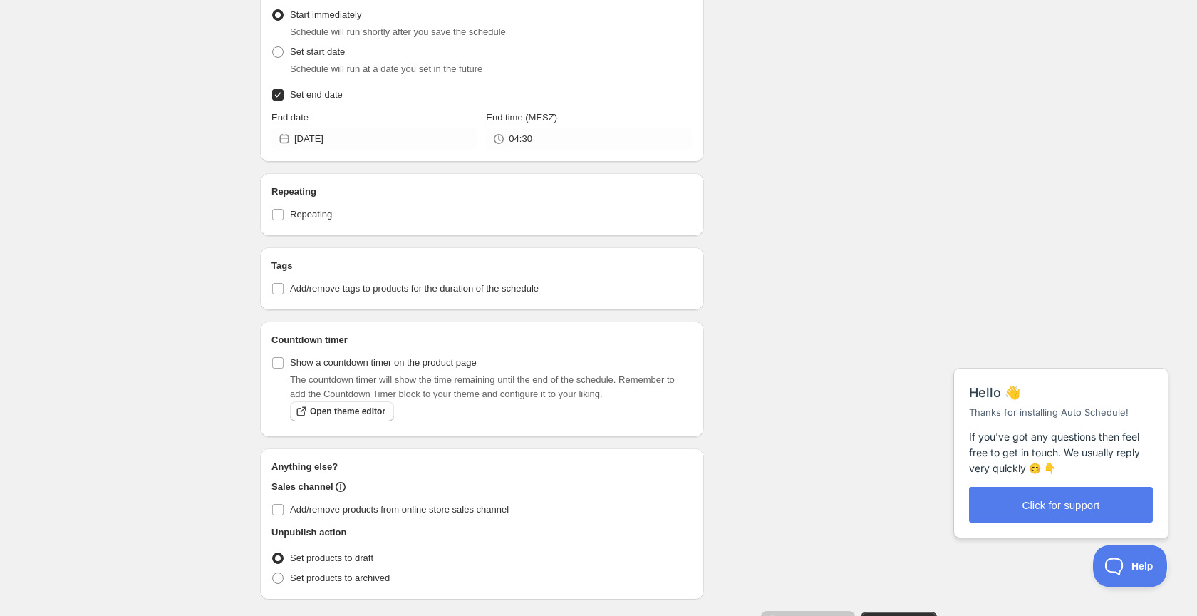
scroll to position [514, 0]
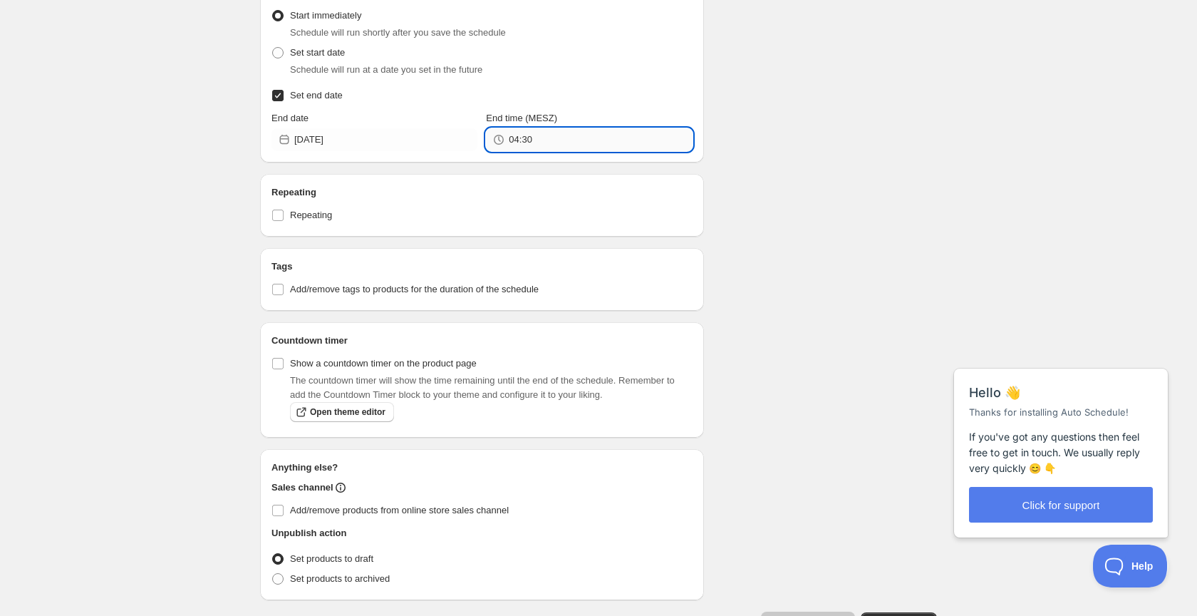
click at [554, 145] on input "04:30" at bounding box center [600, 139] width 183 height 23
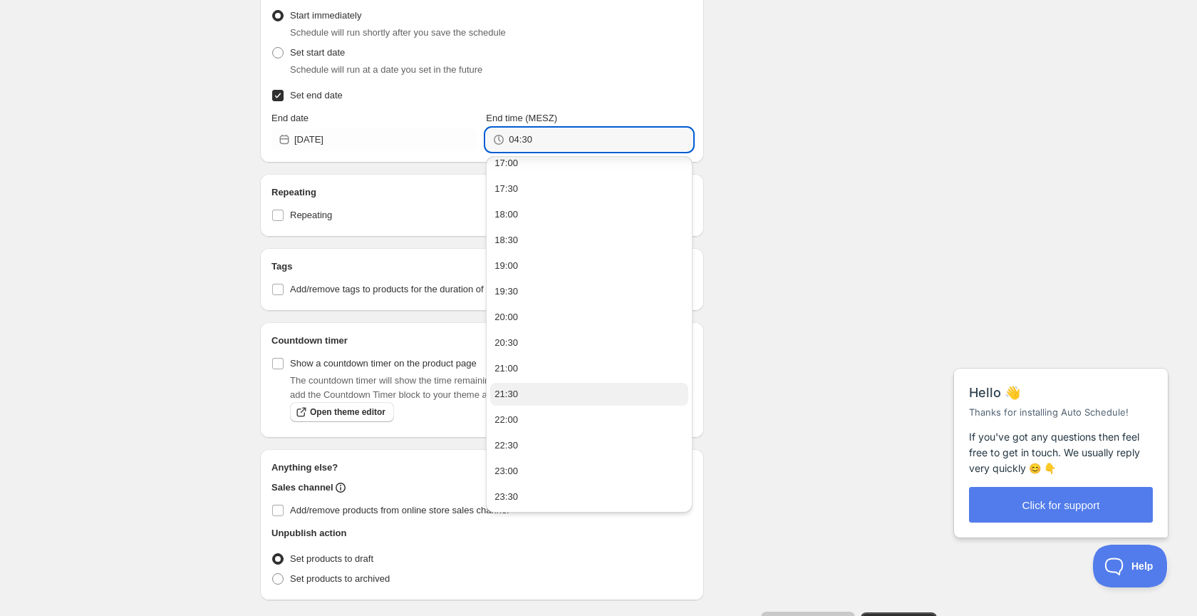
scroll to position [701, 0]
click at [503, 492] on div "23:30" at bounding box center [507, 497] width 24 height 14
type input "23:30"
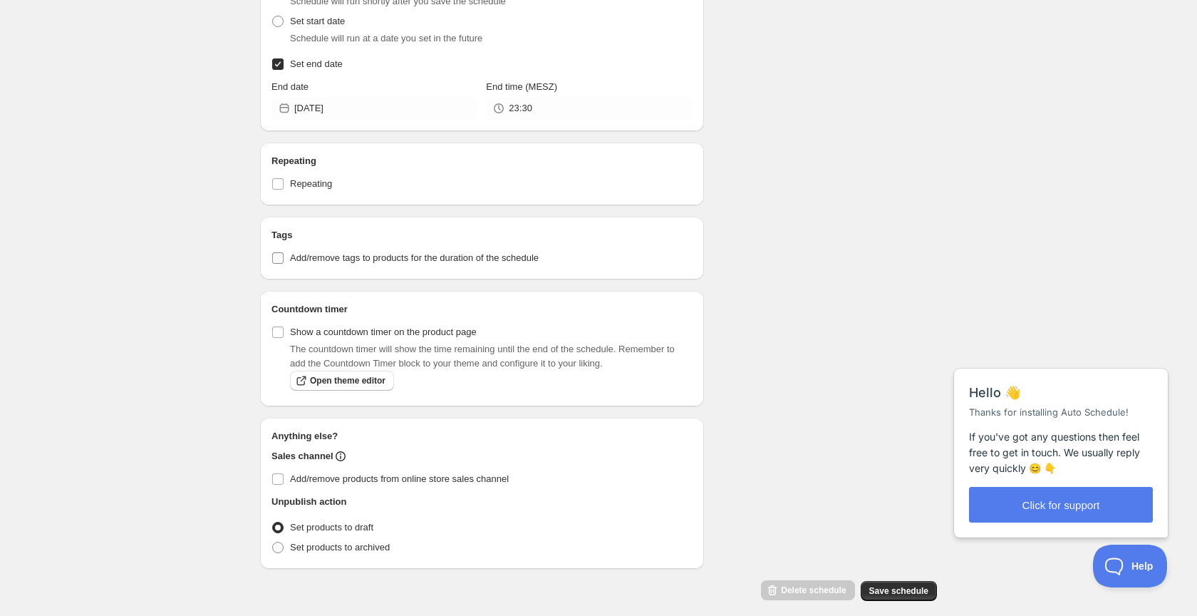
scroll to position [542, 0]
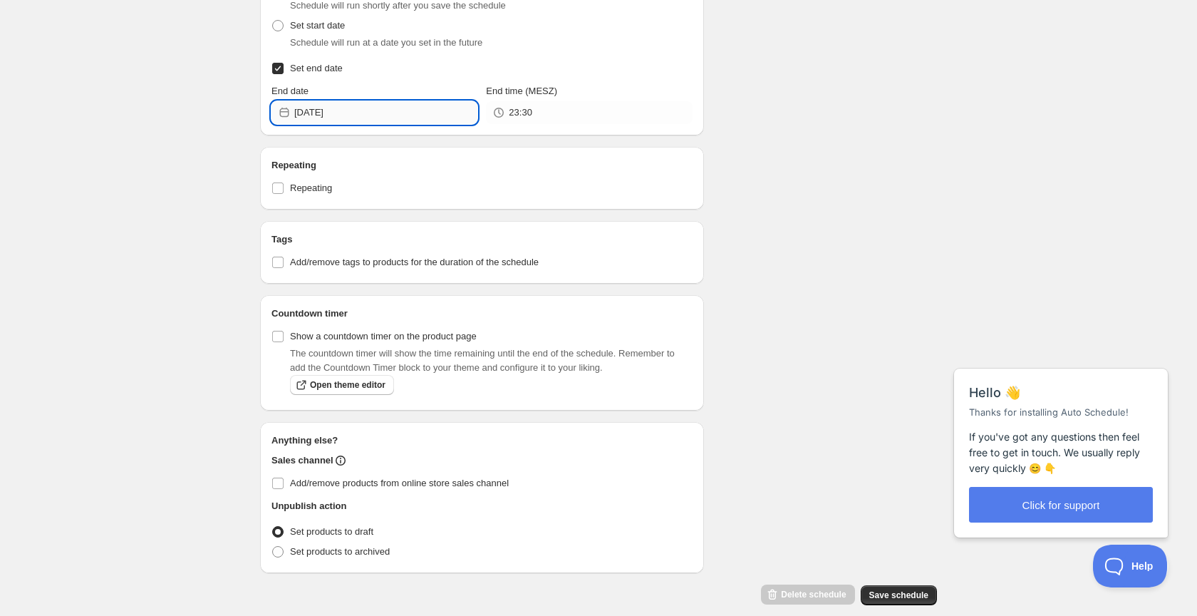
click at [392, 113] on input "[DATE]" at bounding box center [385, 112] width 183 height 23
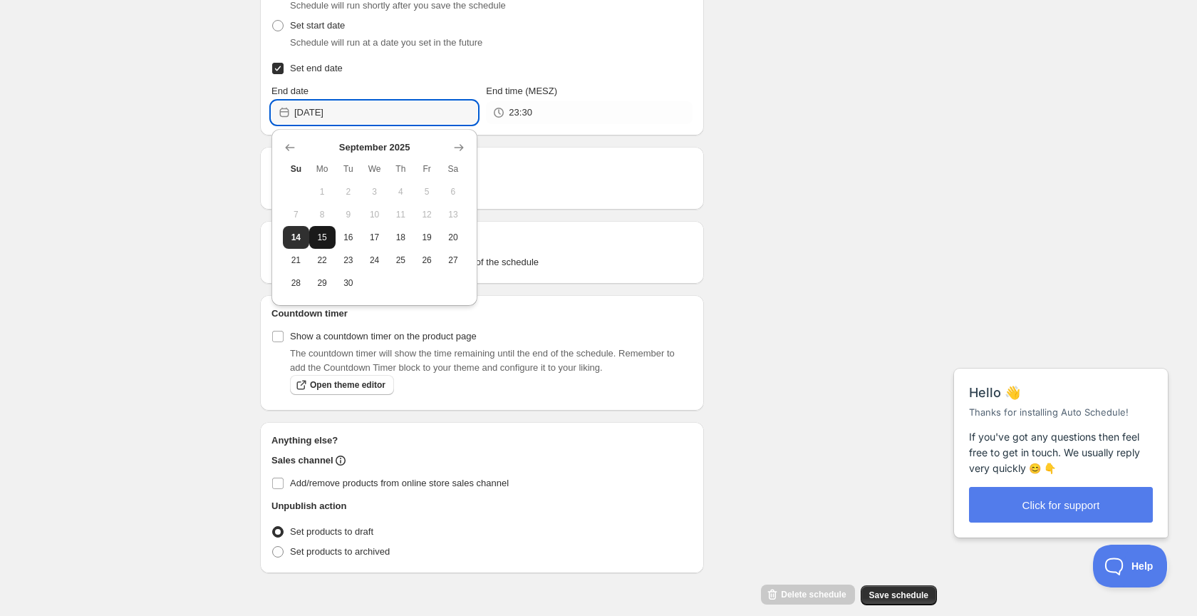
click at [321, 240] on span "15" at bounding box center [322, 237] width 15 height 11
type input "[DATE]"
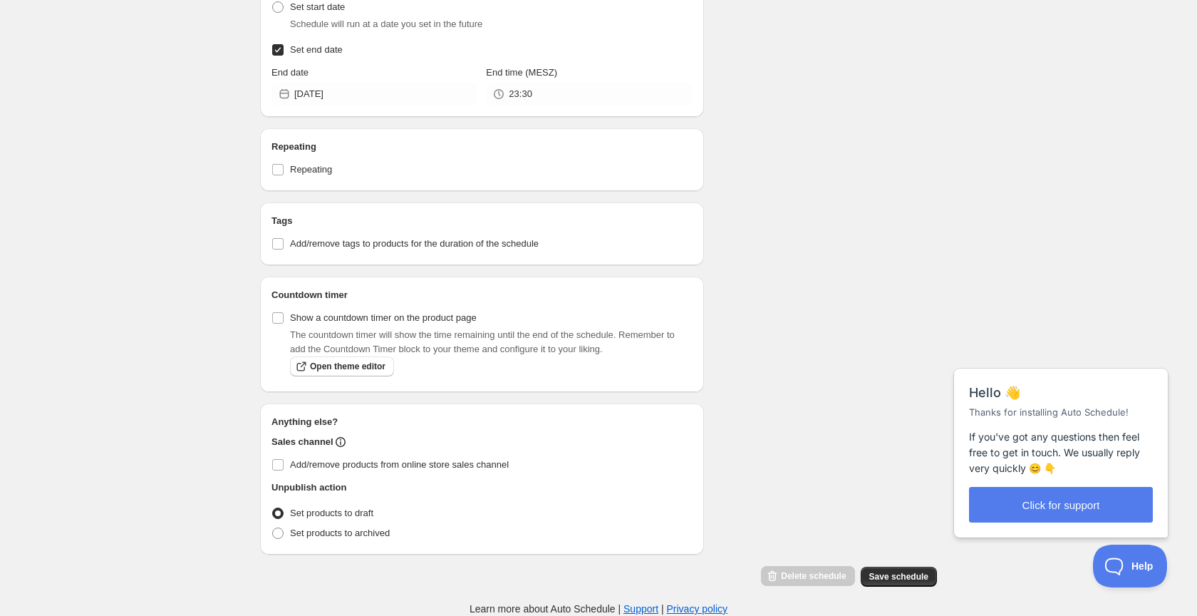
scroll to position [560, 0]
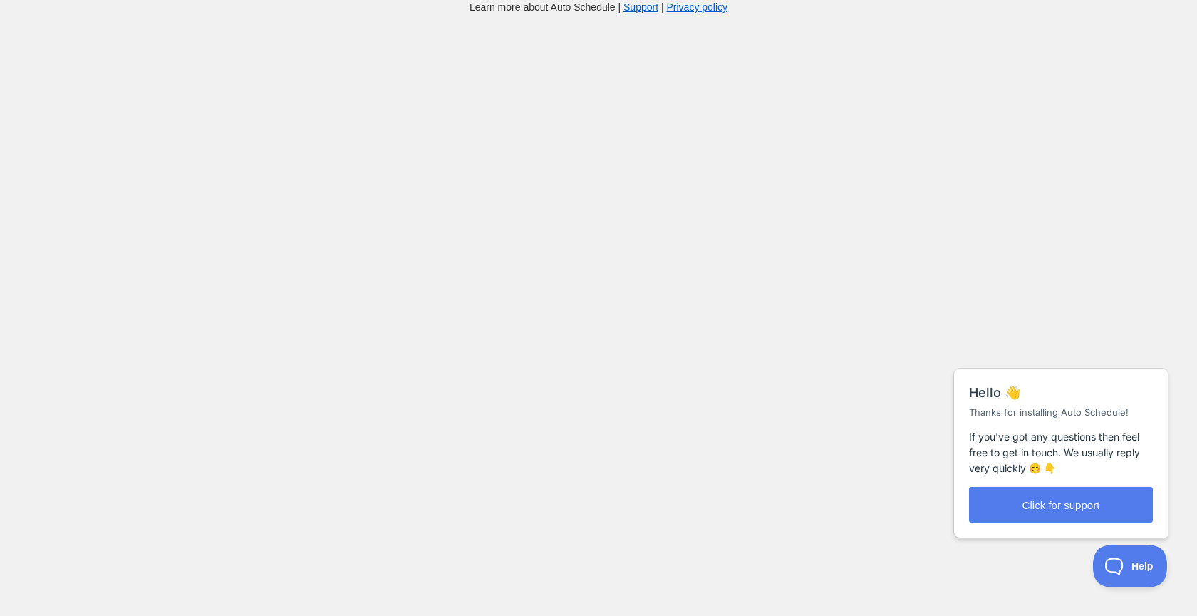
scroll to position [14, 0]
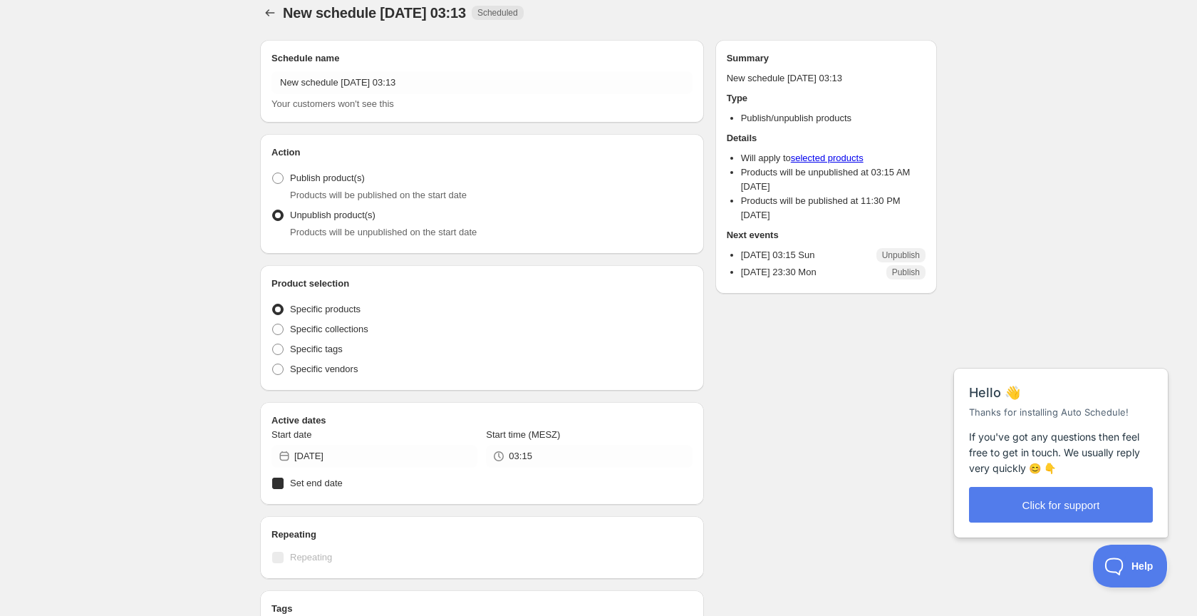
radio input "true"
checkbox input "true"
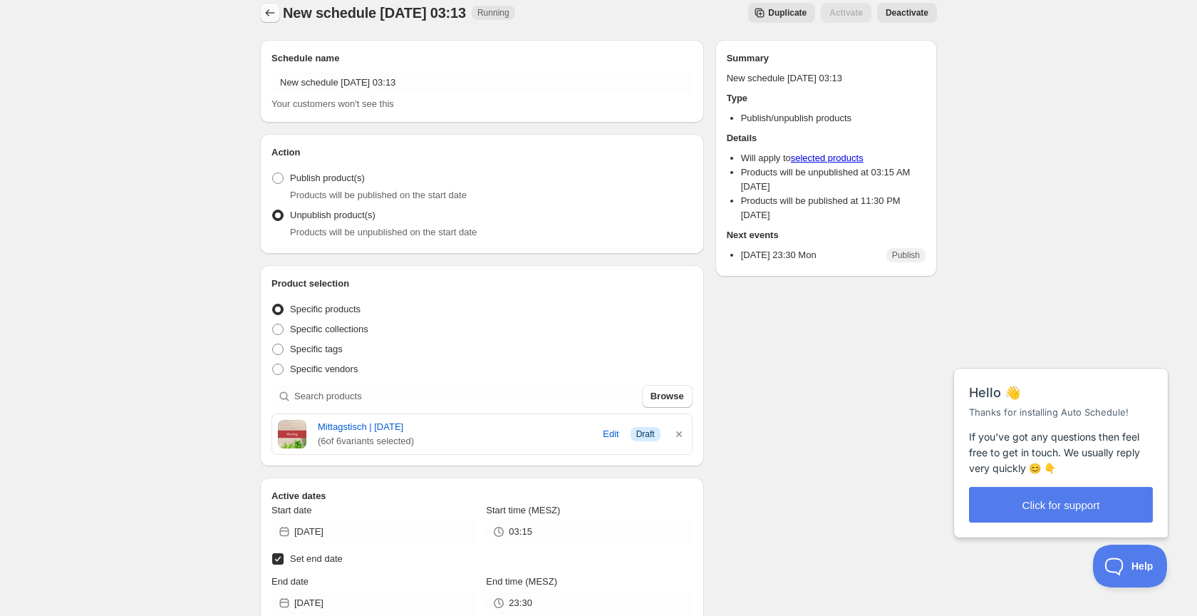
click at [269, 11] on icon "Schedules" at bounding box center [270, 13] width 14 height 14
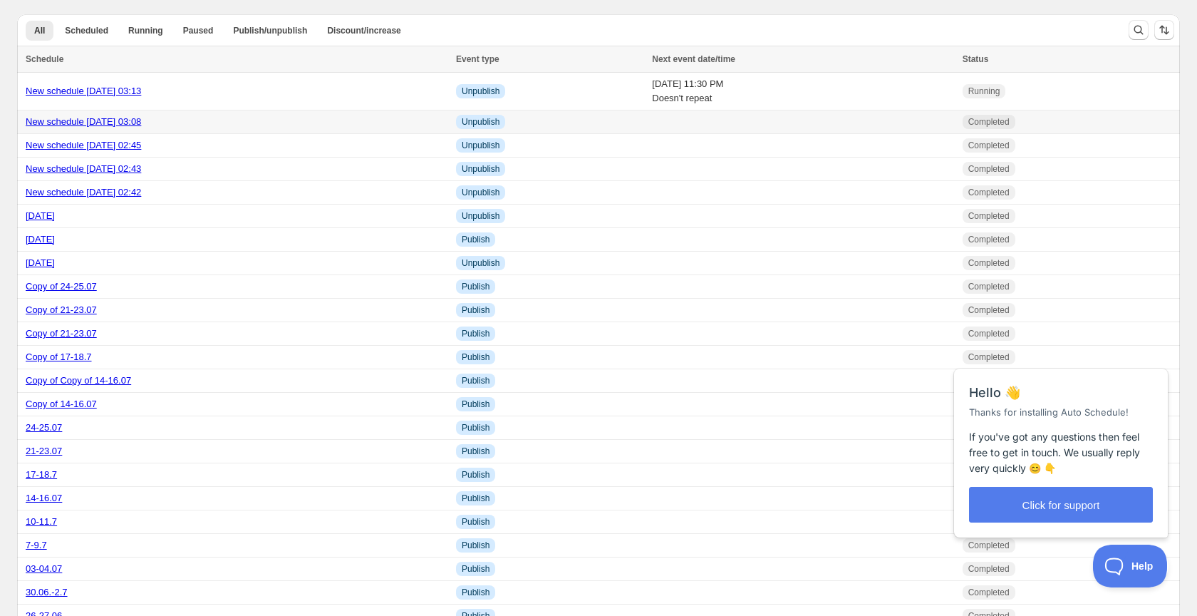
click at [127, 123] on link "New schedule [DATE] 03:08" at bounding box center [83, 121] width 115 height 11
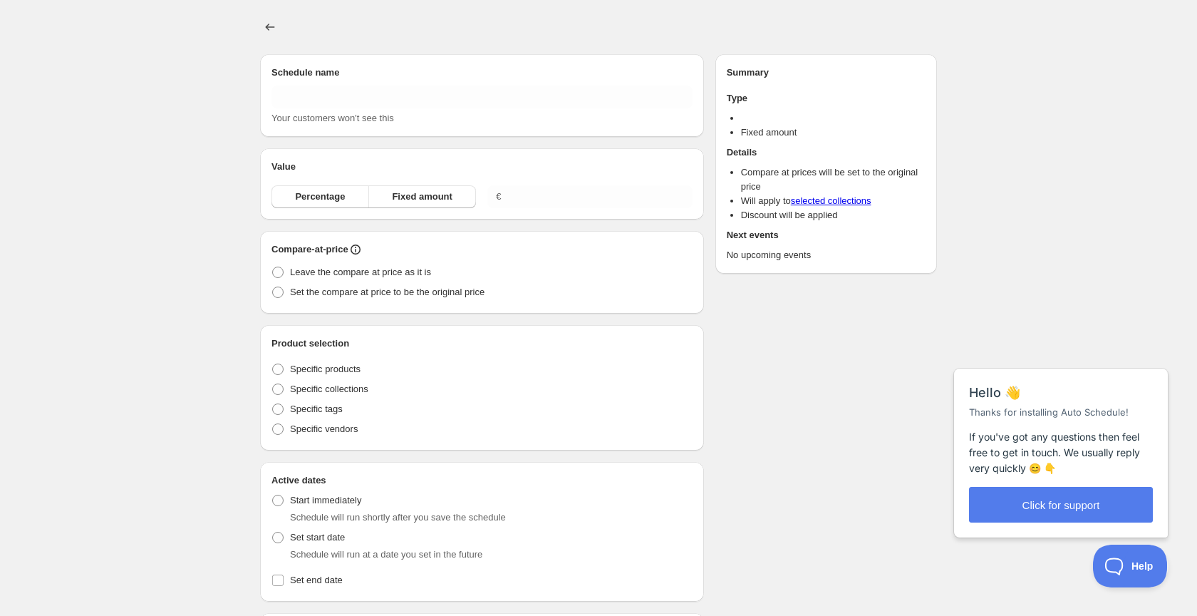
type input "New schedule [DATE] 03:08"
radio input "true"
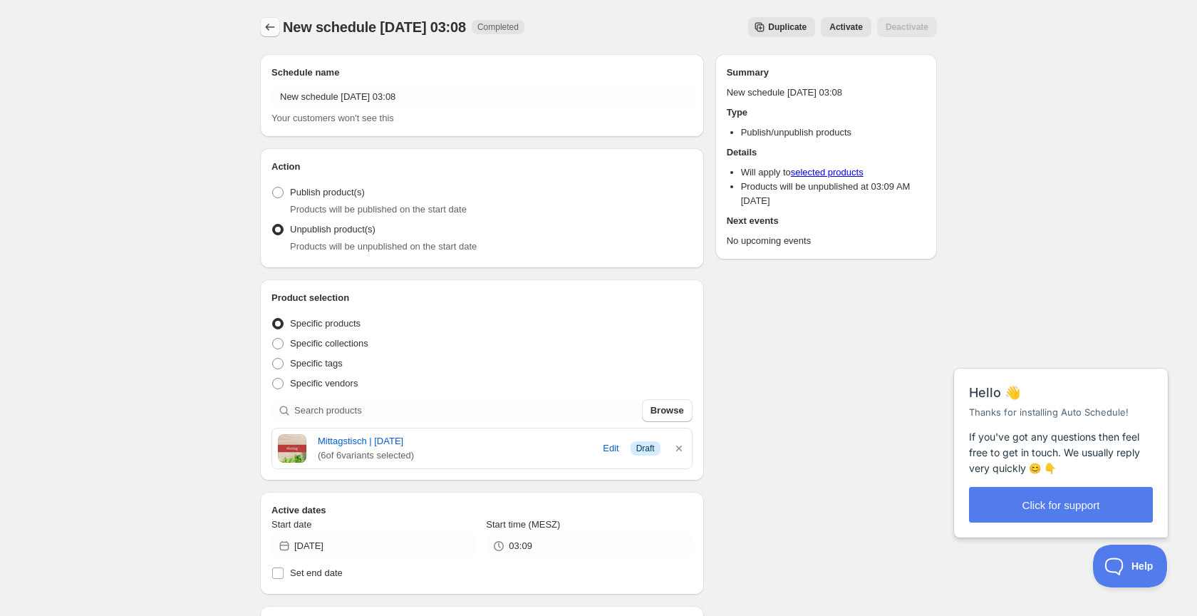
click at [267, 31] on icon "Schedules" at bounding box center [270, 27] width 14 height 14
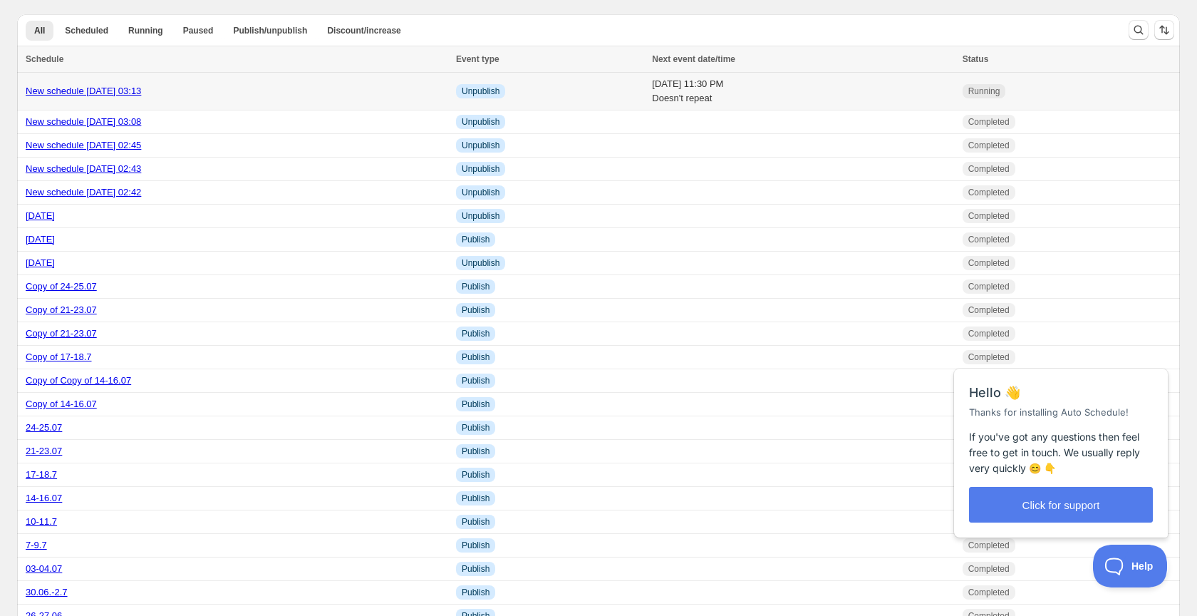
click at [465, 88] on span "Unpublish" at bounding box center [481, 91] width 38 height 11
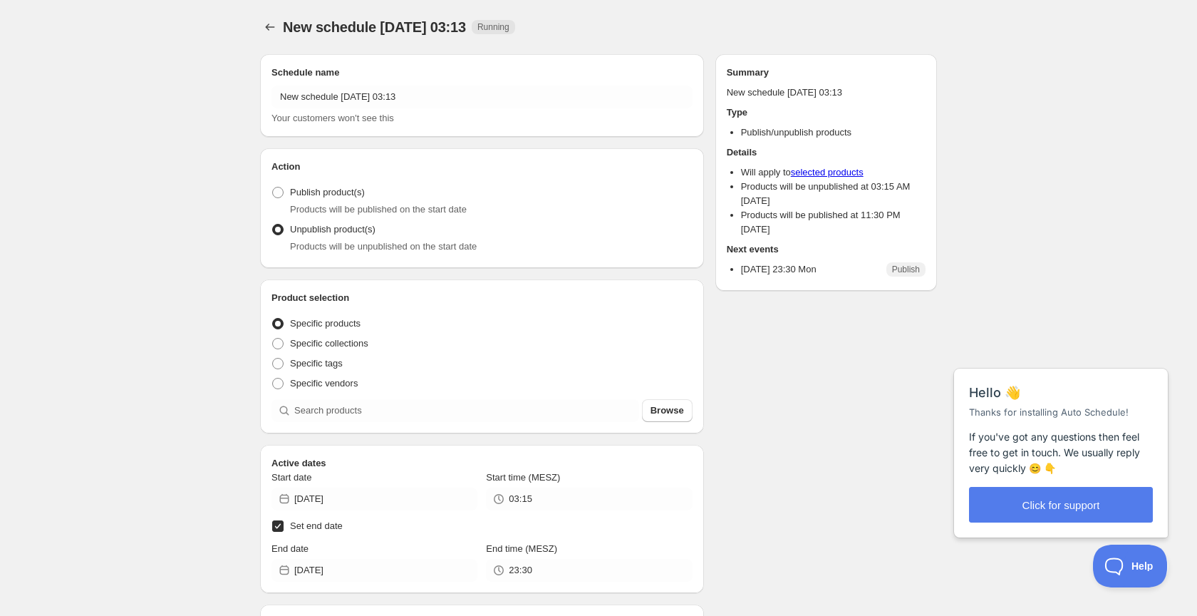
radio input "true"
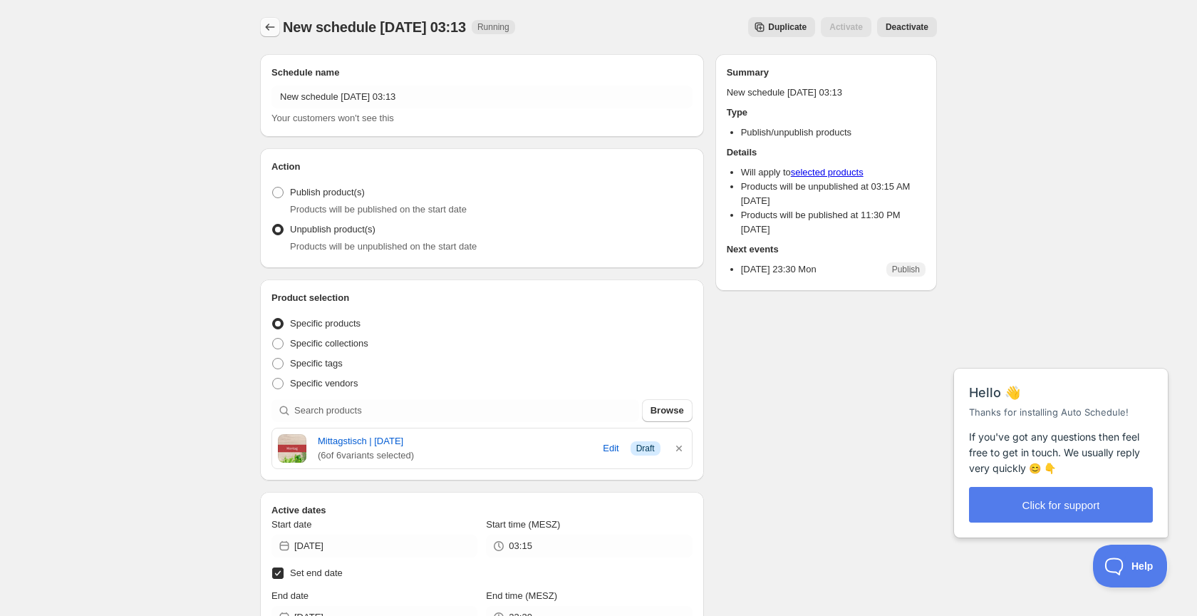
click at [269, 25] on icon "Schedules" at bounding box center [270, 27] width 9 height 7
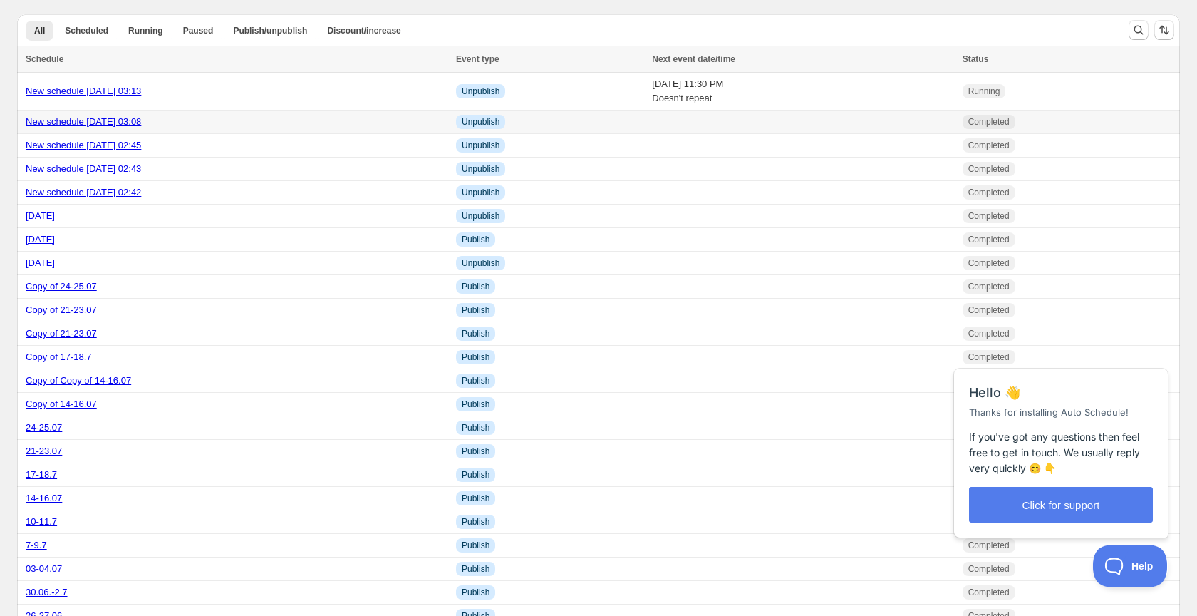
click at [130, 123] on link "New schedule [DATE] 03:08" at bounding box center [83, 121] width 115 height 11
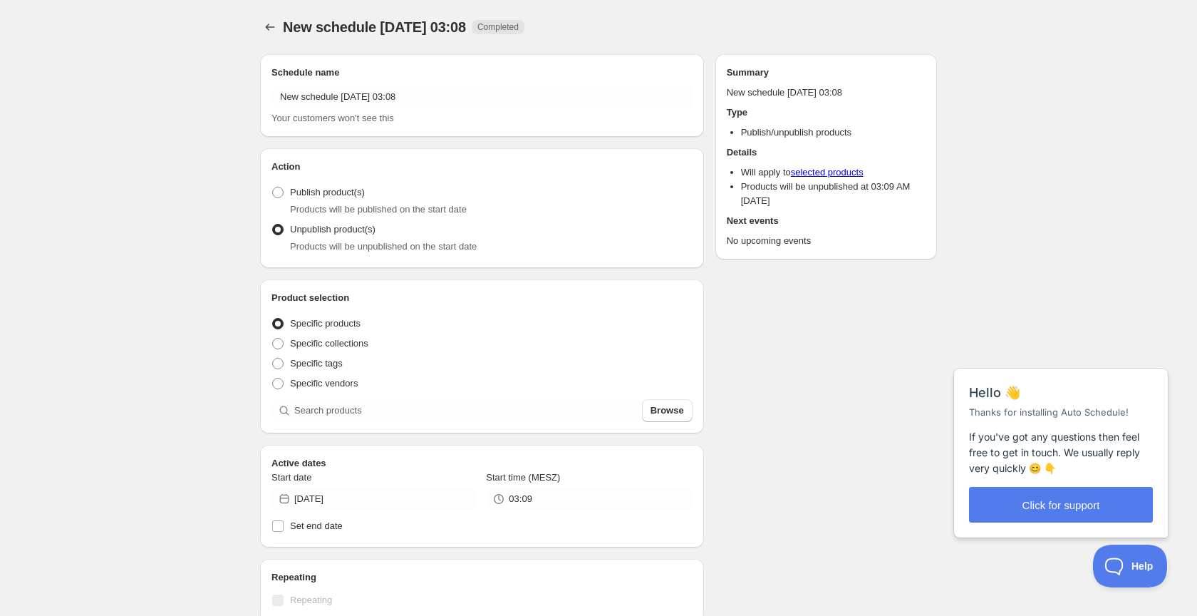
radio input "true"
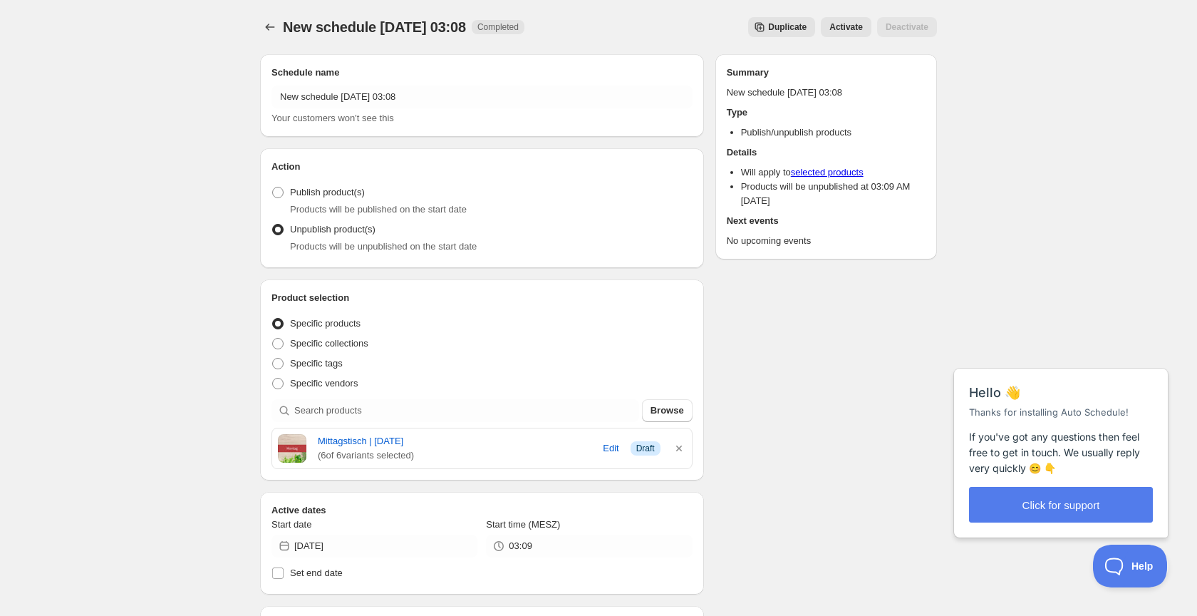
scroll to position [9, 0]
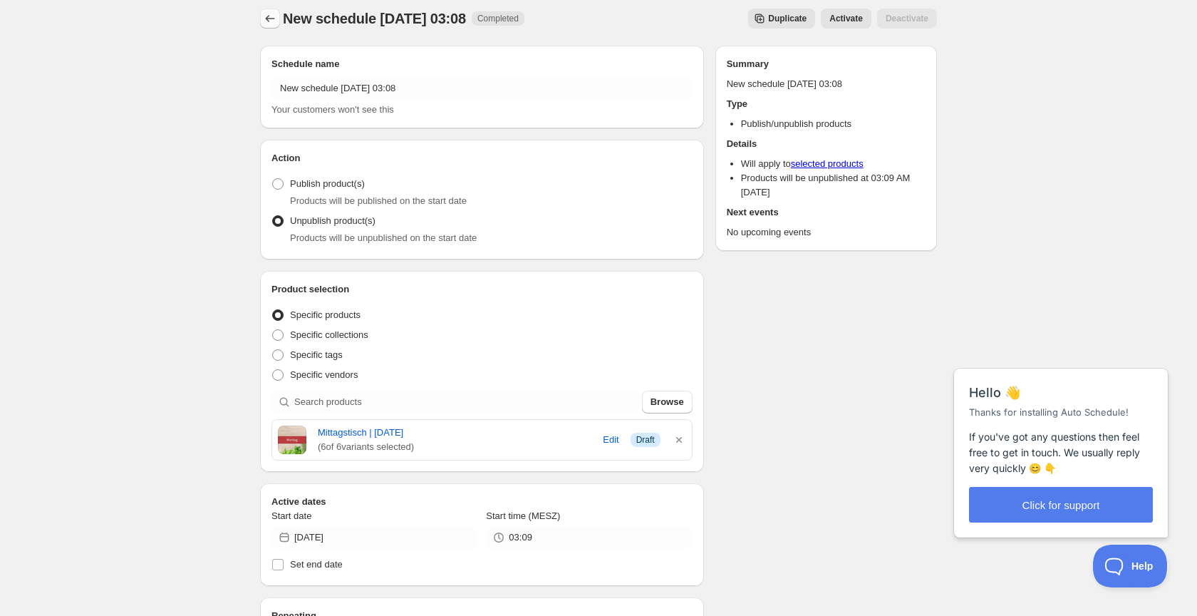
click at [272, 19] on icon "Schedules" at bounding box center [270, 18] width 14 height 14
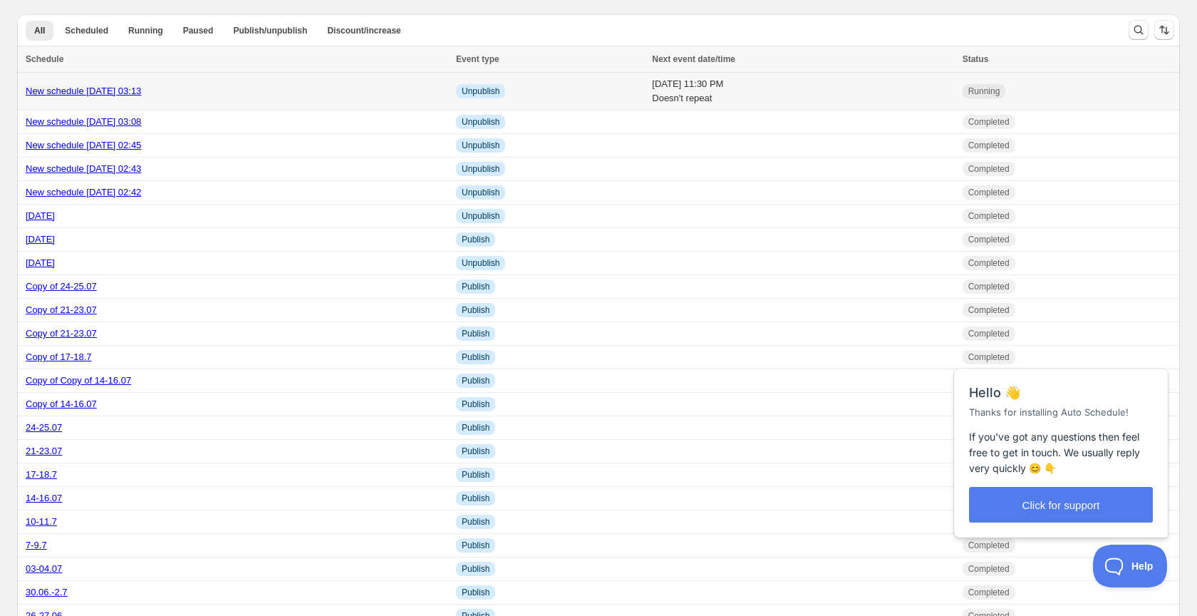
click at [462, 90] on span "Unpublish" at bounding box center [481, 91] width 38 height 11
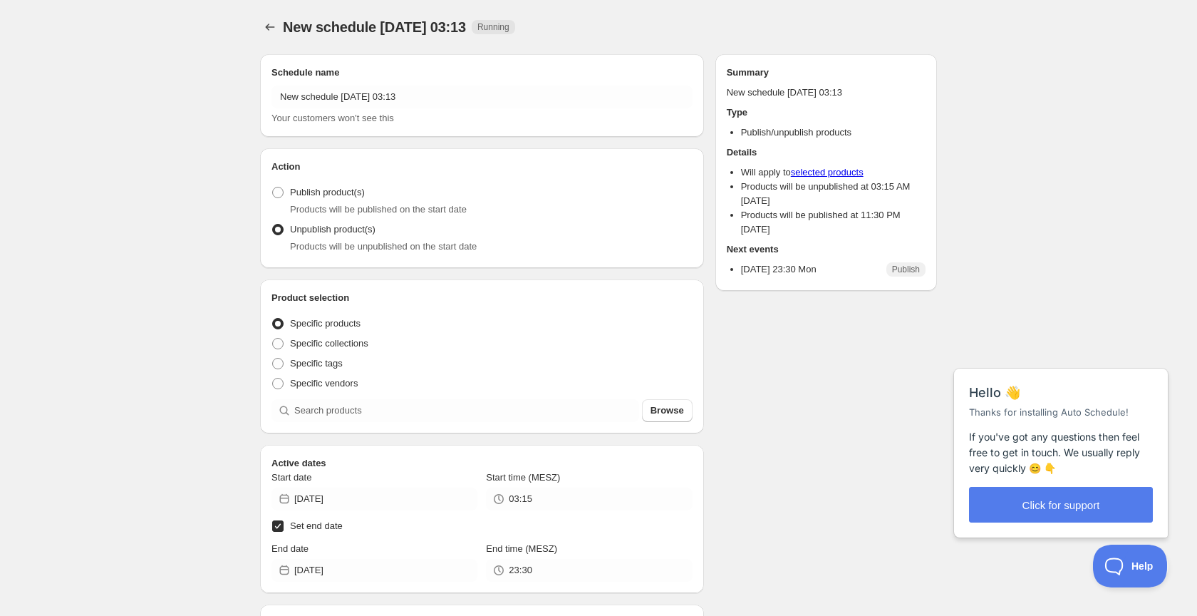
radio input "true"
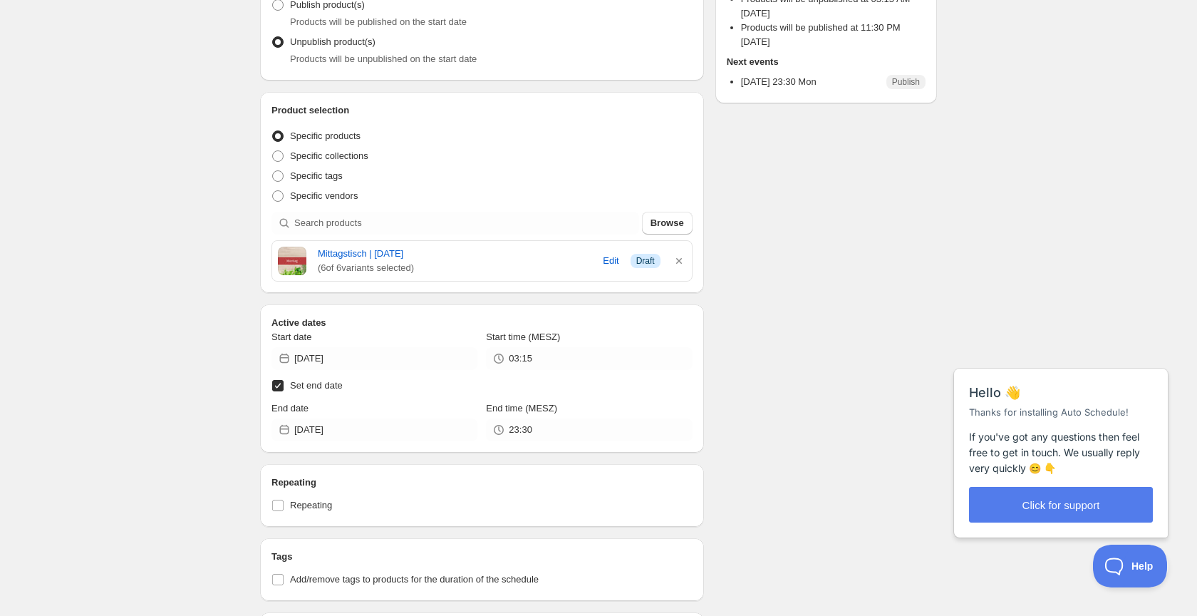
scroll to position [190, 0]
click at [280, 388] on input "Set end date" at bounding box center [277, 382] width 11 height 11
checkbox input "false"
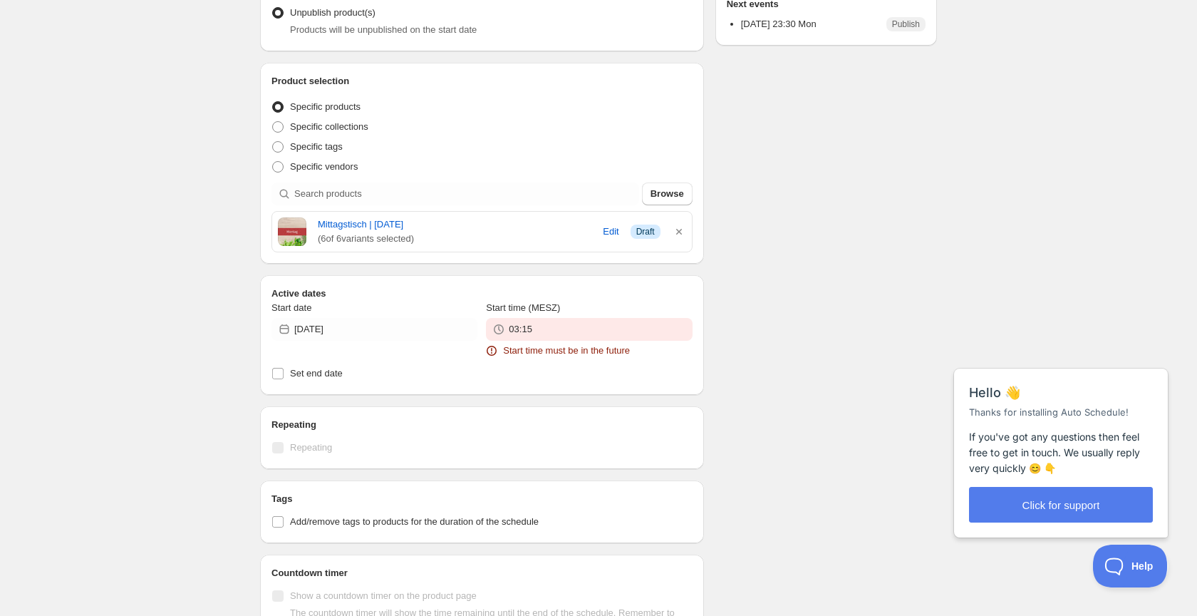
scroll to position [313, 0]
click at [540, 334] on input "03:15" at bounding box center [600, 328] width 183 height 23
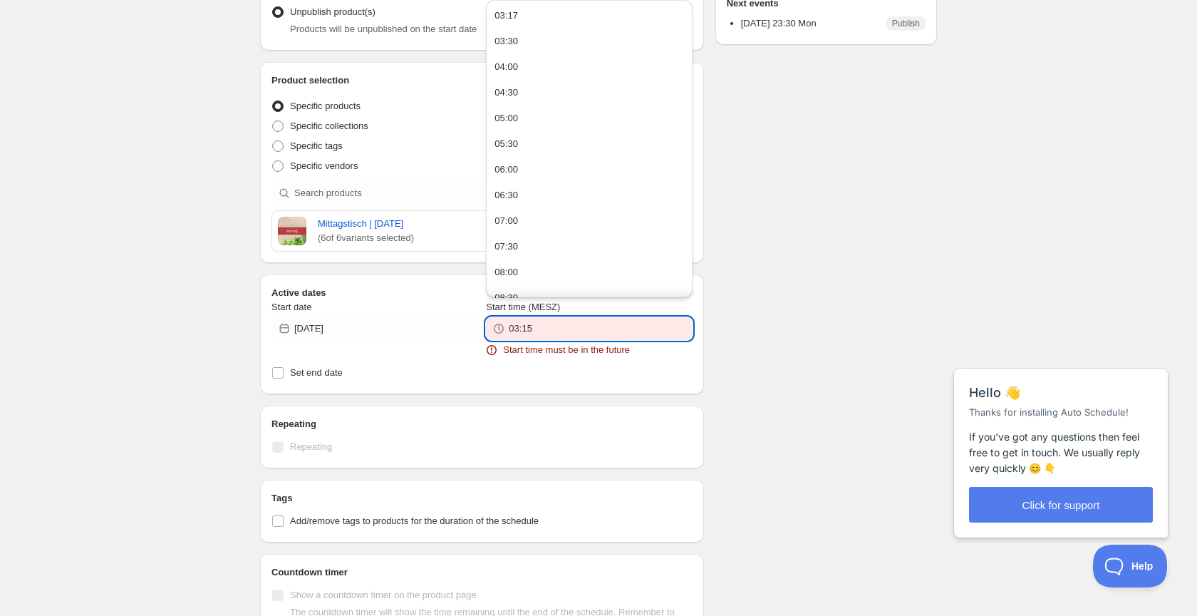
click at [512, 16] on div "03:17" at bounding box center [507, 16] width 24 height 14
click at [547, 339] on input "03:17" at bounding box center [600, 328] width 183 height 23
click at [518, 14] on div "03:18" at bounding box center [507, 16] width 24 height 14
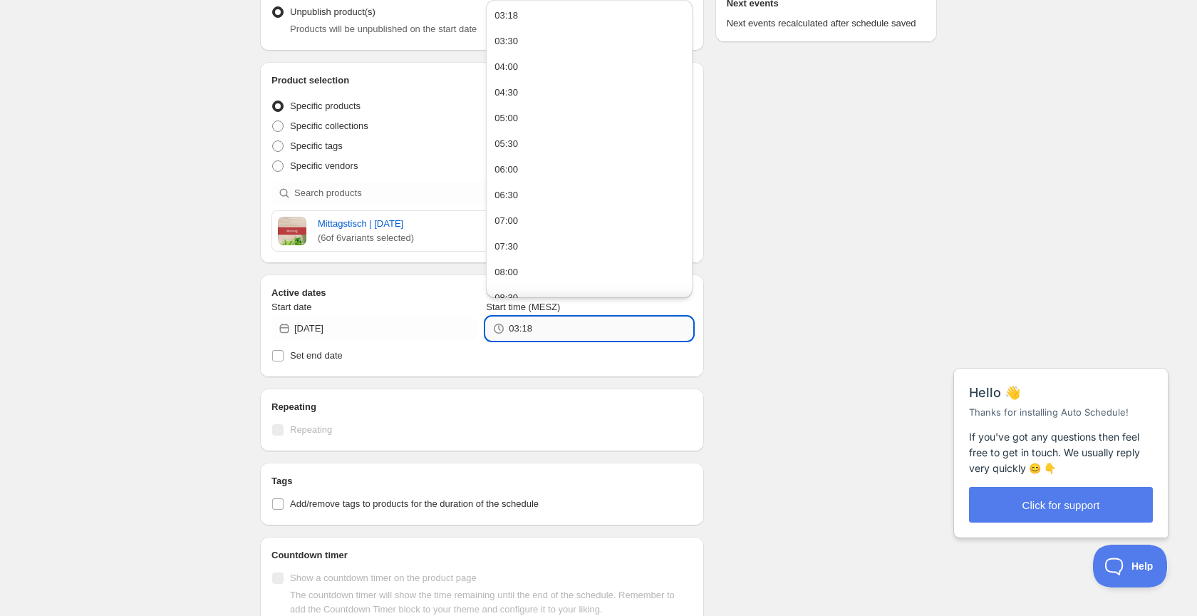
click at [537, 328] on input "03:18" at bounding box center [600, 328] width 183 height 23
type input "03:19"
click at [747, 338] on div "There were some issues with your form submission Schedule name New schedule [DA…" at bounding box center [593, 316] width 688 height 1172
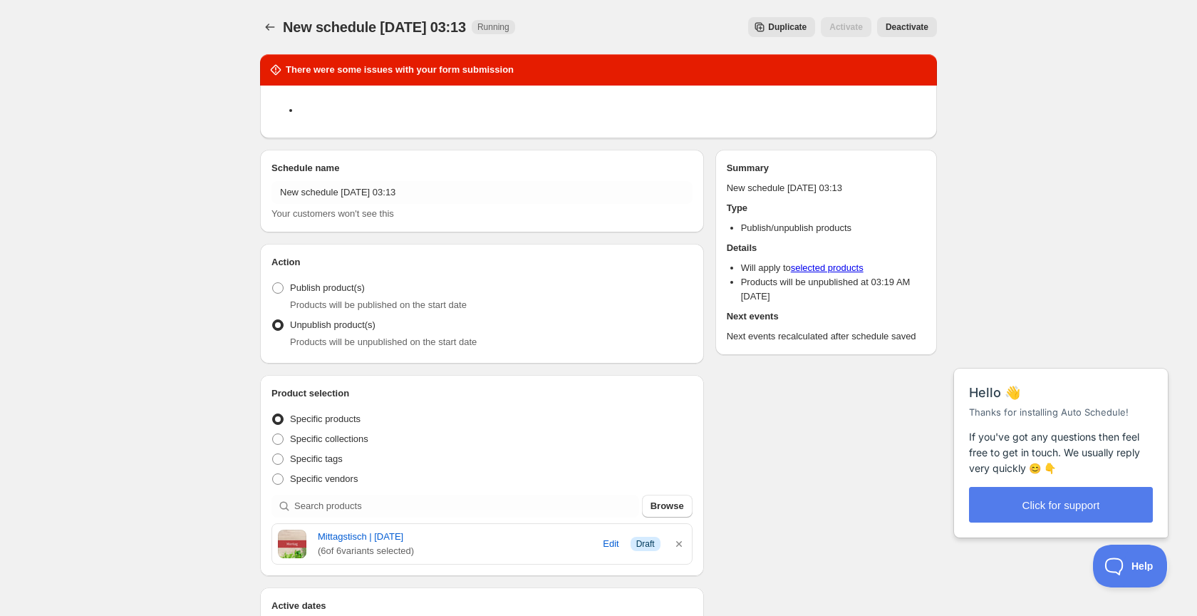
scroll to position [0, 0]
click at [913, 29] on span "Deactivate" at bounding box center [907, 26] width 43 height 11
click at [914, 24] on span "Deactivate" at bounding box center [907, 26] width 43 height 11
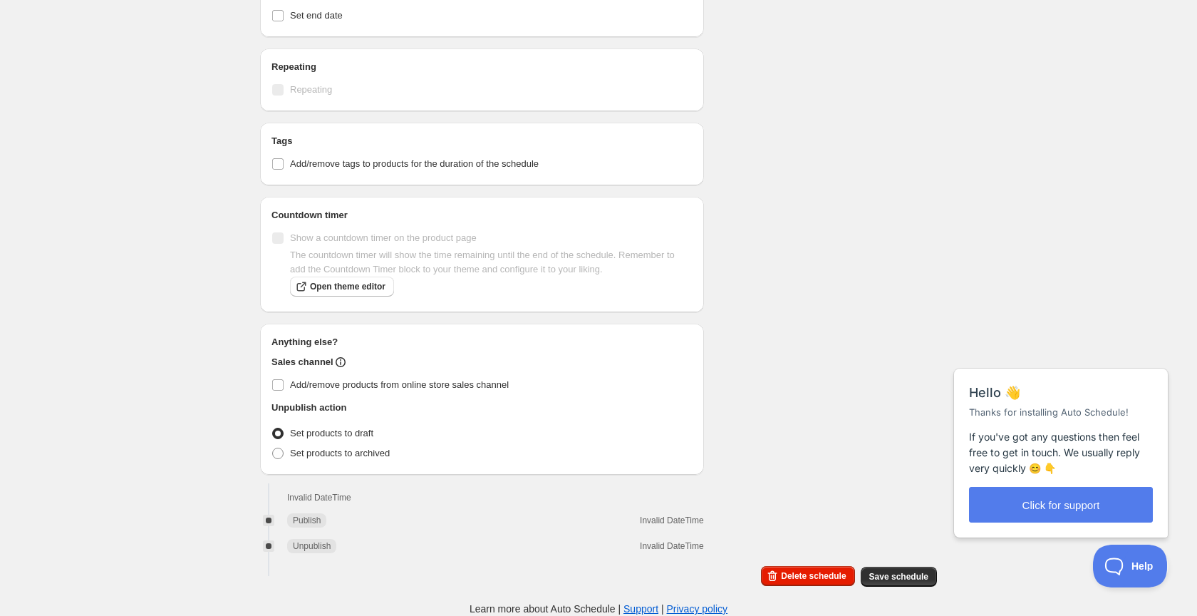
scroll to position [664, 0]
click at [839, 573] on button "Delete schedule" at bounding box center [807, 576] width 93 height 20
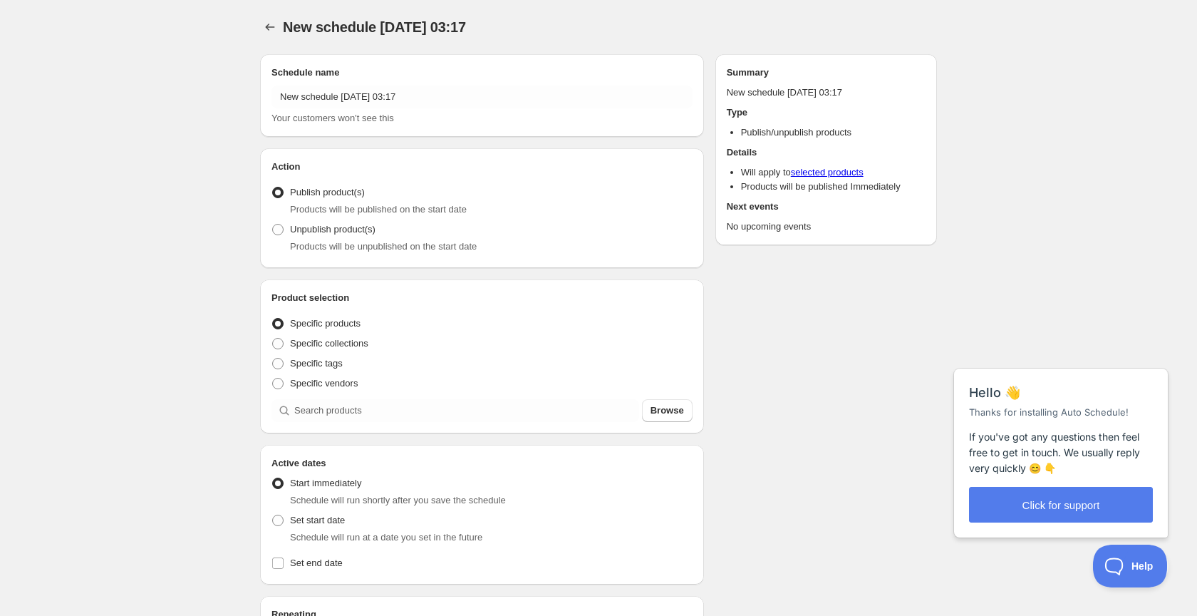
radio input "true"
click at [657, 414] on span "Browse" at bounding box center [667, 408] width 33 height 14
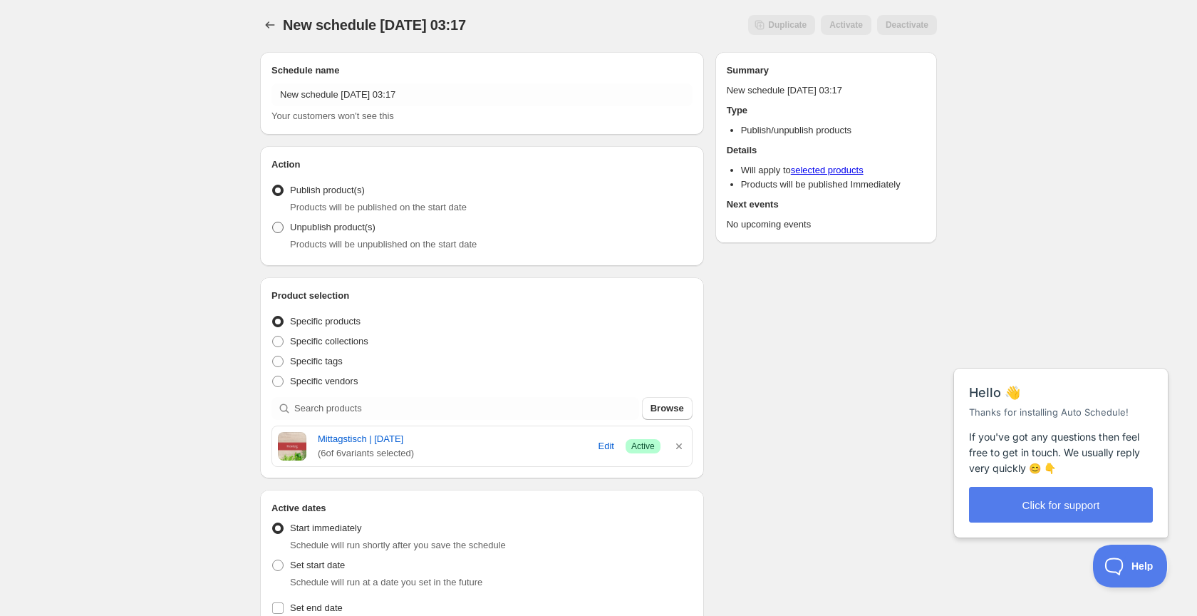
click at [287, 225] on label "Unpublish product(s)" at bounding box center [324, 227] width 104 height 20
click at [273, 222] on input "Unpublish product(s)" at bounding box center [272, 222] width 1 height 1
radio input "true"
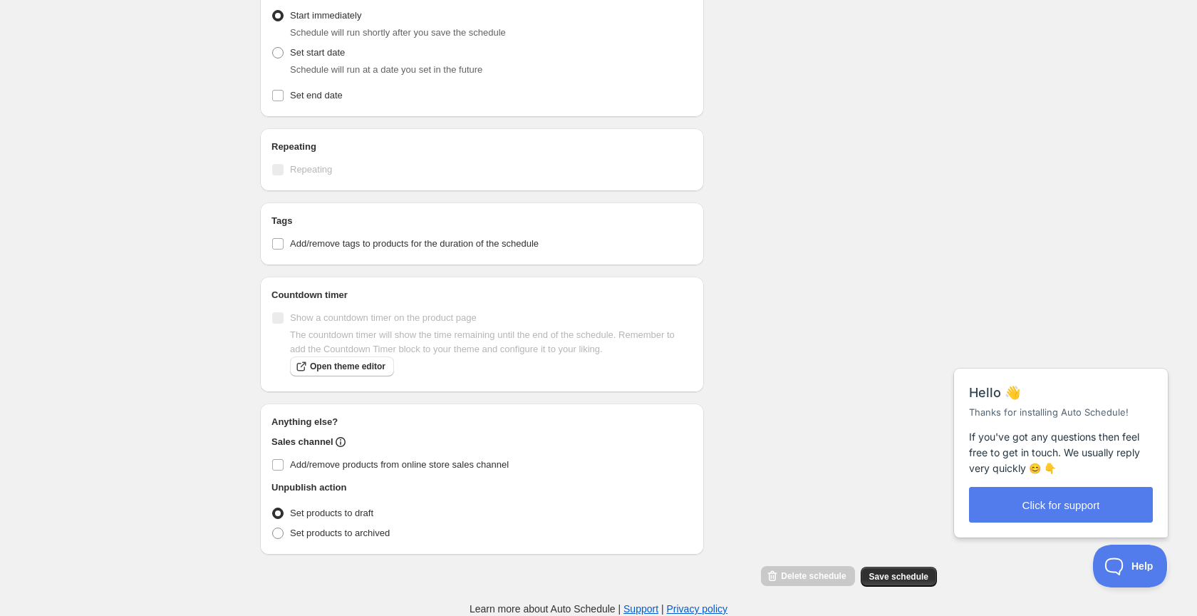
scroll to position [517, 0]
click at [914, 575] on span "Save schedule" at bounding box center [898, 576] width 59 height 11
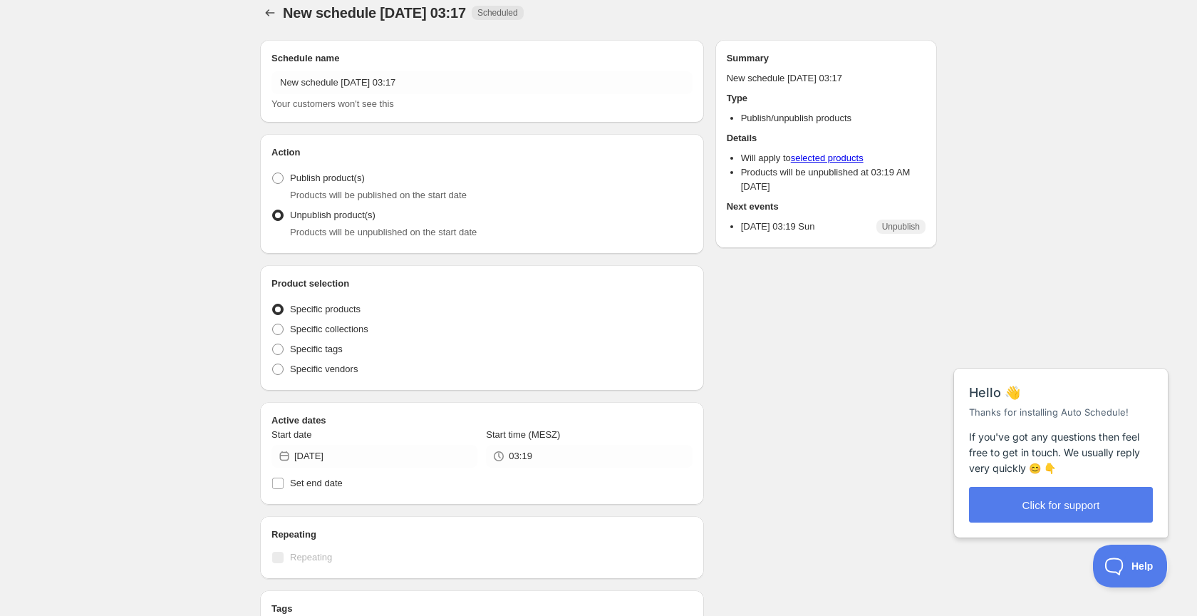
radio input "true"
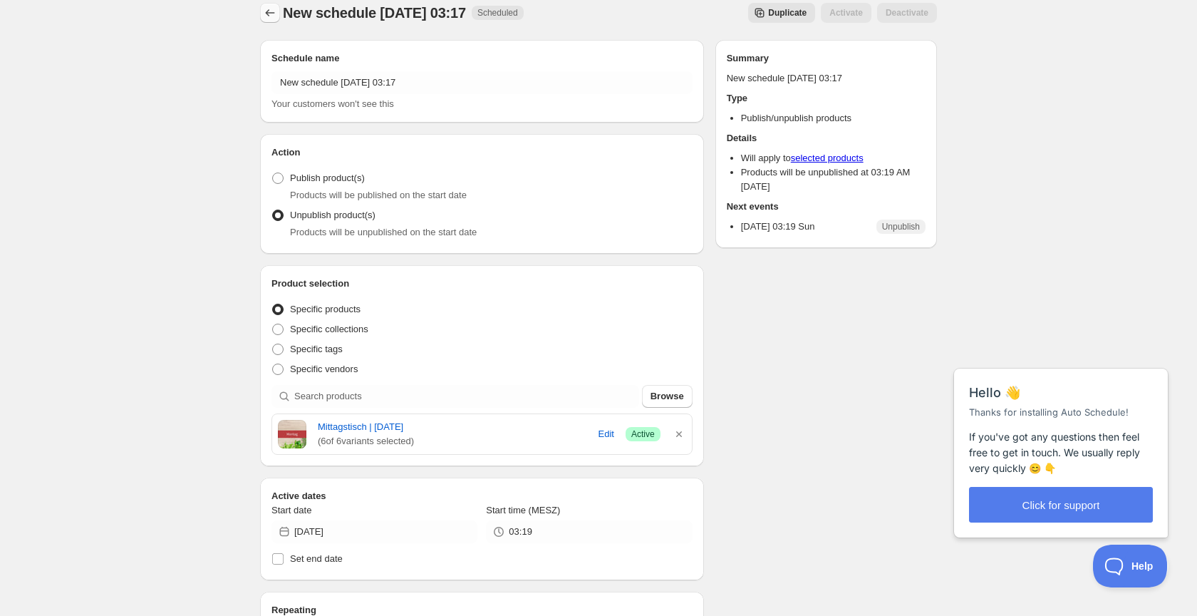
click at [272, 16] on icon "Schedules" at bounding box center [270, 13] width 14 height 14
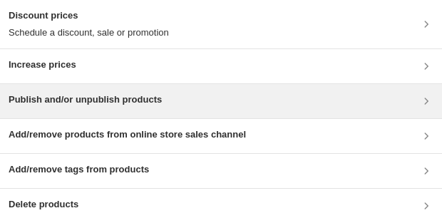
click at [130, 106] on h3 "Publish and/or unpublish products" at bounding box center [85, 100] width 153 height 14
click at [78, 101] on h3 "Publish and/or unpublish products" at bounding box center [85, 100] width 153 height 14
click at [93, 109] on div "Publish and/or unpublish products" at bounding box center [85, 101] width 153 height 17
click at [100, 95] on h3 "Publish and/or unpublish products" at bounding box center [85, 100] width 153 height 14
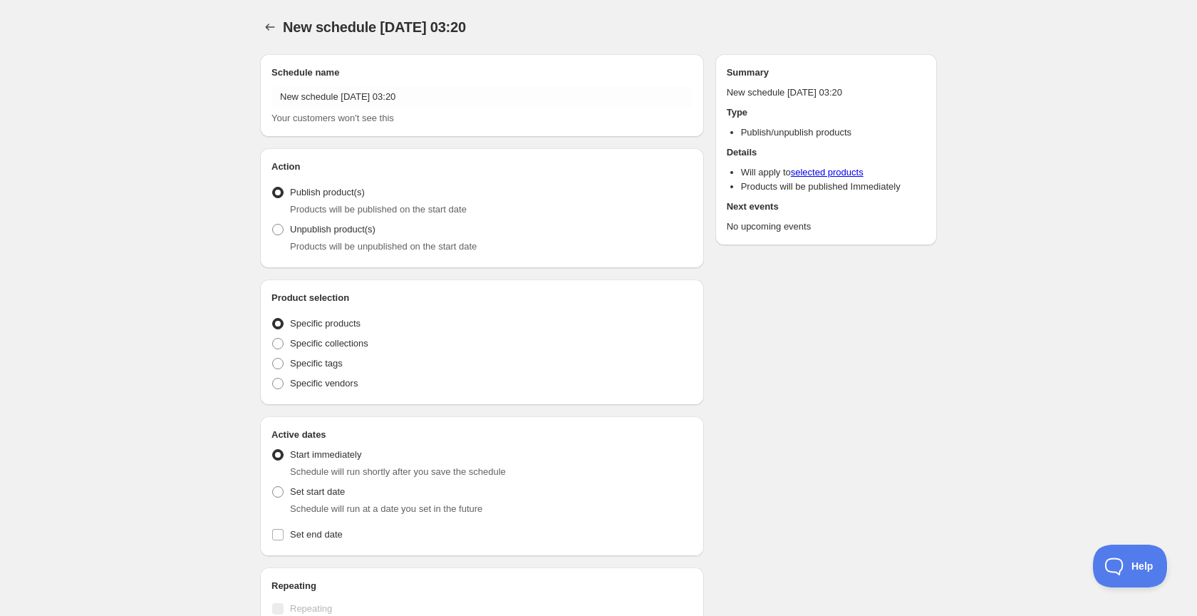
radio input "true"
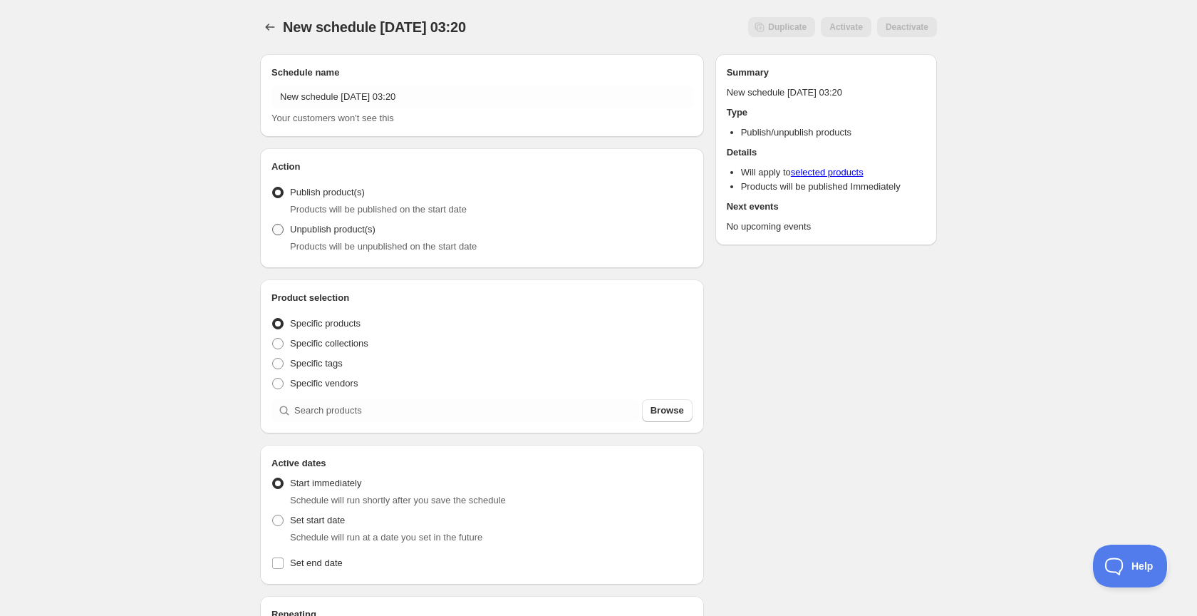
click at [282, 229] on span at bounding box center [277, 229] width 11 height 11
click at [273, 224] on input "Unpublish product(s)" at bounding box center [272, 224] width 1 height 1
radio input "true"
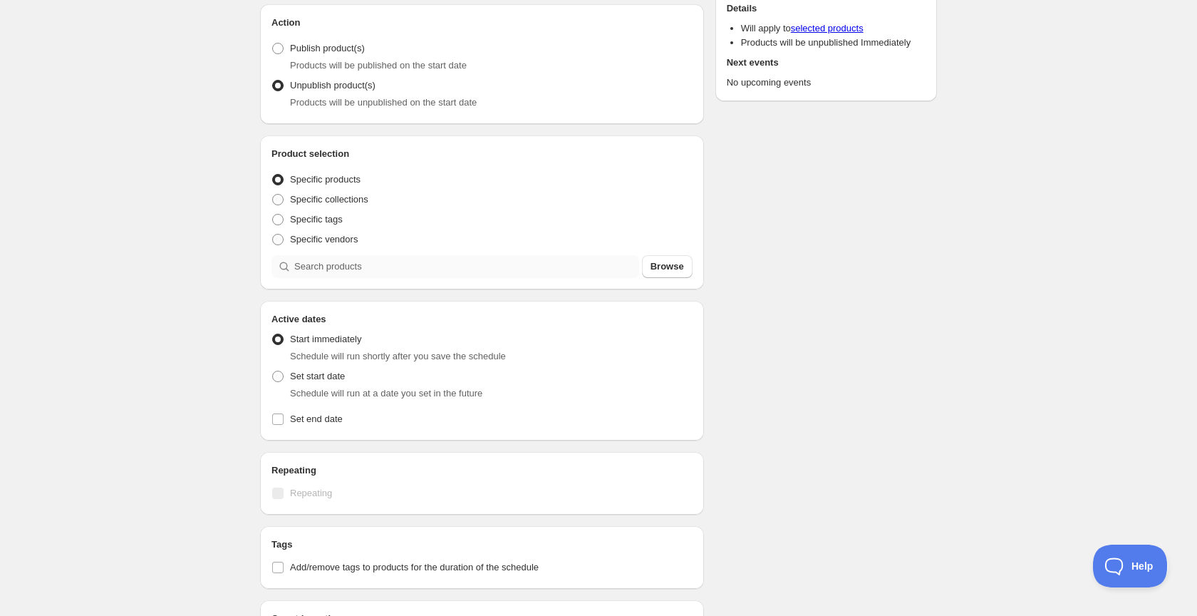
scroll to position [160, 0]
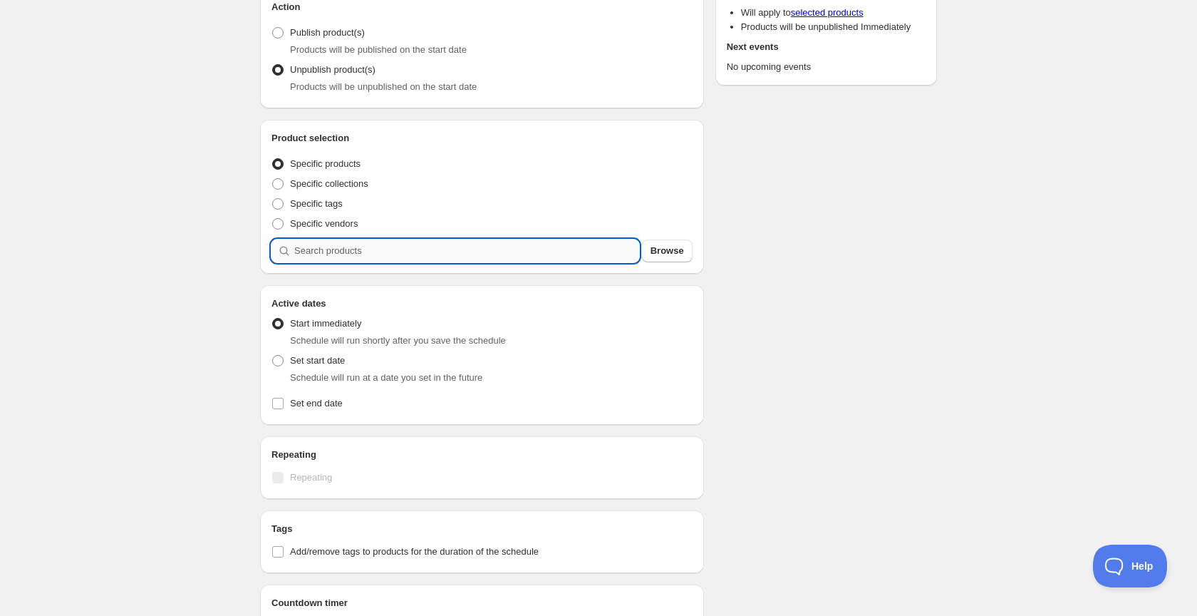
click at [589, 242] on input "search" at bounding box center [466, 250] width 345 height 23
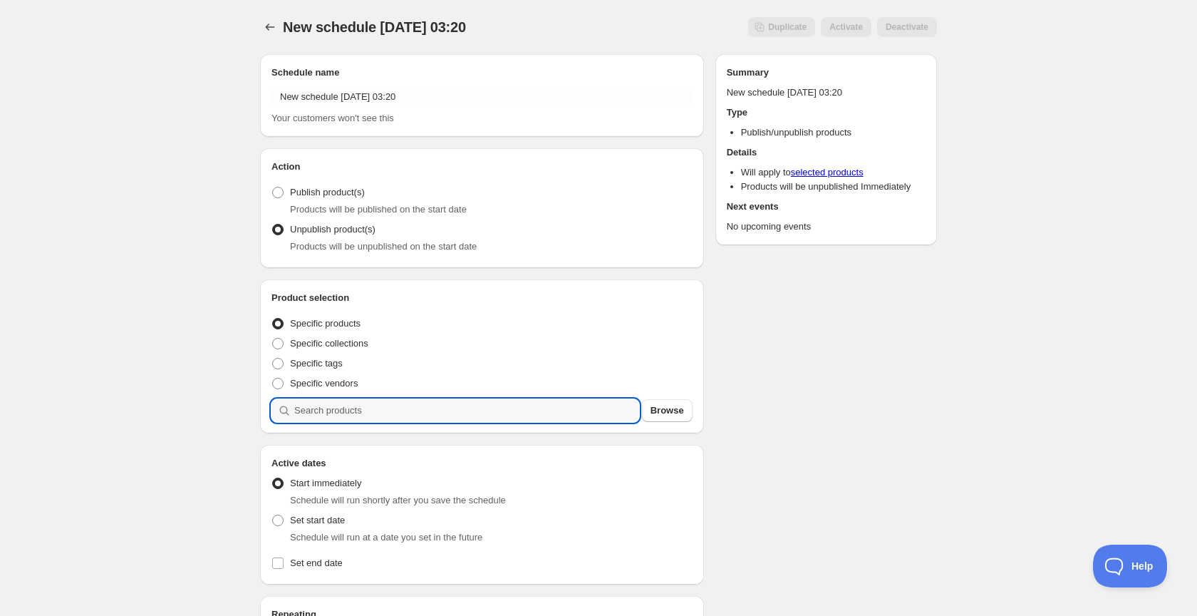
scroll to position [0, 0]
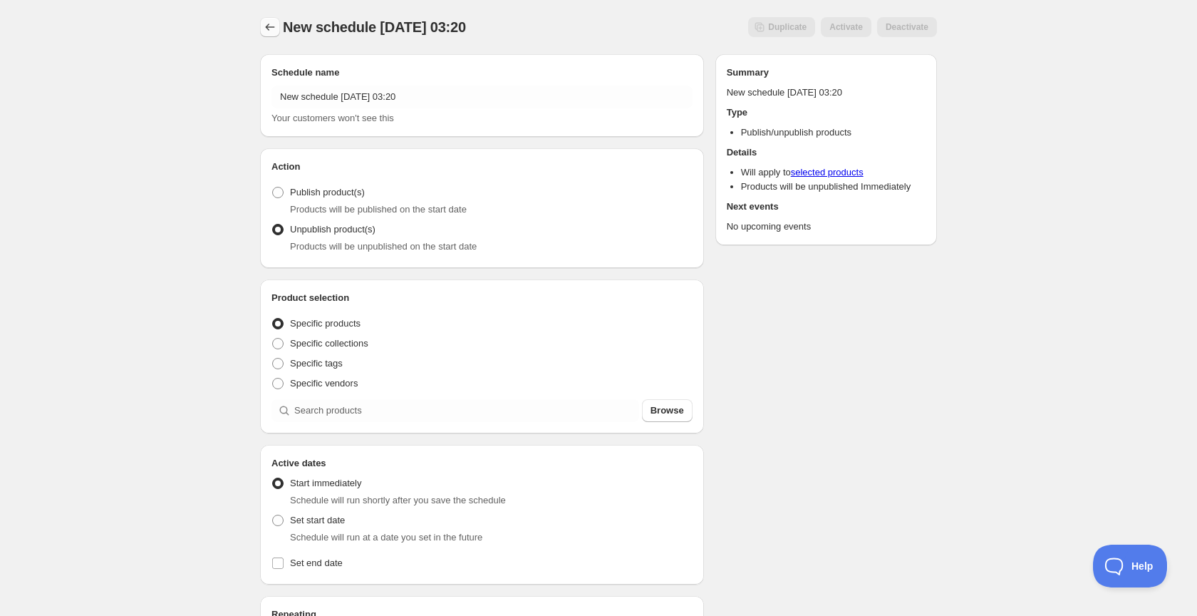
click at [273, 28] on icon "Schedules" at bounding box center [270, 27] width 14 height 14
click at [267, 26] on icon "Schedules" at bounding box center [270, 27] width 9 height 7
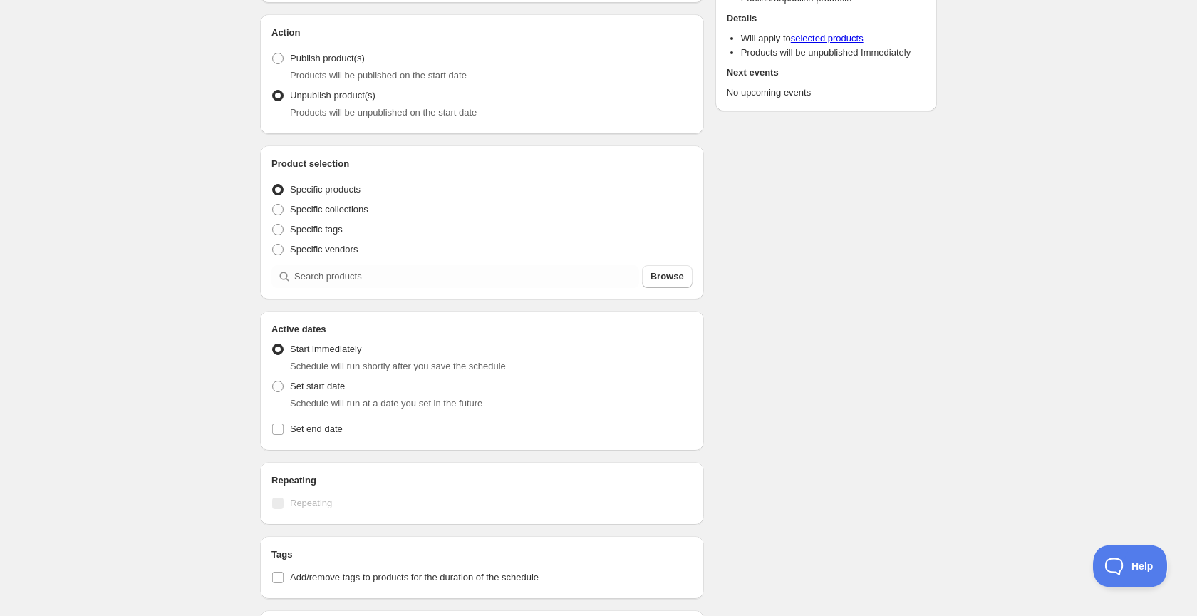
scroll to position [135, 0]
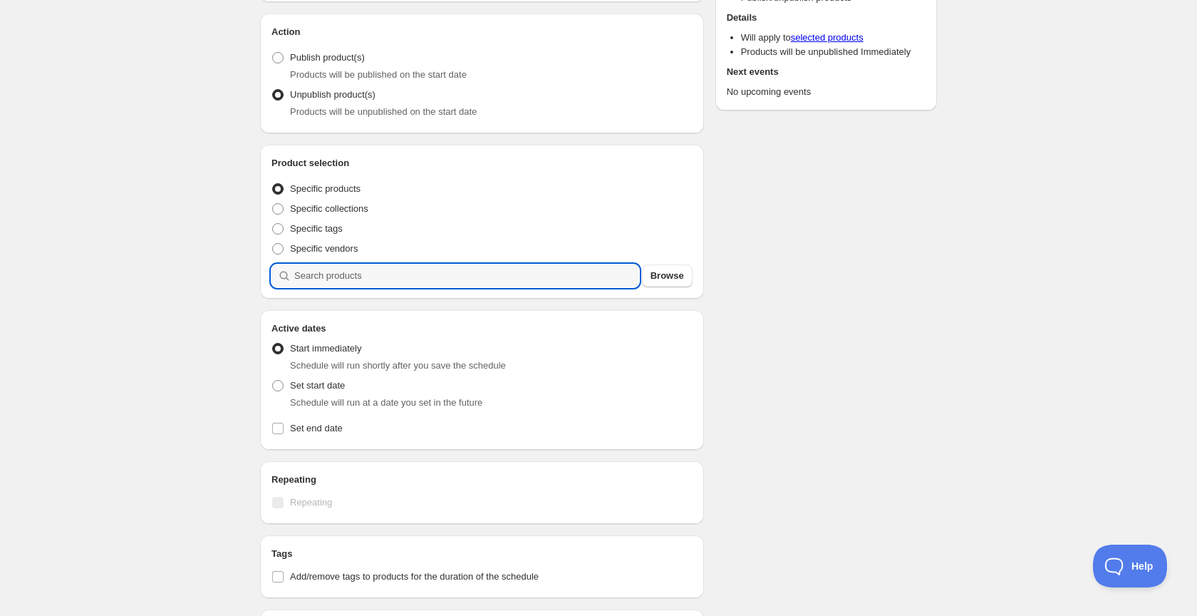
drag, startPoint x: 591, startPoint y: 280, endPoint x: 606, endPoint y: 243, distance: 40.2
click at [591, 279] on input "search" at bounding box center [466, 275] width 345 height 23
type input "1"
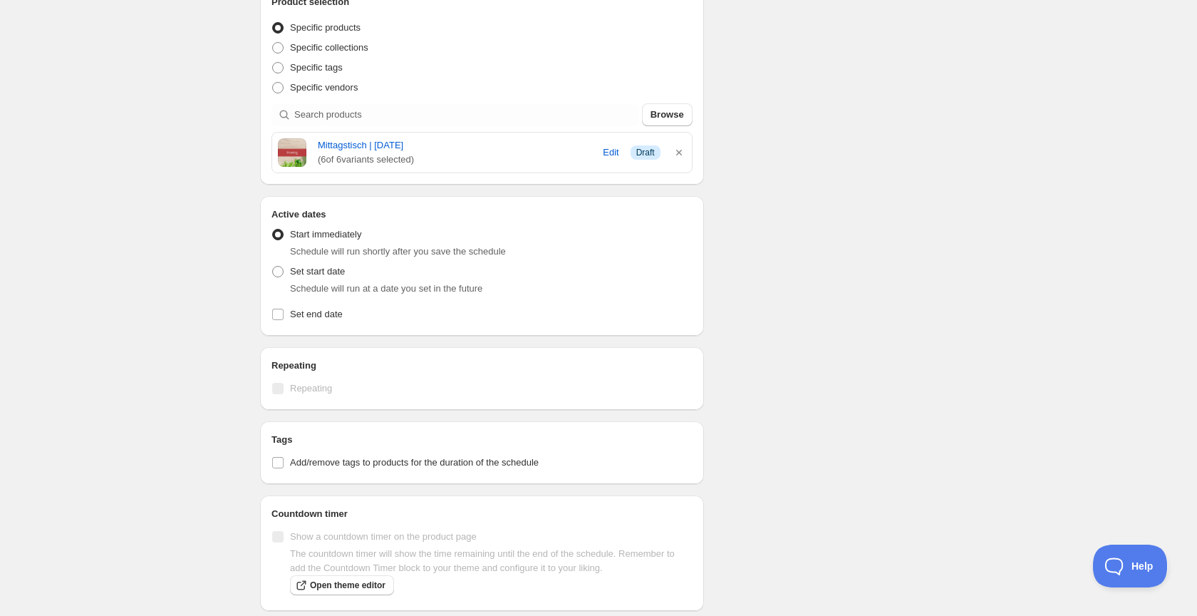
scroll to position [297, 0]
click at [273, 312] on input "Set end date" at bounding box center [277, 312] width 11 height 11
checkbox input "true"
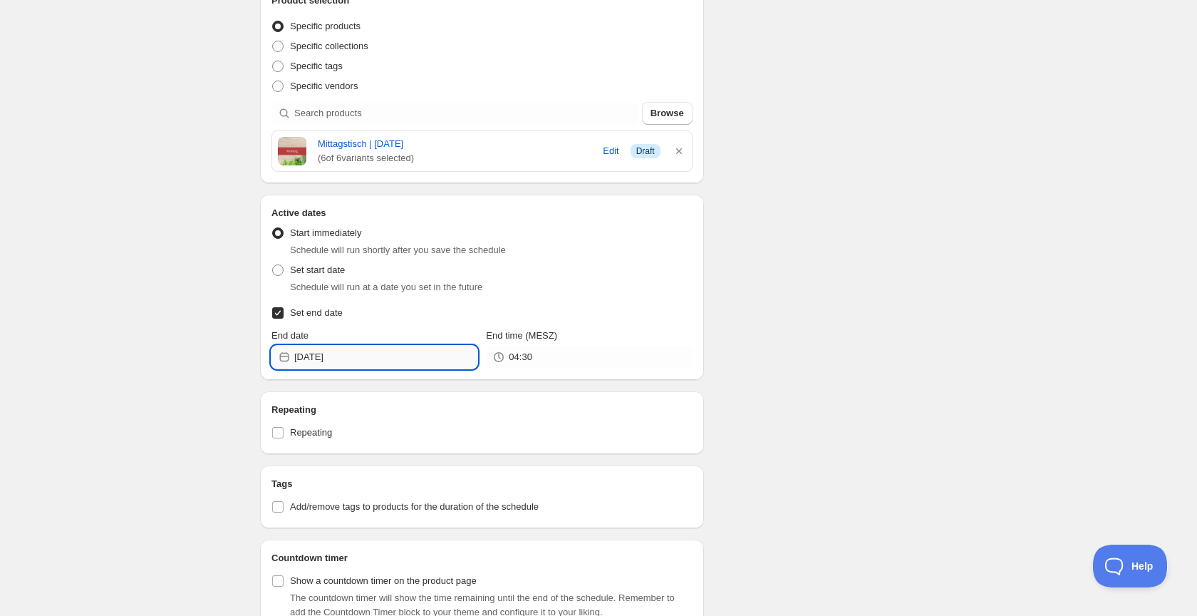
click at [362, 365] on input "[DATE]" at bounding box center [385, 357] width 183 height 23
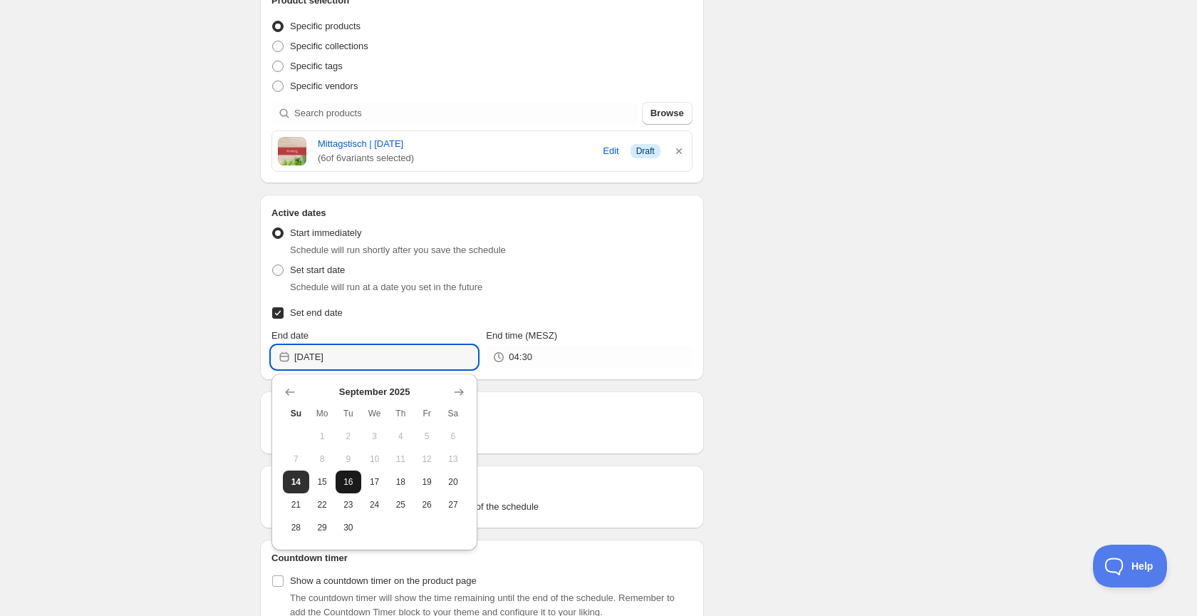
click at [346, 484] on span "16" at bounding box center [348, 481] width 15 height 11
type input "[DATE]"
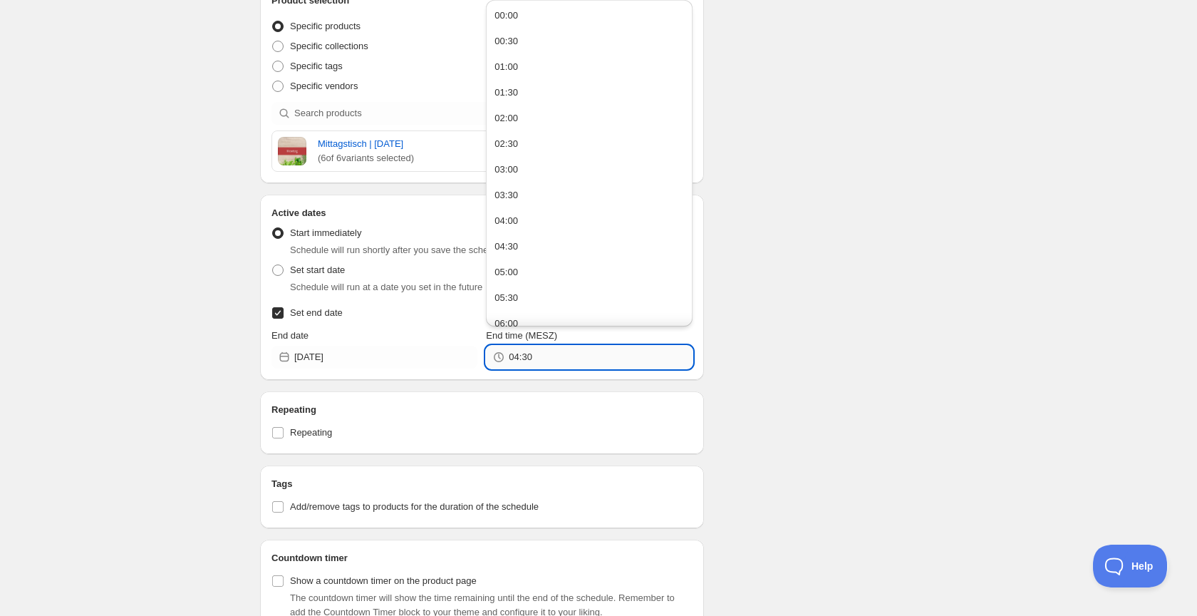
click at [554, 359] on input "04:30" at bounding box center [600, 357] width 183 height 23
click at [523, 199] on button "03:30" at bounding box center [588, 195] width 197 height 23
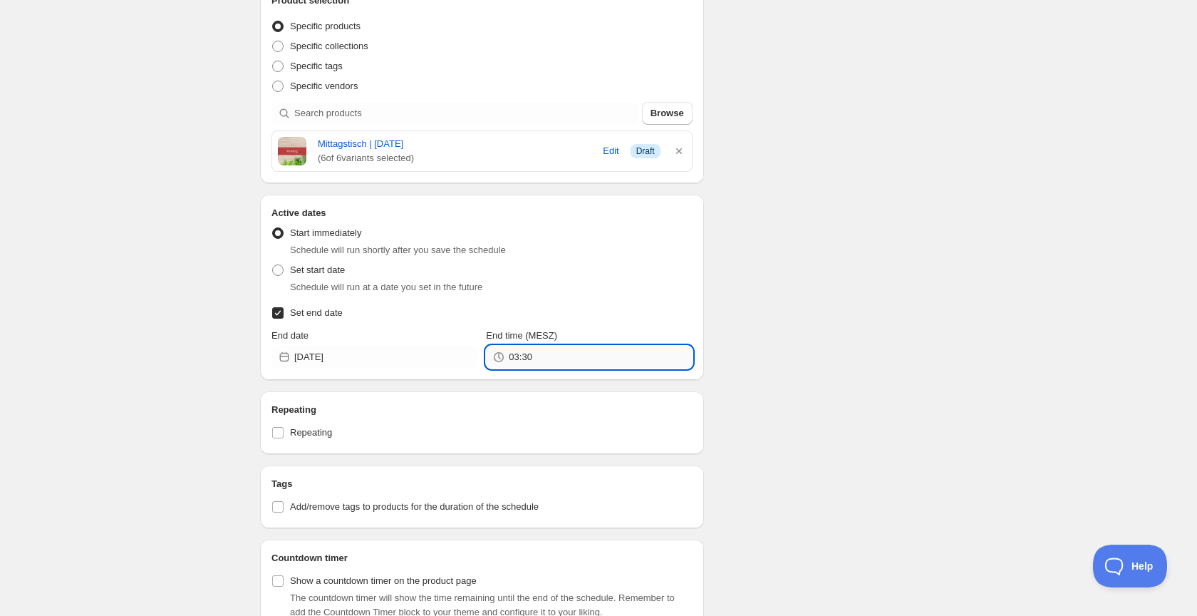
click at [564, 361] on input "03:30" at bounding box center [600, 357] width 183 height 23
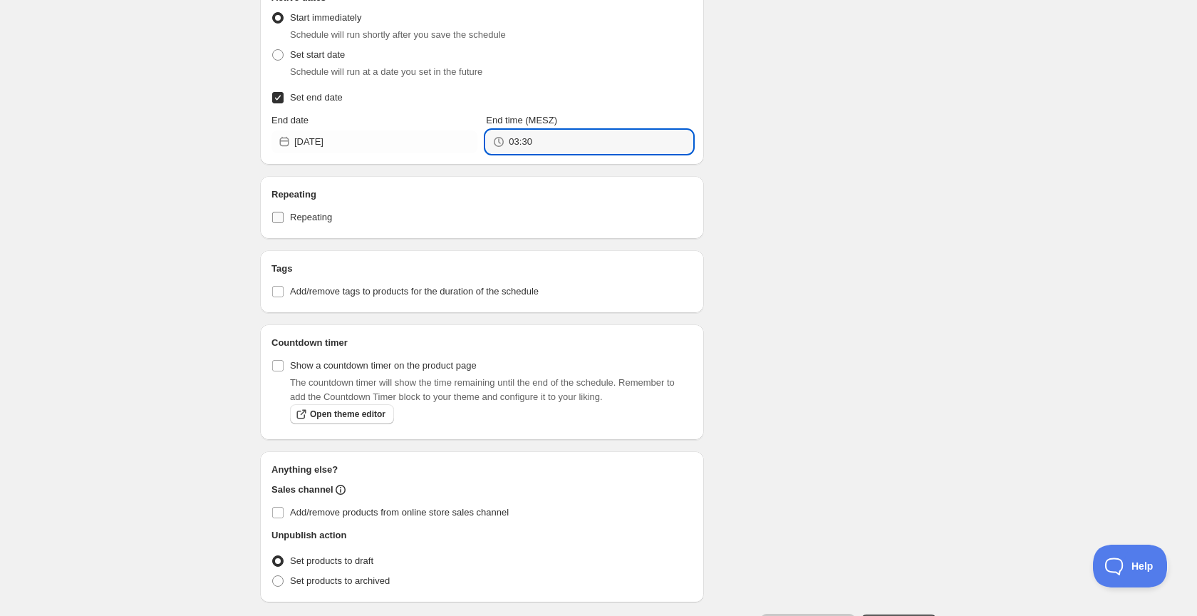
scroll to position [527, 0]
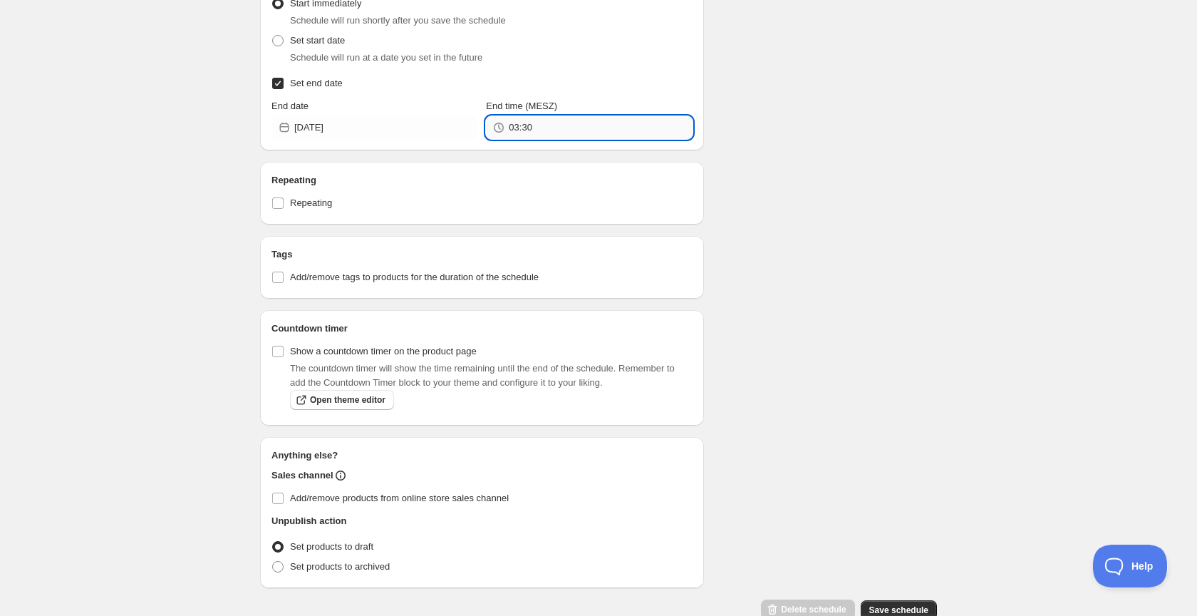
click at [547, 127] on input "03:30" at bounding box center [600, 127] width 183 height 23
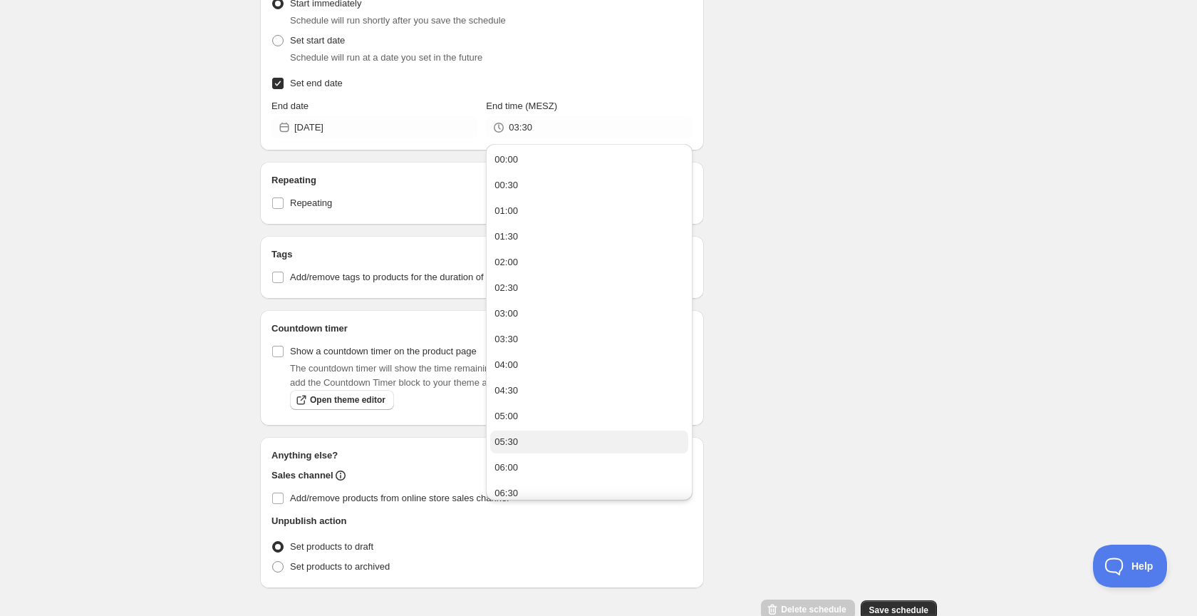
drag, startPoint x: 688, startPoint y: 228, endPoint x: 619, endPoint y: 440, distance: 222.6
click at [514, 486] on div "23:30" at bounding box center [507, 484] width 24 height 14
type input "23:30"
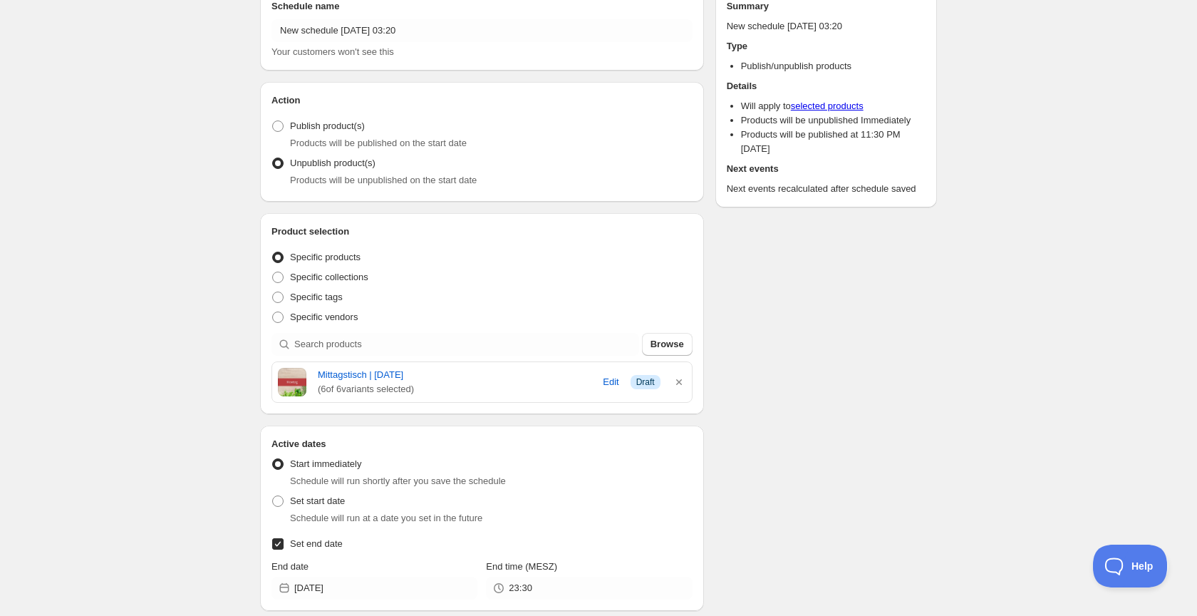
scroll to position [65, 0]
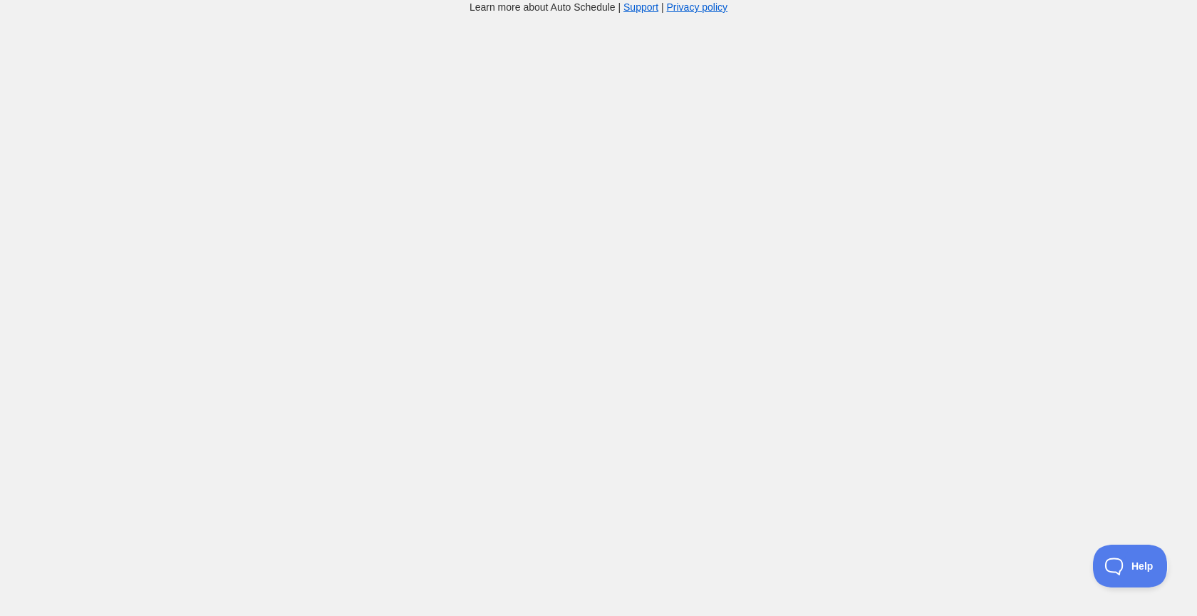
scroll to position [14, 0]
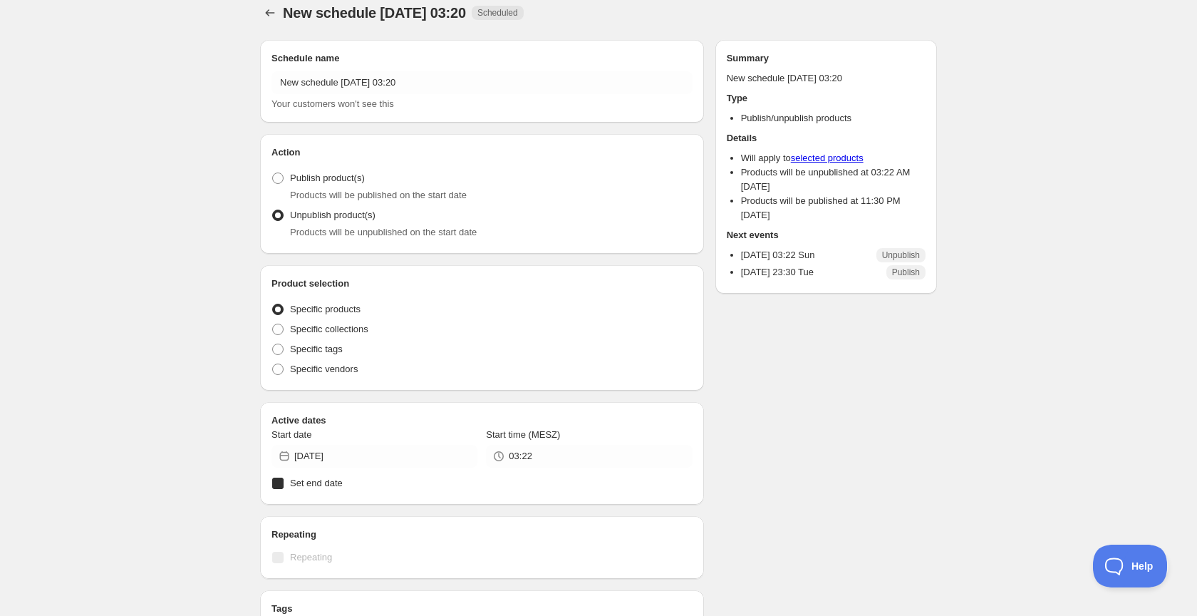
radio input "true"
checkbox input "true"
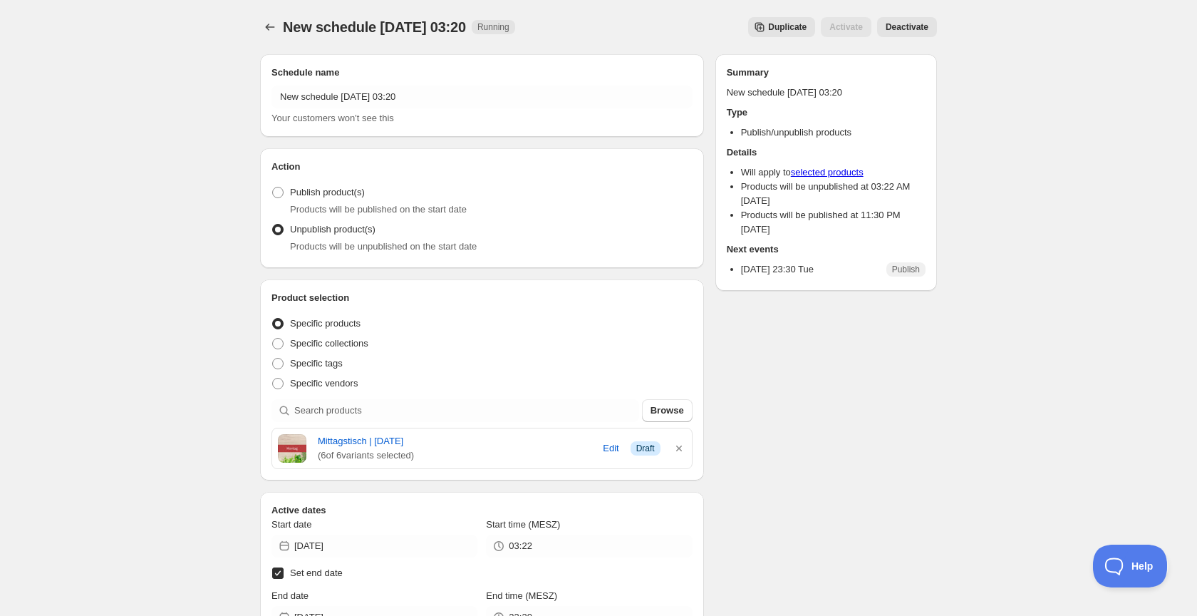
scroll to position [0, 0]
click at [265, 24] on icon "Schedules" at bounding box center [270, 27] width 14 height 14
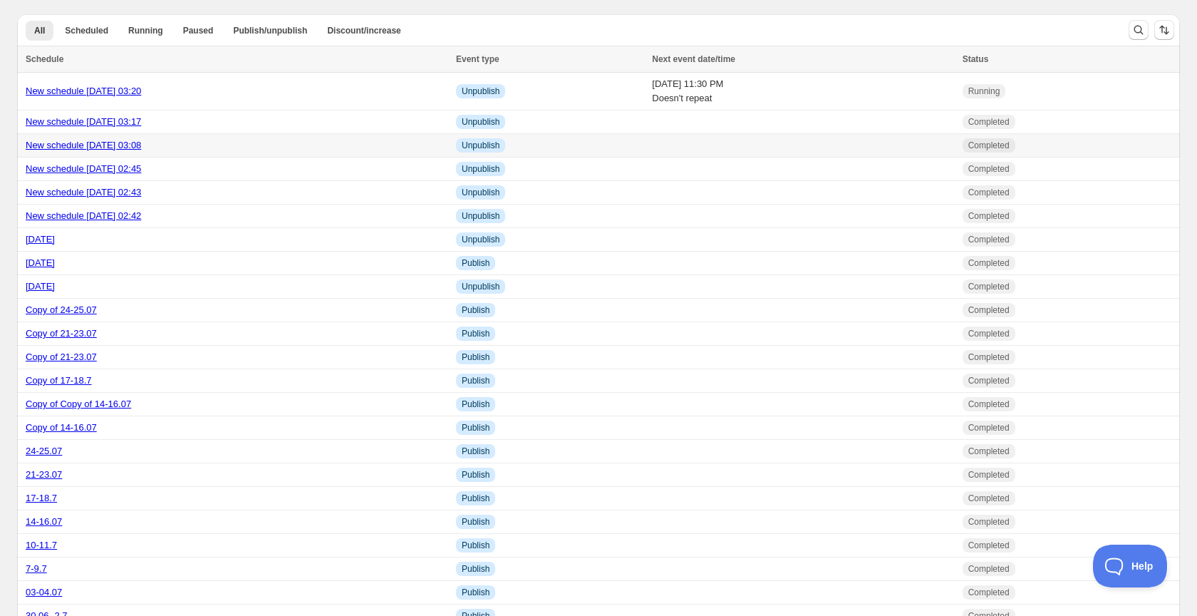
scroll to position [6, 0]
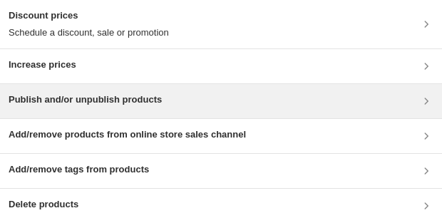
click at [56, 103] on h3 "Publish and/or unpublish products" at bounding box center [85, 100] width 153 height 14
